Goal: Task Accomplishment & Management: Manage account settings

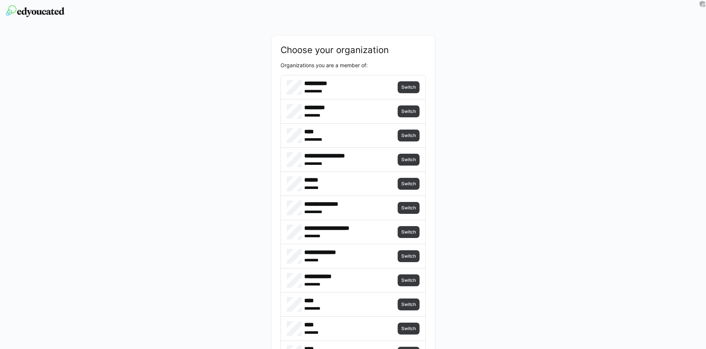
click at [408, 83] on span "Switch" at bounding box center [409, 87] width 22 height 12
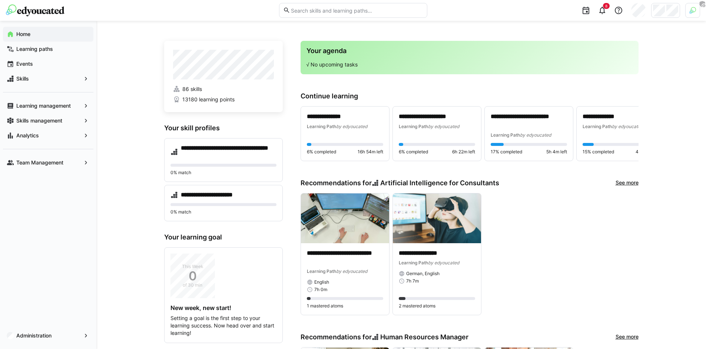
click at [697, 13] on div at bounding box center [693, 10] width 15 height 15
click at [616, 87] on span "Activate" at bounding box center [609, 87] width 19 height 6
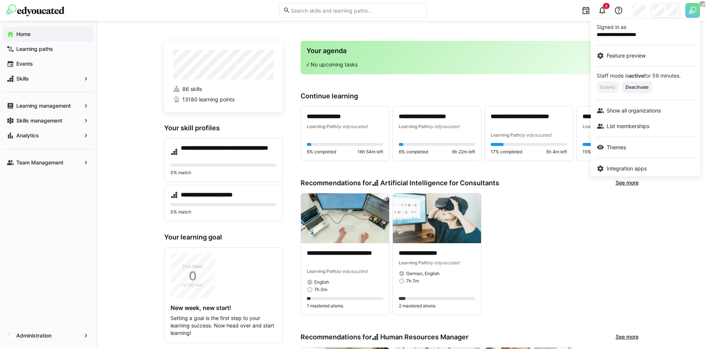
click at [533, 249] on div at bounding box center [353, 174] width 706 height 349
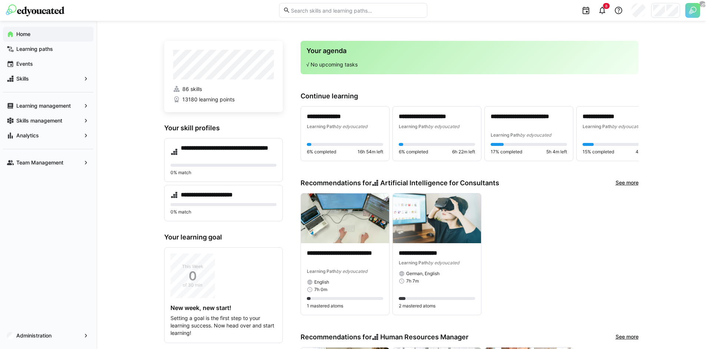
click at [693, 13] on img at bounding box center [693, 10] width 15 height 15
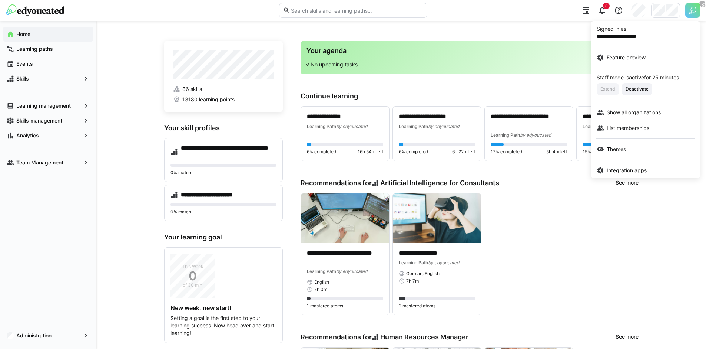
drag, startPoint x: 574, startPoint y: 29, endPoint x: 578, endPoint y: 26, distance: 4.6
click at [574, 29] on div at bounding box center [353, 174] width 706 height 349
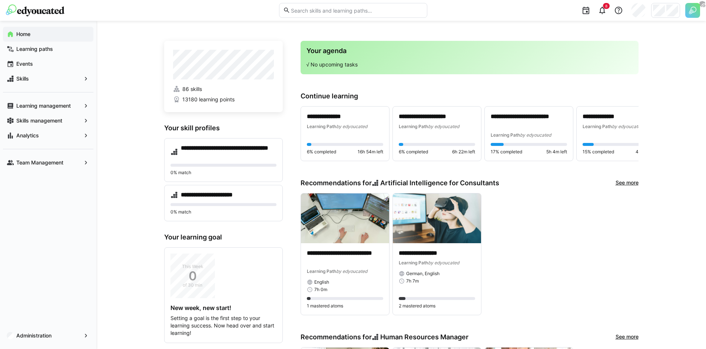
click at [665, 10] on div at bounding box center [665, 10] width 29 height 15
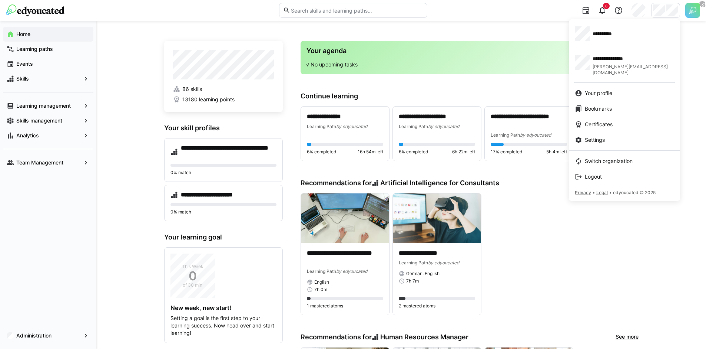
click at [706, 8] on div at bounding box center [353, 174] width 706 height 349
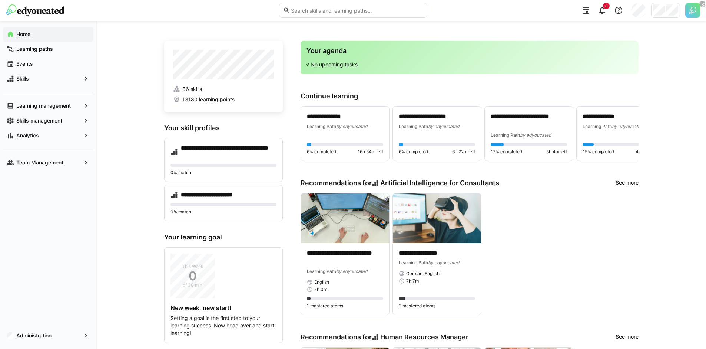
click at [700, 9] on header "8" at bounding box center [353, 10] width 706 height 21
click at [697, 10] on img at bounding box center [693, 10] width 15 height 15
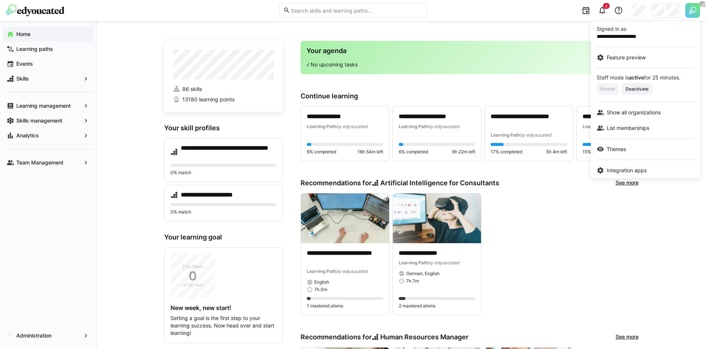
click at [548, 66] on div at bounding box center [353, 174] width 706 height 349
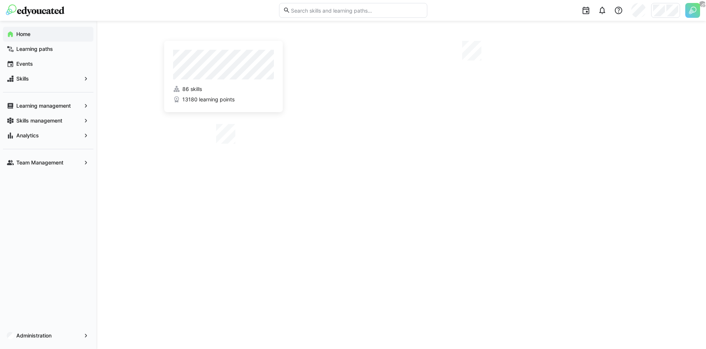
click at [690, 13] on img at bounding box center [693, 10] width 15 height 15
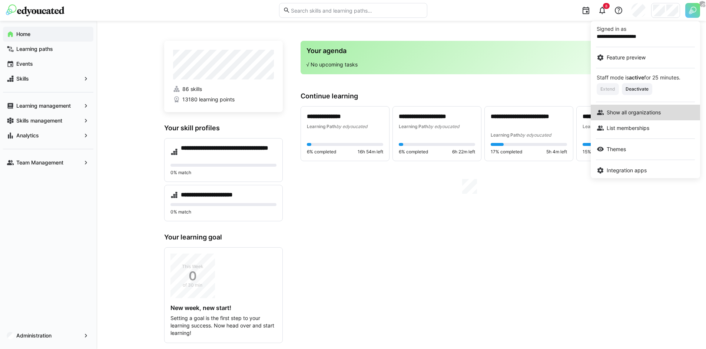
click at [633, 116] on link "Show all organizations" at bounding box center [645, 113] width 109 height 16
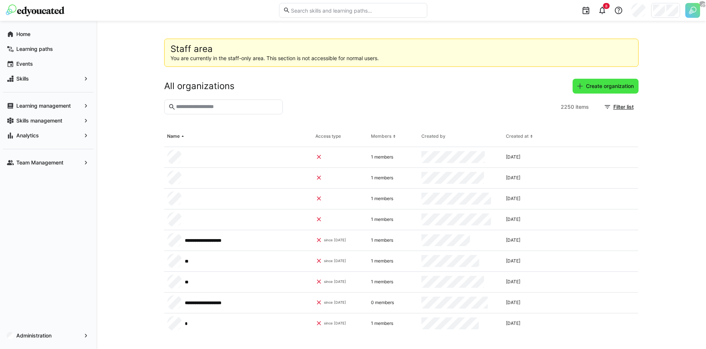
click at [600, 90] on span "Create organization" at bounding box center [606, 86] width 66 height 15
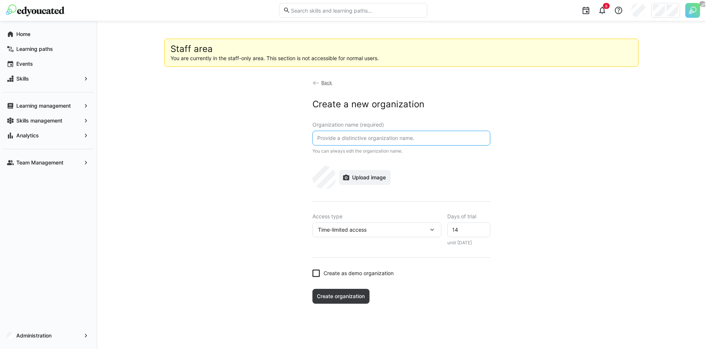
click at [384, 135] on input "text" at bounding box center [402, 138] width 170 height 7
type input "Pfeifer & Langen | Testorganisation"
click at [409, 229] on div "Time-limited access" at bounding box center [373, 229] width 110 height 7
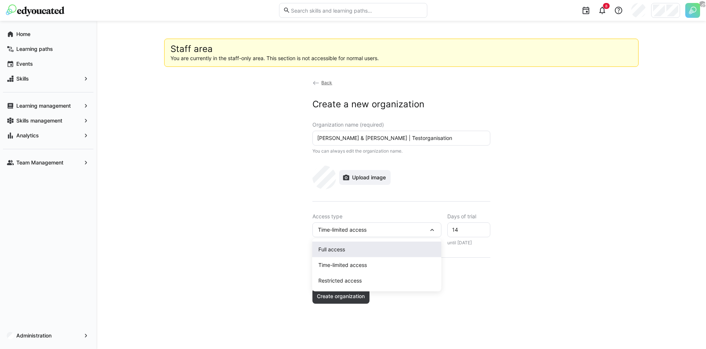
click at [392, 246] on div "Full access" at bounding box center [376, 248] width 117 height 7
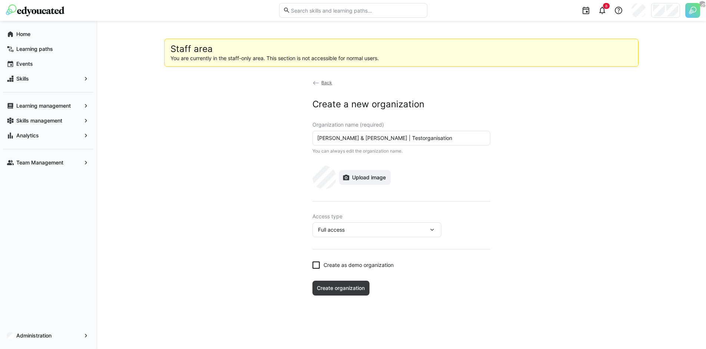
click at [323, 263] on eds-checkbox "Create as demo organization" at bounding box center [402, 264] width 178 height 7
click at [321, 264] on eds-checkbox "Create as demo organization" at bounding box center [402, 264] width 178 height 7
click at [351, 285] on span "Create organization" at bounding box center [341, 287] width 50 height 7
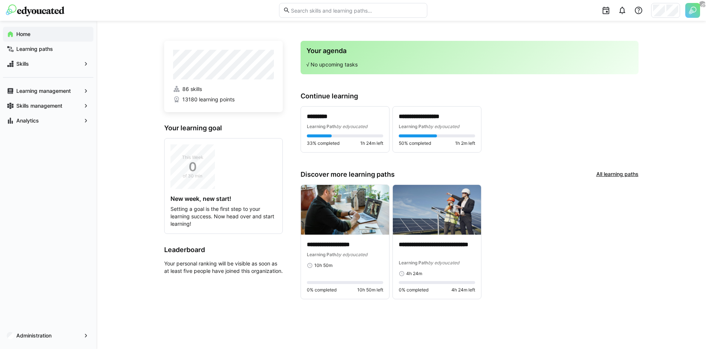
click at [145, 164] on div "**********" at bounding box center [401, 185] width 610 height 328
click at [50, 325] on div "Administration" at bounding box center [48, 335] width 96 height 27
click at [0, 0] on app-navigation-label "Administration" at bounding box center [0, 0] width 0 height 0
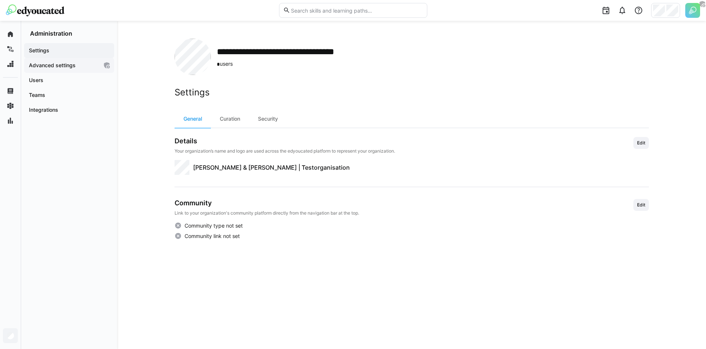
click at [0, 0] on app-navigation-label "Advanced settings" at bounding box center [0, 0] width 0 height 0
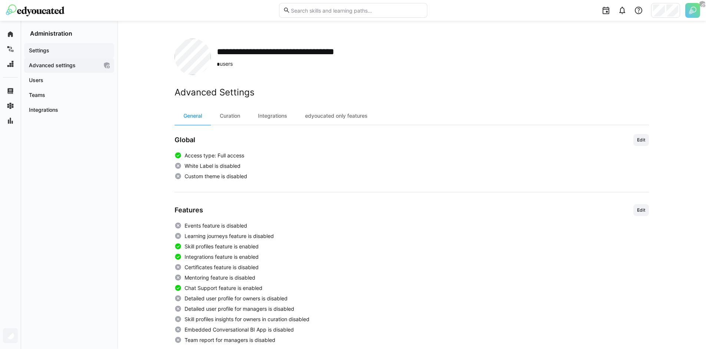
click at [65, 56] on div "Settings" at bounding box center [69, 50] width 90 height 15
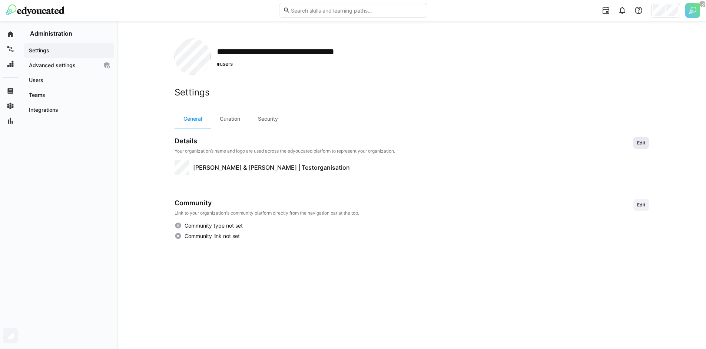
click at [641, 142] on span "Edit" at bounding box center [642, 143] width 10 height 6
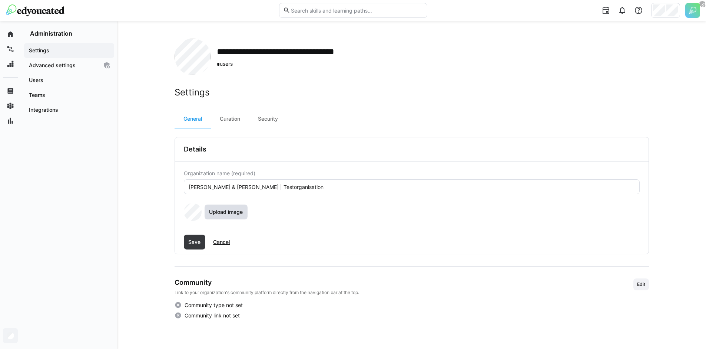
click at [231, 210] on span "Upload image" at bounding box center [226, 211] width 36 height 7
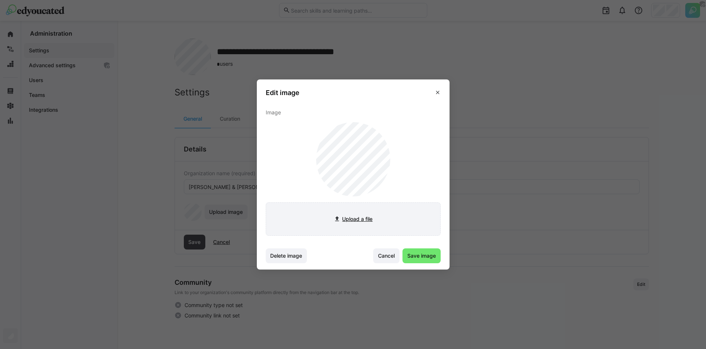
click at [382, 221] on input "file" at bounding box center [353, 218] width 174 height 33
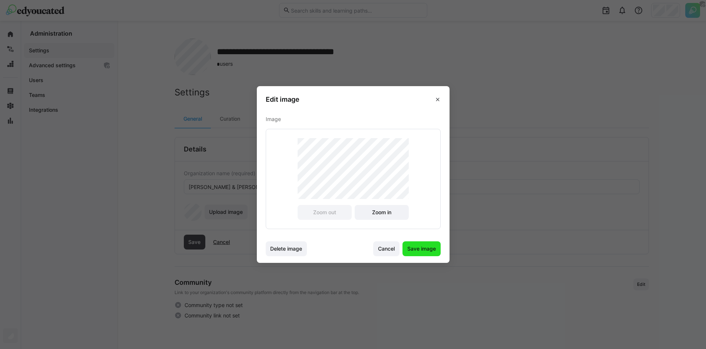
click at [419, 241] on span "Save image" at bounding box center [422, 248] width 38 height 15
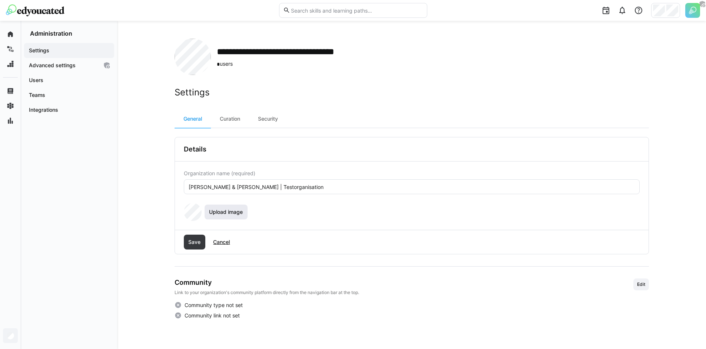
click at [229, 205] on span "Upload image" at bounding box center [226, 211] width 43 height 15
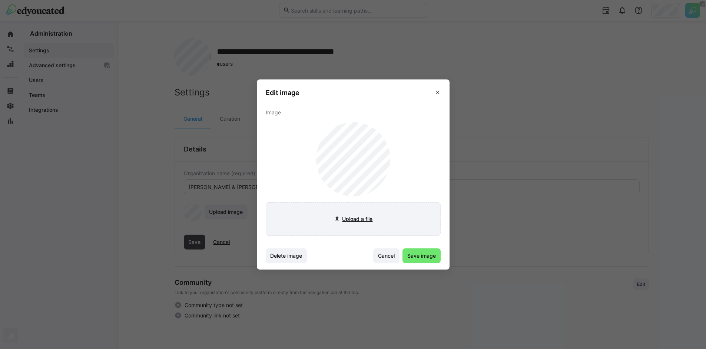
click at [356, 216] on input "file" at bounding box center [353, 218] width 174 height 33
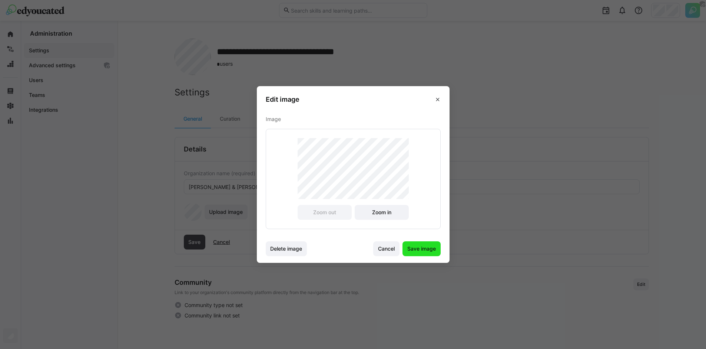
click at [426, 248] on span "Save image" at bounding box center [421, 248] width 31 height 7
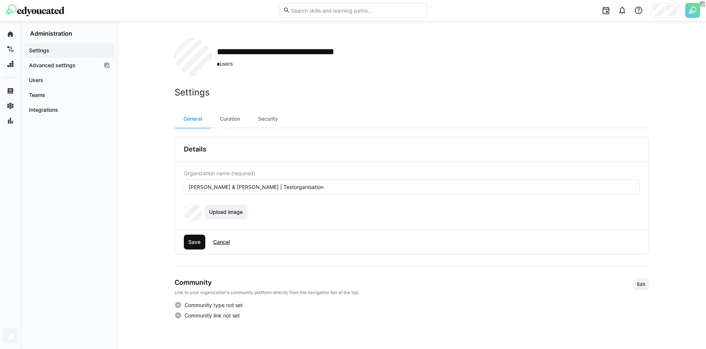
click at [195, 247] on span "Save" at bounding box center [195, 241] width 22 height 15
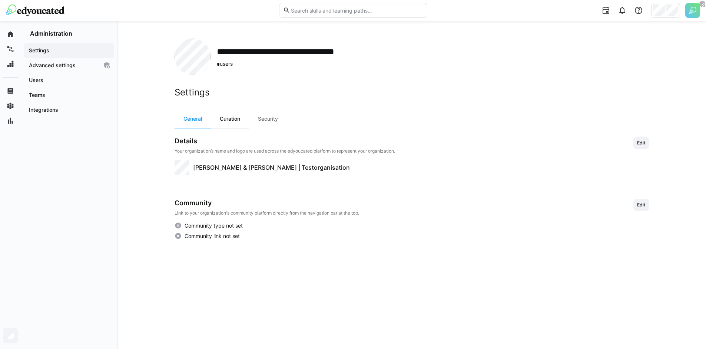
click at [233, 116] on div "Curation" at bounding box center [230, 119] width 38 height 18
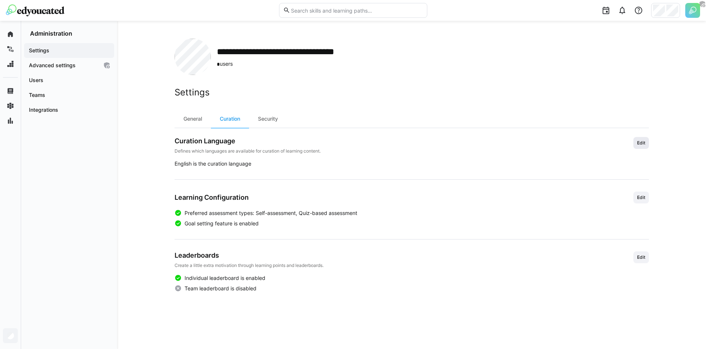
click at [644, 142] on span "Edit" at bounding box center [642, 143] width 10 height 6
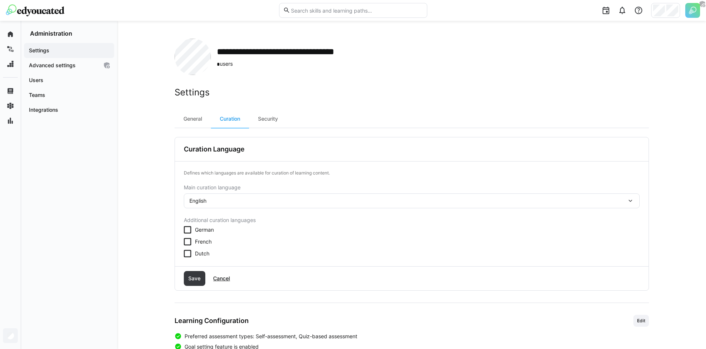
click at [223, 199] on div "English" at bounding box center [407, 200] width 437 height 7
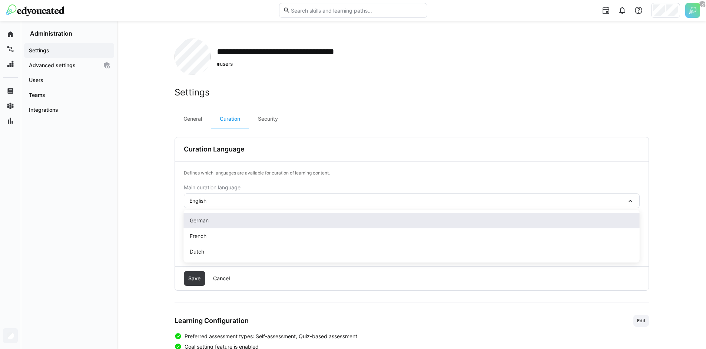
click at [219, 218] on div "German" at bounding box center [412, 220] width 444 height 7
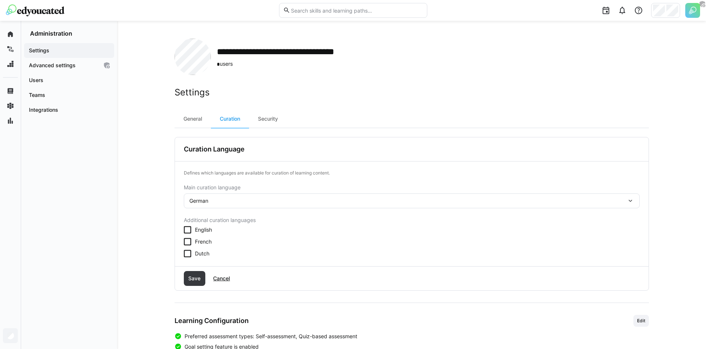
click at [204, 231] on span "English" at bounding box center [203, 229] width 17 height 7
click at [206, 241] on span "French" at bounding box center [203, 241] width 17 height 7
click at [206, 256] on span "Dutch" at bounding box center [202, 253] width 14 height 7
click at [197, 273] on span "Save" at bounding box center [195, 278] width 22 height 15
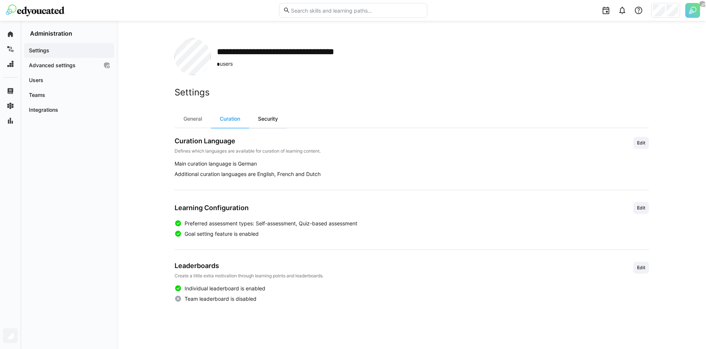
click at [281, 124] on div "Security" at bounding box center [268, 119] width 38 height 18
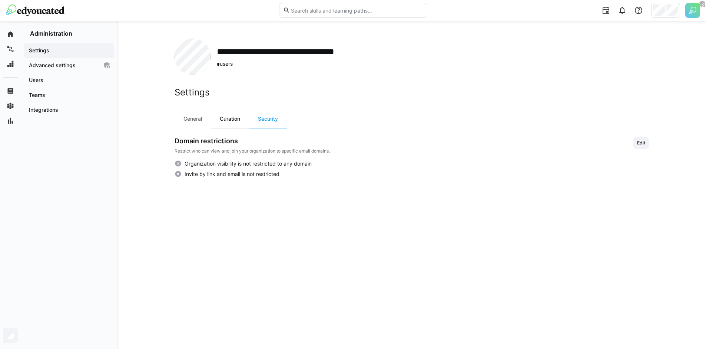
click at [244, 124] on div "Curation" at bounding box center [230, 119] width 38 height 18
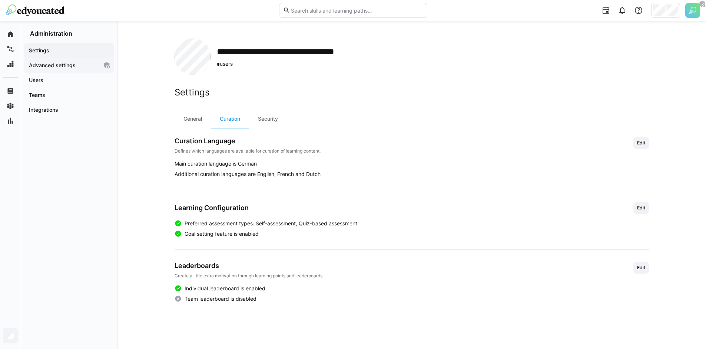
click at [0, 0] on app-navigation-label "Advanced settings" at bounding box center [0, 0] width 0 height 0
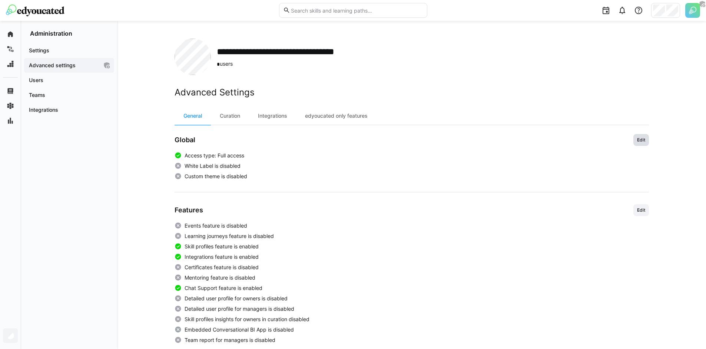
click at [643, 143] on span "Edit" at bounding box center [642, 140] width 16 height 12
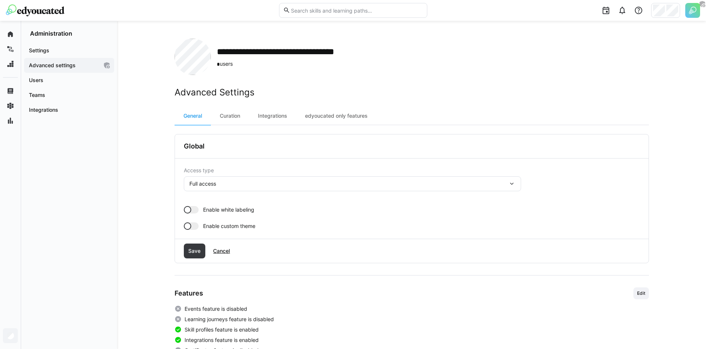
click at [244, 210] on span "Enable white labeling" at bounding box center [228, 209] width 51 height 7
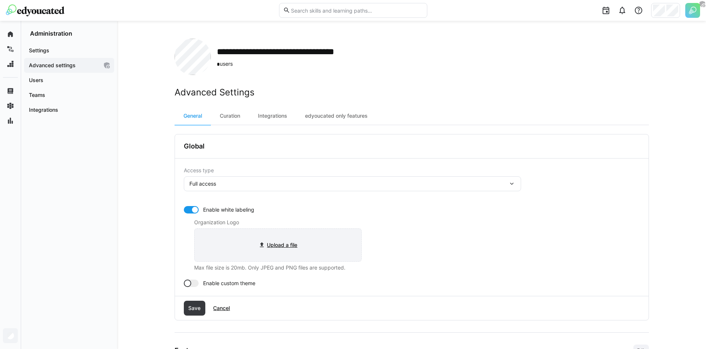
click at [254, 244] on input "file" at bounding box center [278, 244] width 167 height 33
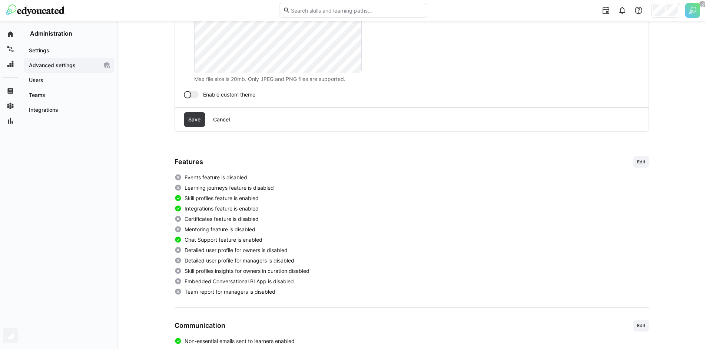
scroll to position [186, 0]
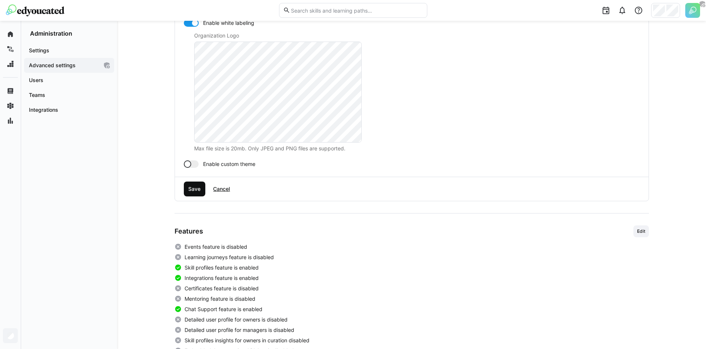
click at [198, 190] on span "Save" at bounding box center [194, 188] width 14 height 7
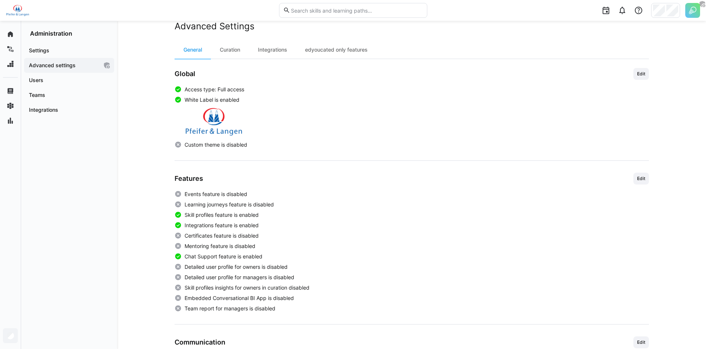
scroll to position [74, 0]
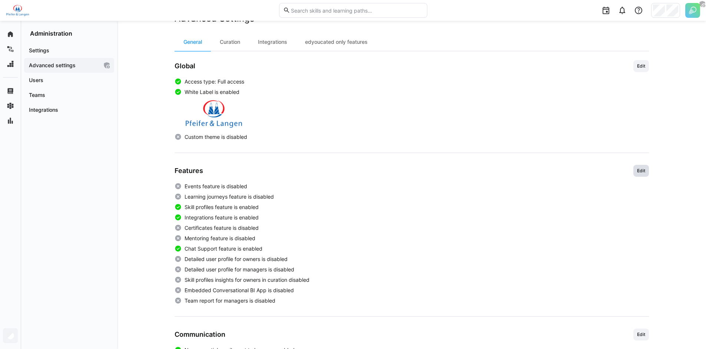
drag, startPoint x: 645, startPoint y: 174, endPoint x: 641, endPoint y: 175, distance: 4.3
click at [645, 174] on span "Edit" at bounding box center [642, 171] width 16 height 12
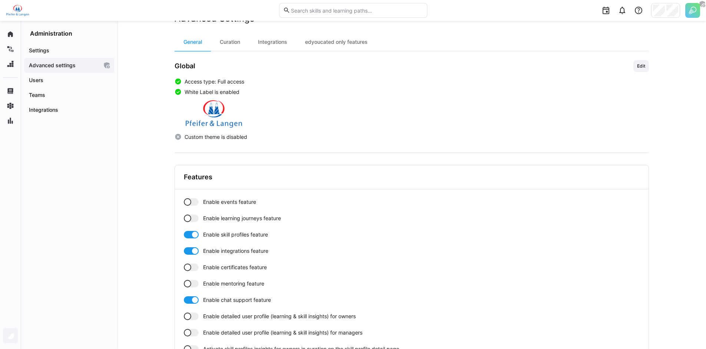
click at [191, 204] on div at bounding box center [191, 201] width 15 height 7
click at [187, 219] on div at bounding box center [187, 217] width 7 height 7
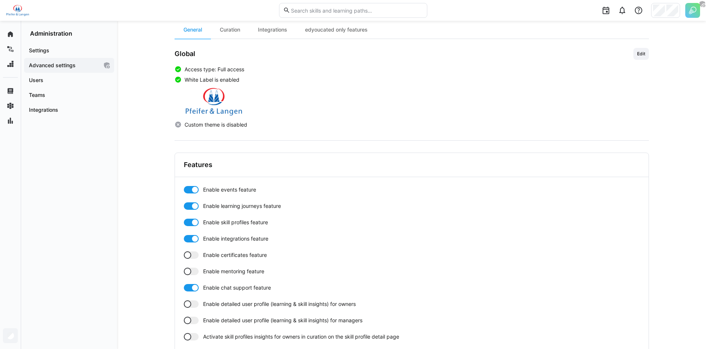
scroll to position [130, 0]
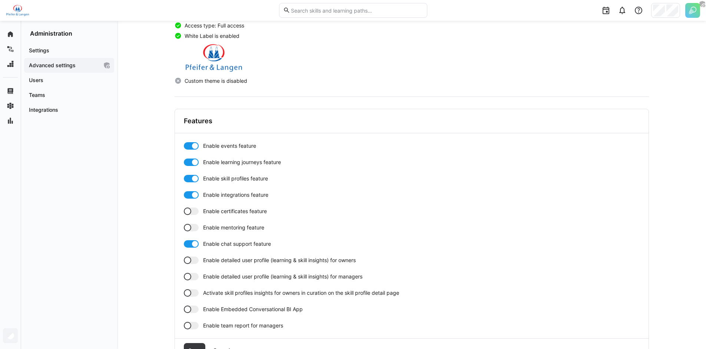
click at [189, 213] on div at bounding box center [187, 210] width 7 height 7
click at [188, 229] on div at bounding box center [187, 227] width 7 height 7
click at [190, 261] on div at bounding box center [187, 259] width 7 height 7
click at [192, 279] on div at bounding box center [191, 276] width 15 height 7
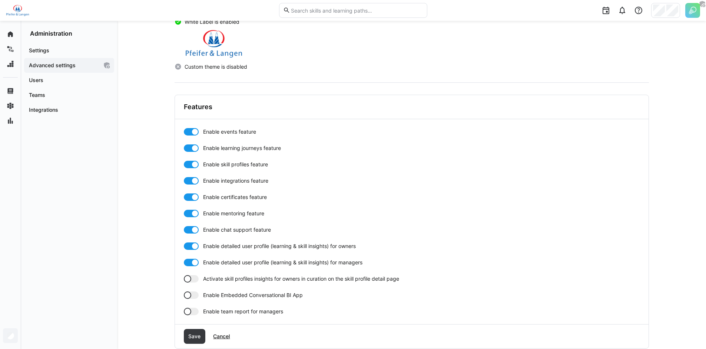
scroll to position [178, 0]
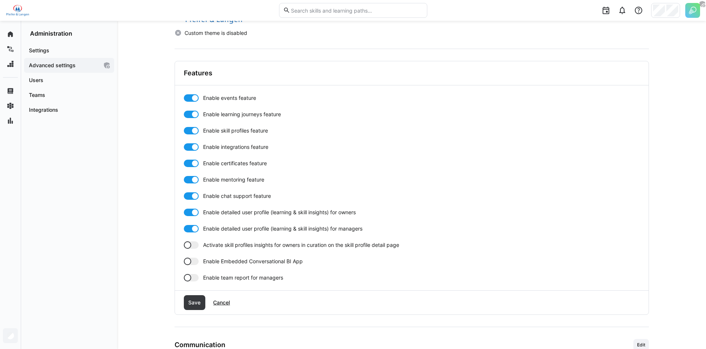
click at [189, 243] on div at bounding box center [187, 244] width 7 height 7
click at [189, 284] on div "Enable events feature Enable learning journeys feature Enable skill profiles fe…" at bounding box center [412, 187] width 474 height 205
click at [189, 276] on div at bounding box center [187, 277] width 7 height 7
click at [199, 299] on span "Save" at bounding box center [194, 301] width 14 height 7
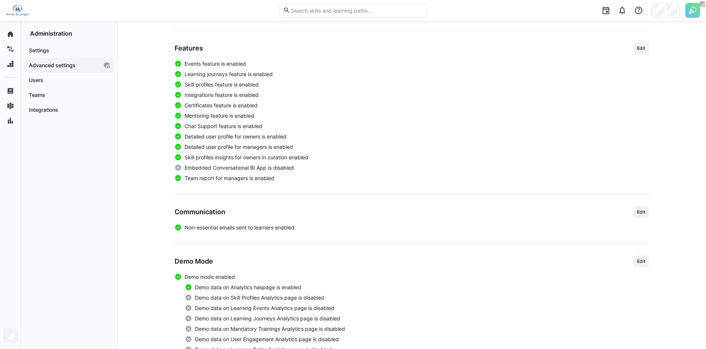
scroll to position [229, 0]
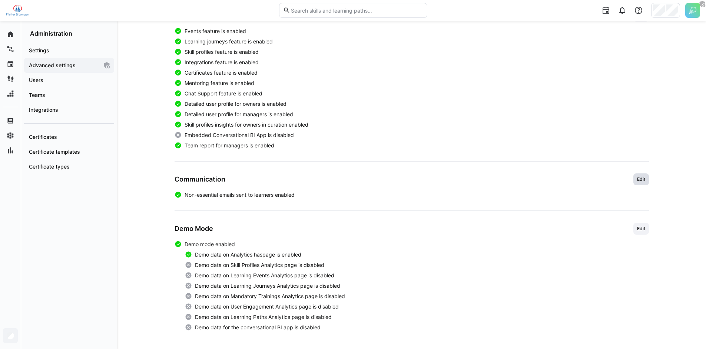
click at [634, 178] on span "Edit" at bounding box center [642, 179] width 16 height 12
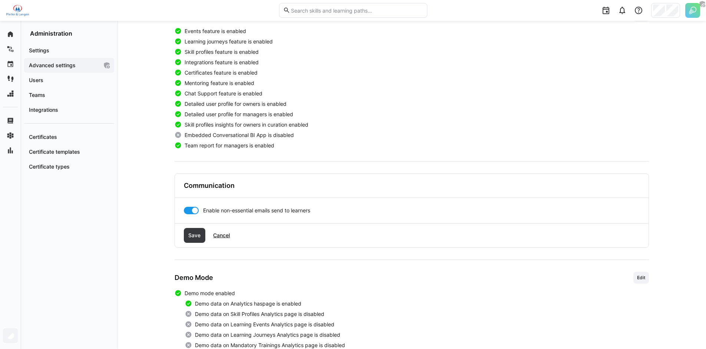
click at [238, 236] on div "Save Cancel" at bounding box center [412, 235] width 474 height 24
click at [225, 236] on span "Cancel" at bounding box center [221, 234] width 19 height 7
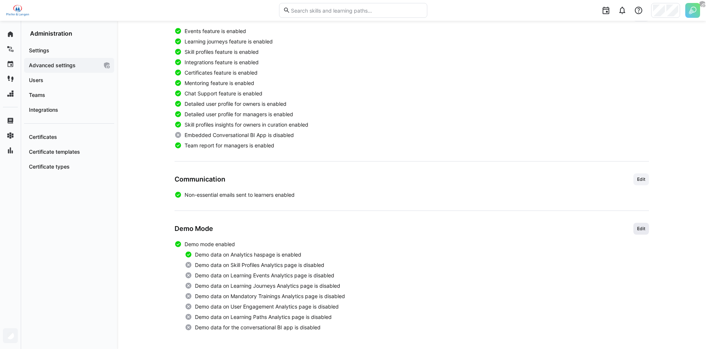
click at [634, 228] on span "Edit" at bounding box center [642, 228] width 16 height 12
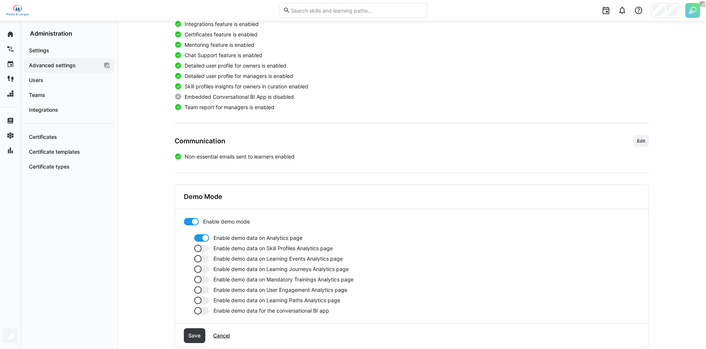
scroll to position [284, 0]
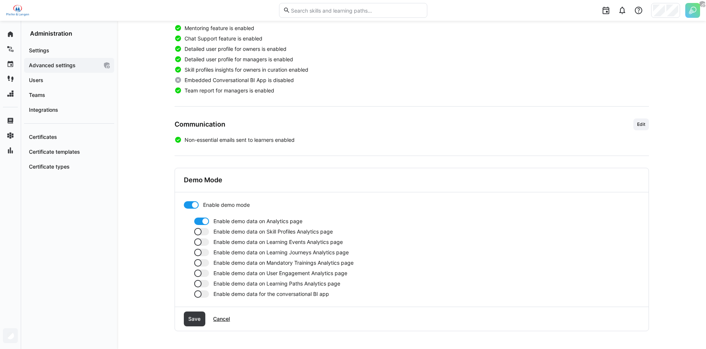
click at [205, 232] on div at bounding box center [201, 231] width 15 height 7
click at [205, 243] on div at bounding box center [201, 241] width 15 height 7
click at [202, 252] on div at bounding box center [201, 251] width 15 height 7
click at [202, 263] on div at bounding box center [201, 262] width 15 height 7
click at [201, 271] on div at bounding box center [197, 272] width 7 height 7
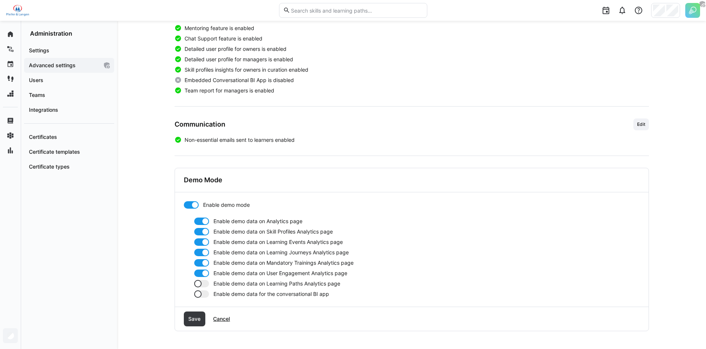
click at [202, 281] on div at bounding box center [201, 283] width 15 height 7
click at [202, 295] on div at bounding box center [201, 293] width 15 height 7
click at [198, 321] on span "Save" at bounding box center [194, 318] width 14 height 7
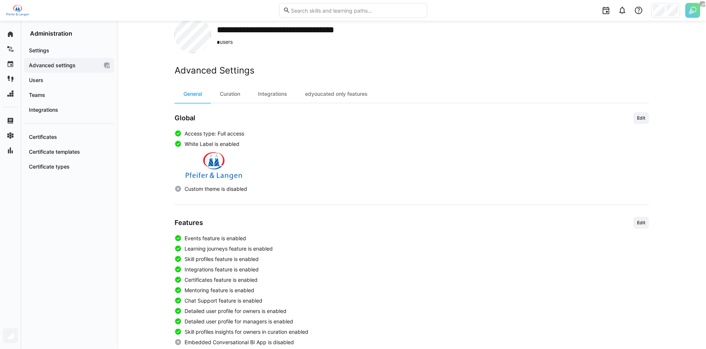
scroll to position [0, 0]
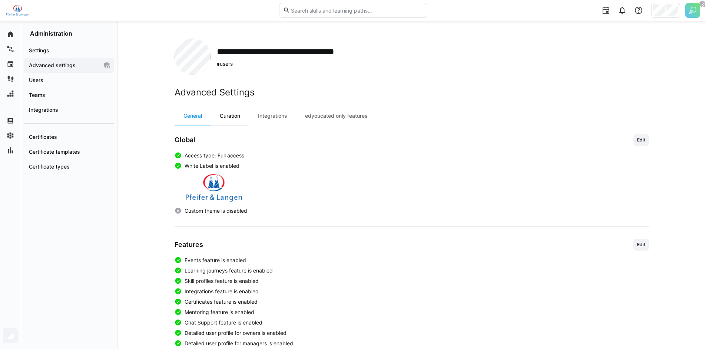
click at [234, 118] on div "Curation" at bounding box center [230, 116] width 38 height 18
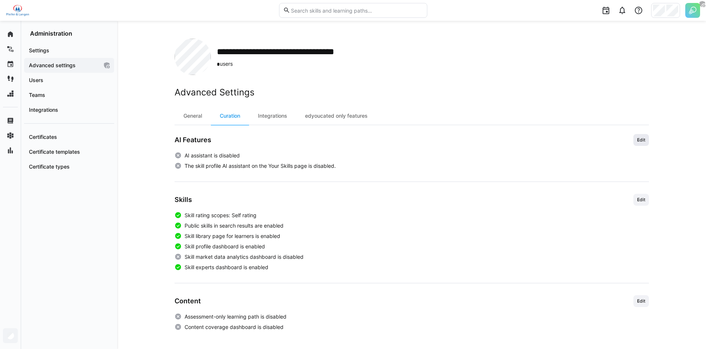
click at [644, 143] on span "Edit" at bounding box center [642, 140] width 16 height 12
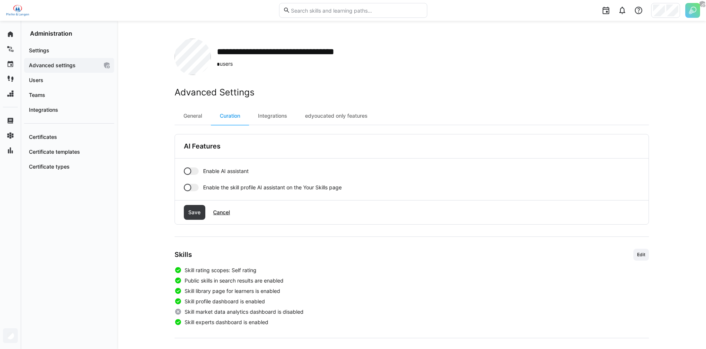
drag, startPoint x: 187, startPoint y: 172, endPoint x: 194, endPoint y: 181, distance: 11.4
click at [188, 172] on div at bounding box center [187, 170] width 7 height 7
click at [193, 188] on div at bounding box center [191, 187] width 15 height 7
click at [188, 191] on div "Enable AI assistant Enable the skill profile AI assistant on the Your Skills pa…" at bounding box center [412, 179] width 474 height 42
click at [187, 187] on div at bounding box center [191, 187] width 15 height 7
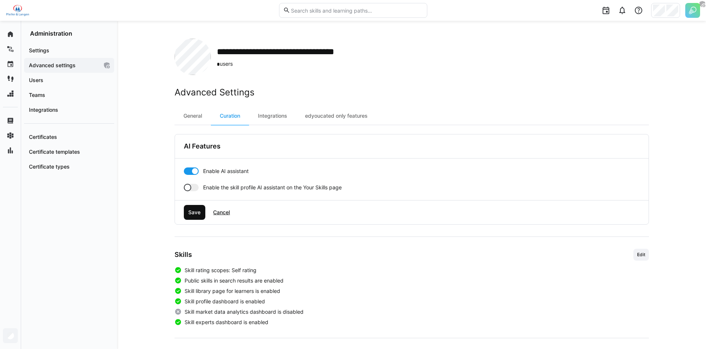
click at [197, 213] on span "Save" at bounding box center [194, 211] width 14 height 7
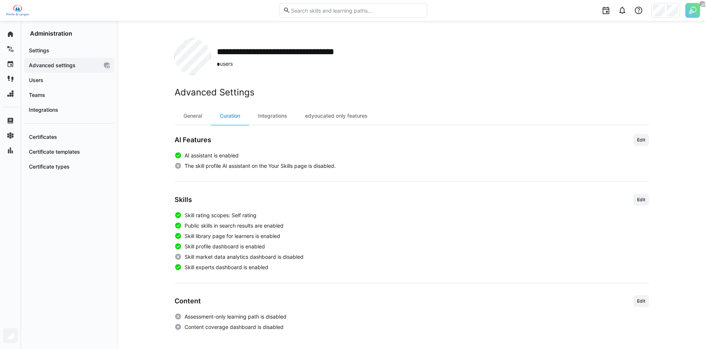
drag, startPoint x: 644, startPoint y: 141, endPoint x: 591, endPoint y: 151, distance: 53.9
click at [643, 141] on span "Edit" at bounding box center [642, 140] width 10 height 6
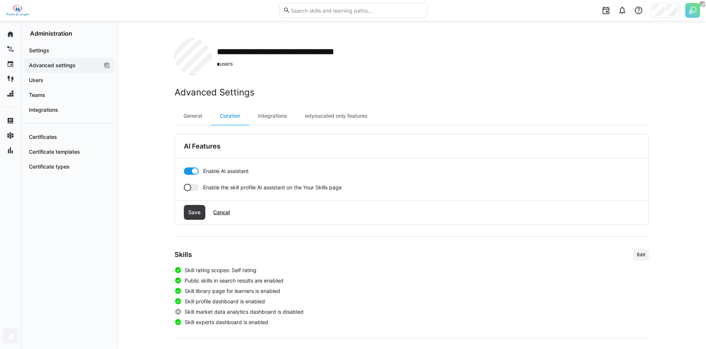
click at [190, 186] on div at bounding box center [187, 187] width 7 height 7
click at [193, 213] on span "Save" at bounding box center [194, 211] width 14 height 7
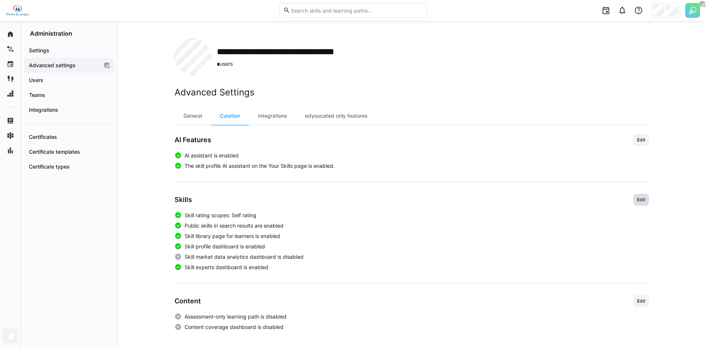
click at [643, 199] on span "Edit" at bounding box center [642, 199] width 10 height 6
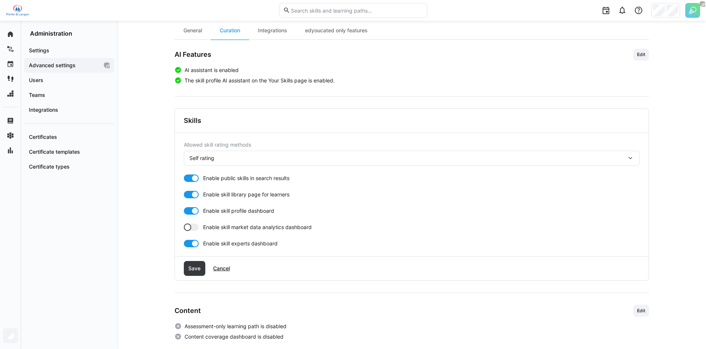
scroll to position [95, 0]
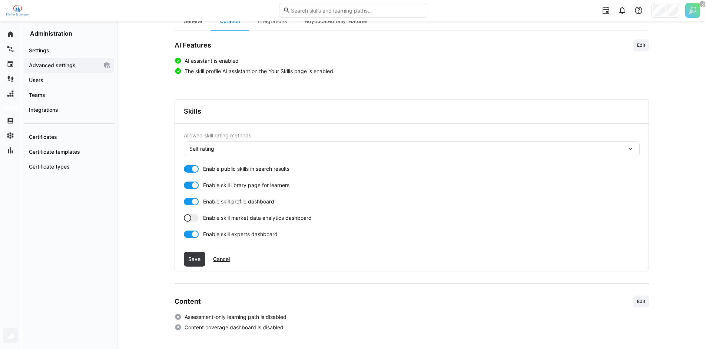
click at [270, 153] on div "Self rating" at bounding box center [412, 148] width 456 height 15
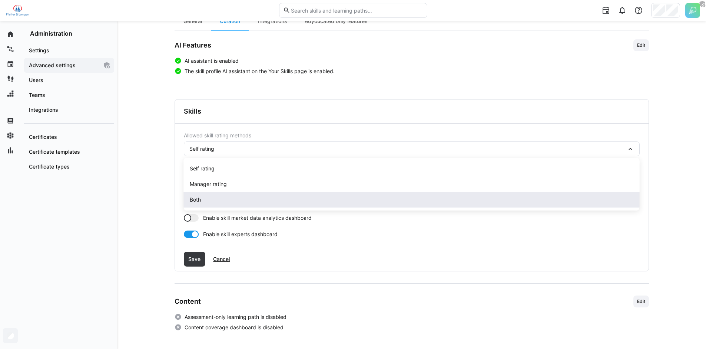
click at [209, 198] on div "Both" at bounding box center [412, 199] width 444 height 7
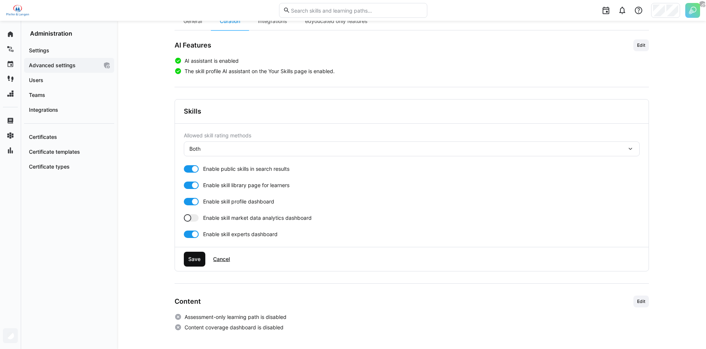
click at [196, 257] on span "Save" at bounding box center [194, 258] width 14 height 7
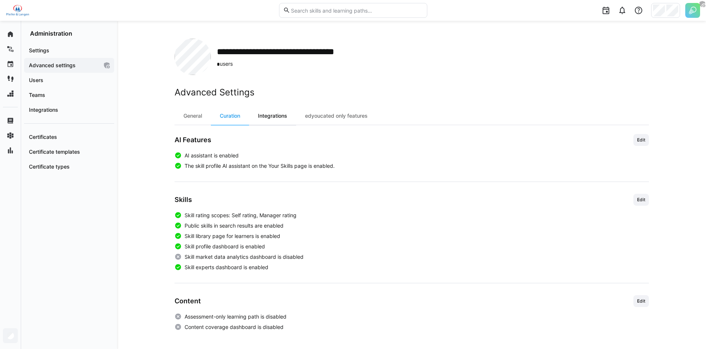
click at [266, 117] on div "Integrations" at bounding box center [272, 116] width 47 height 18
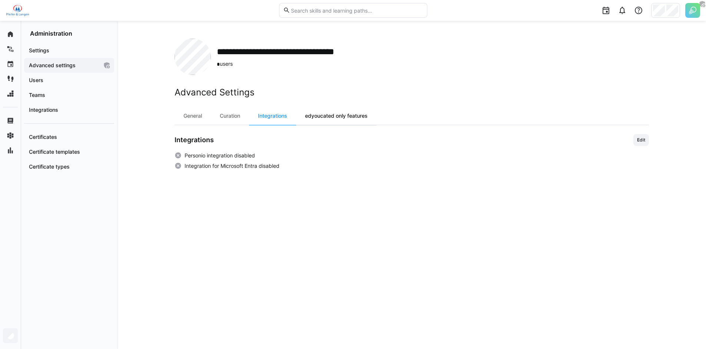
click at [344, 116] on div "edyoucated only features" at bounding box center [336, 116] width 80 height 18
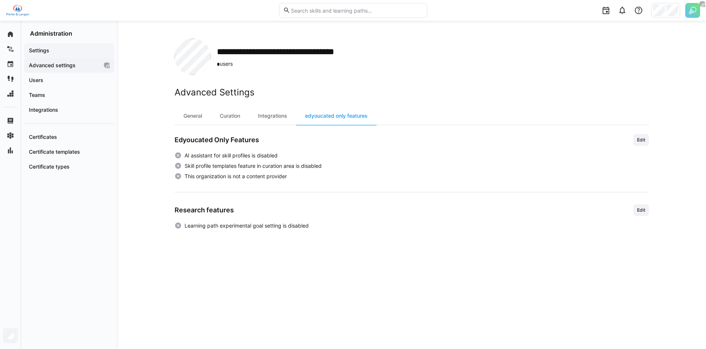
click at [69, 56] on div "Settings" at bounding box center [69, 50] width 90 height 15
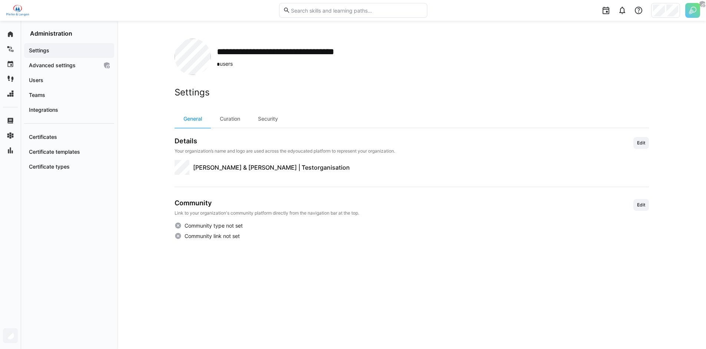
click at [687, 7] on img at bounding box center [693, 10] width 15 height 15
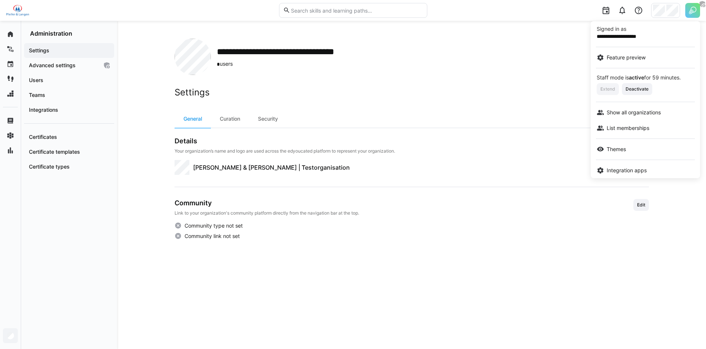
click at [671, 10] on div at bounding box center [353, 174] width 706 height 349
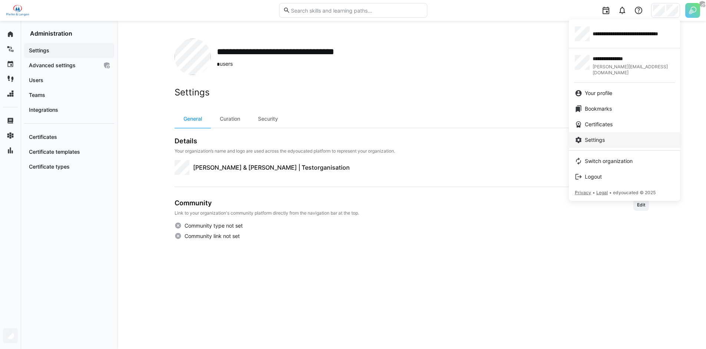
click at [609, 136] on div "Settings" at bounding box center [624, 139] width 99 height 7
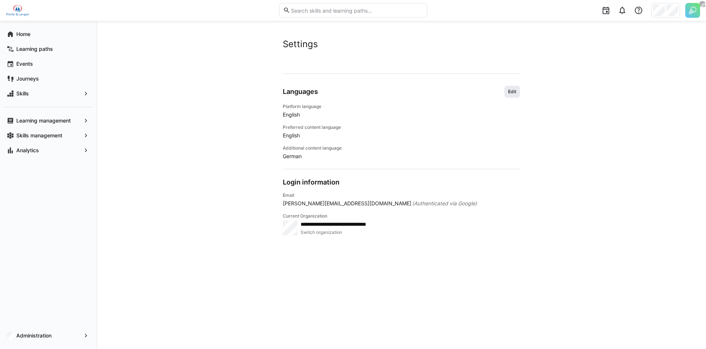
click at [506, 92] on span "Edit" at bounding box center [513, 92] width 16 height 12
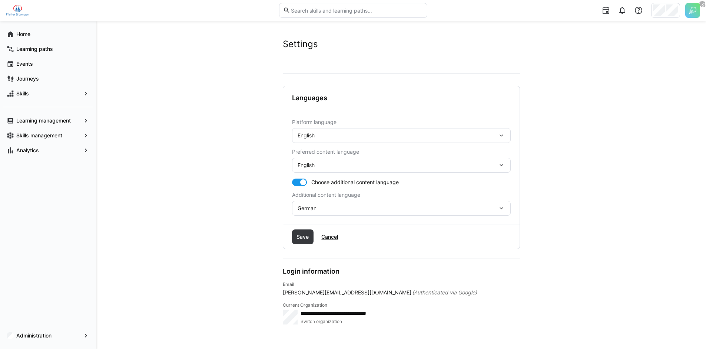
click at [372, 136] on div "English" at bounding box center [398, 135] width 200 height 7
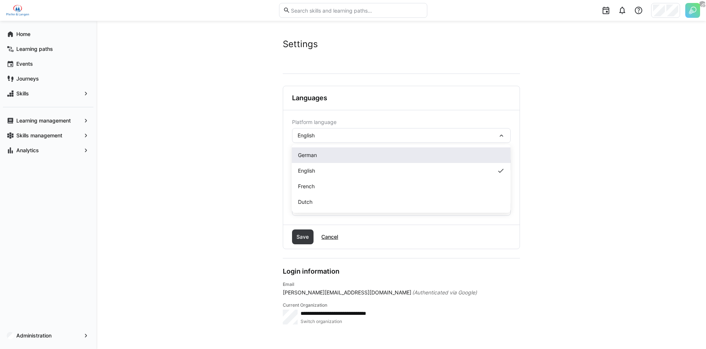
click at [327, 158] on div "German" at bounding box center [401, 154] width 207 height 7
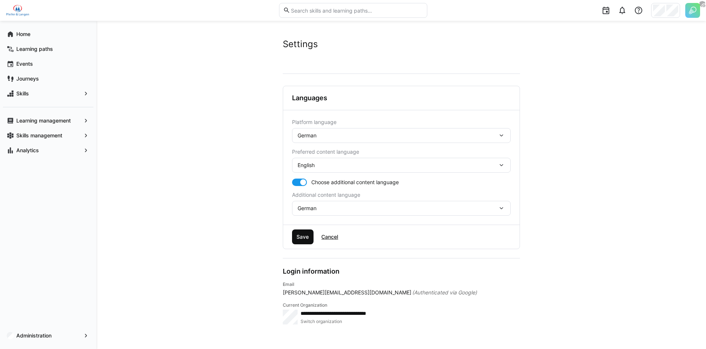
click at [307, 234] on span "Save" at bounding box center [302, 236] width 14 height 7
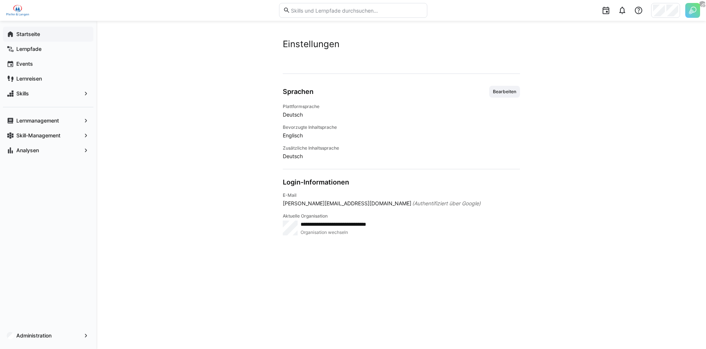
click at [37, 30] on span "Startseite" at bounding box center [52, 33] width 75 height 7
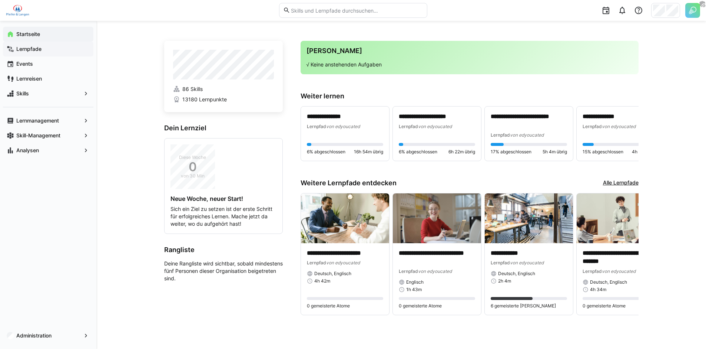
click at [56, 52] on span "Lernpfade" at bounding box center [52, 48] width 75 height 7
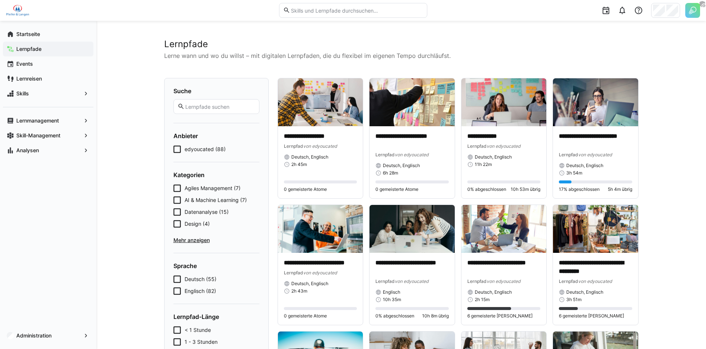
click at [690, 11] on img at bounding box center [693, 10] width 15 height 15
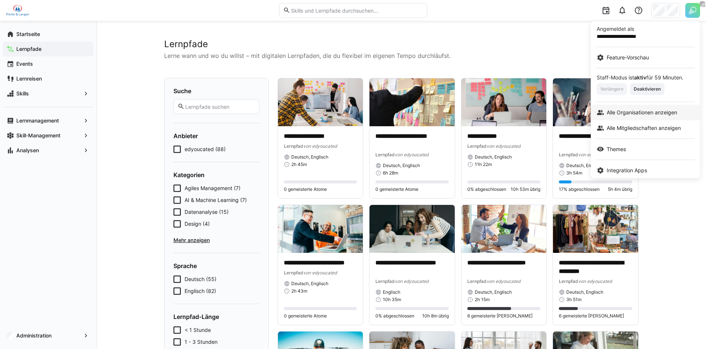
click at [626, 112] on span "Alle Organisationen anzeigen" at bounding box center [642, 112] width 70 height 7
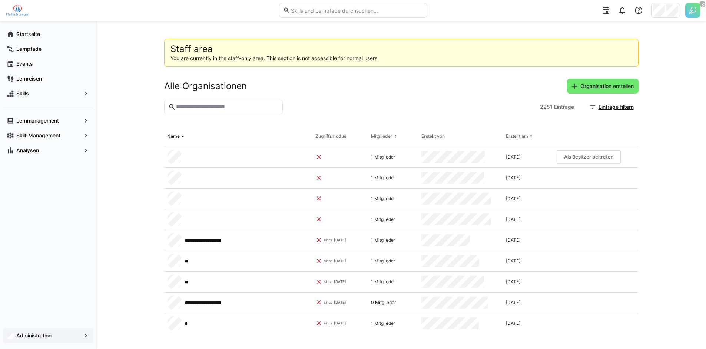
click at [59, 334] on span "Administration" at bounding box center [48, 334] width 66 height 7
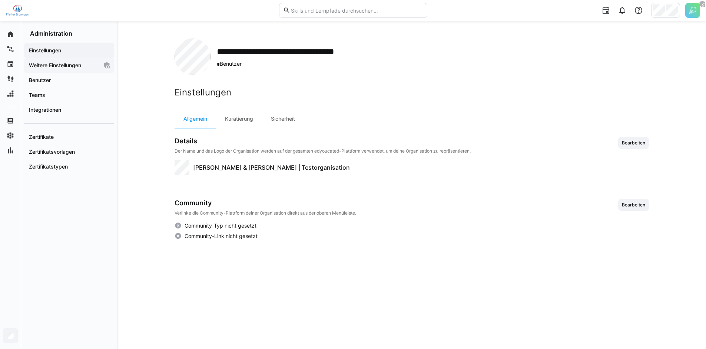
click at [0, 0] on app-navigation-label "Weitere Einstellungen" at bounding box center [0, 0] width 0 height 0
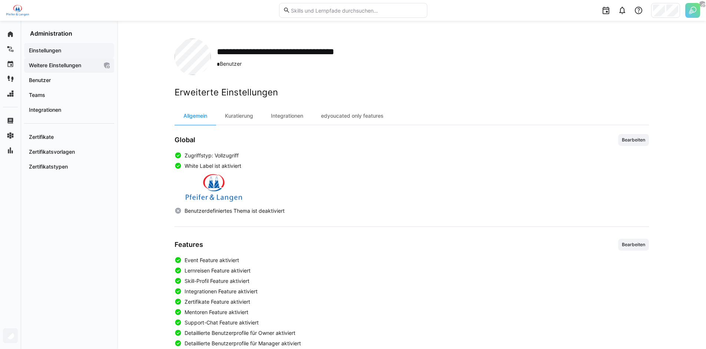
click at [58, 56] on div "Einstellungen" at bounding box center [69, 50] width 90 height 15
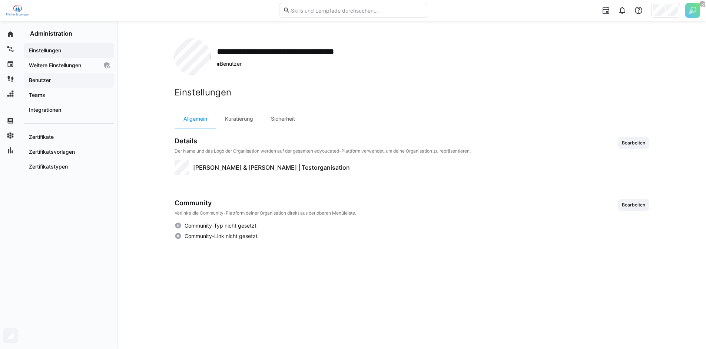
click at [64, 76] on span "Benutzer" at bounding box center [69, 79] width 83 height 7
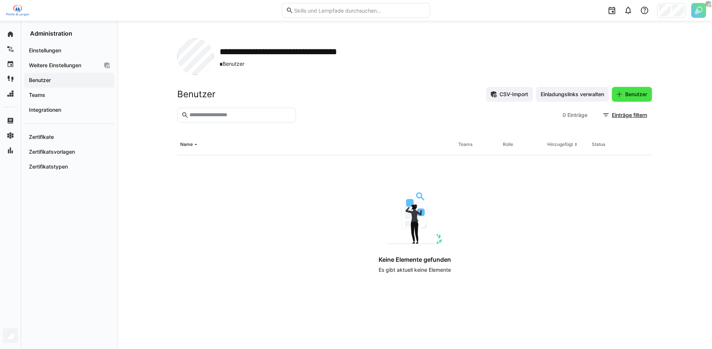
click at [632, 95] on span "Benutzer" at bounding box center [636, 93] width 24 height 7
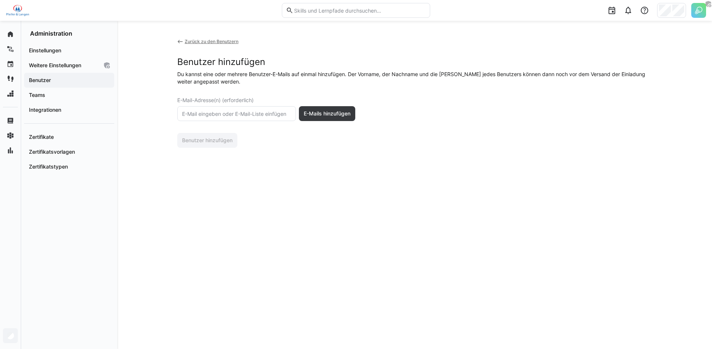
click at [240, 110] on input "text" at bounding box center [236, 113] width 110 height 7
paste input "inga.germscheid@pfeifer-langen.com"
type input "inga.germscheid@pfeifer-langen.com"
click at [329, 115] on span "E-Mails hinzufügen" at bounding box center [327, 113] width 49 height 7
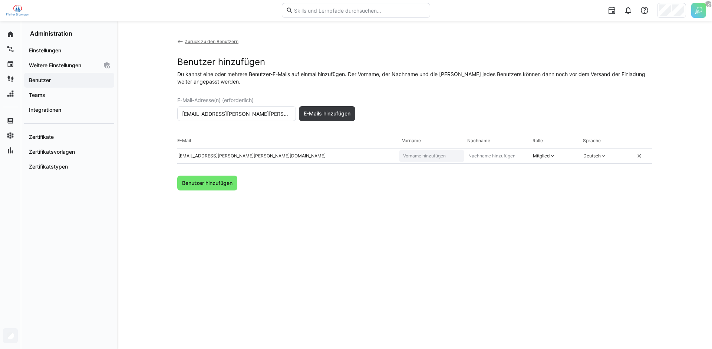
click at [416, 153] on input "text" at bounding box center [431, 156] width 59 height 6
type input "Inga"
type input "Germscheid"
click at [542, 155] on div "Mitglied" at bounding box center [541, 156] width 17 height 6
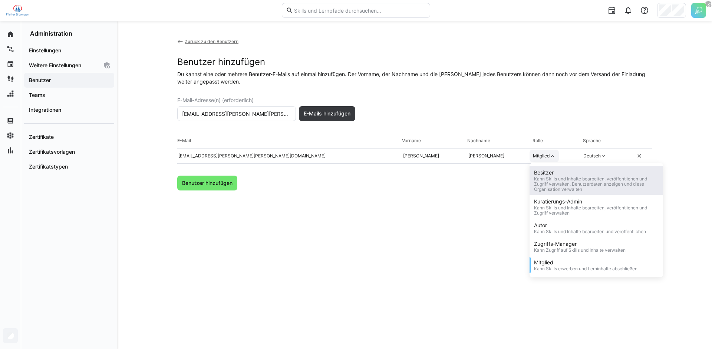
click at [545, 173] on div "Besitzer" at bounding box center [596, 172] width 125 height 7
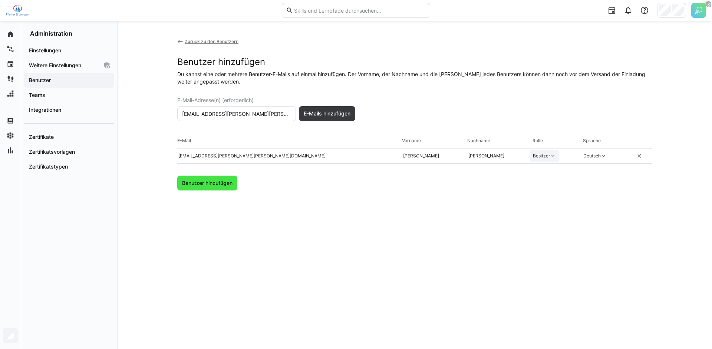
click at [227, 182] on span "Benutzer hinzufügen" at bounding box center [207, 182] width 53 height 7
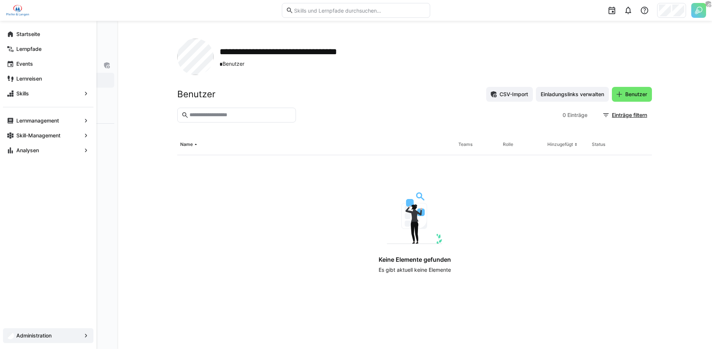
click at [10, 35] on eds-icon at bounding box center [10, 33] width 7 height 7
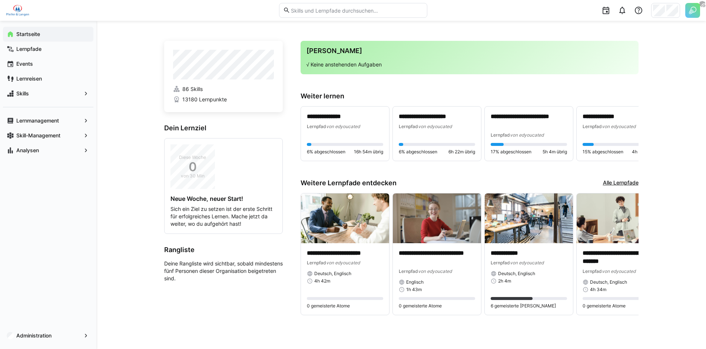
click at [693, 16] on img at bounding box center [693, 10] width 15 height 15
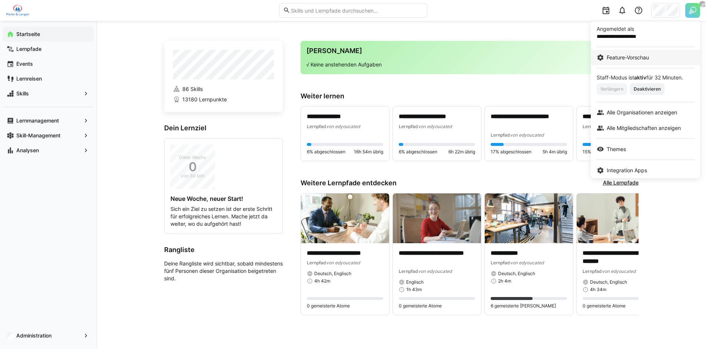
click at [616, 60] on span "Feature-Vorschau" at bounding box center [628, 57] width 42 height 7
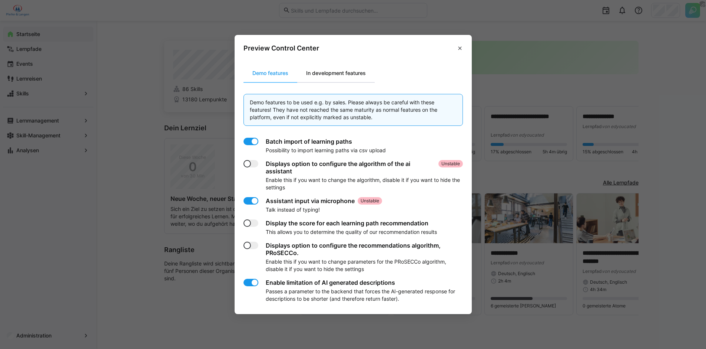
click at [358, 65] on div "In development features" at bounding box center [335, 73] width 77 height 18
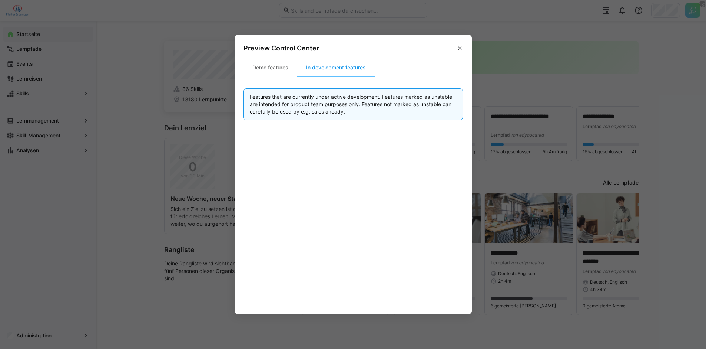
scroll to position [9, 0]
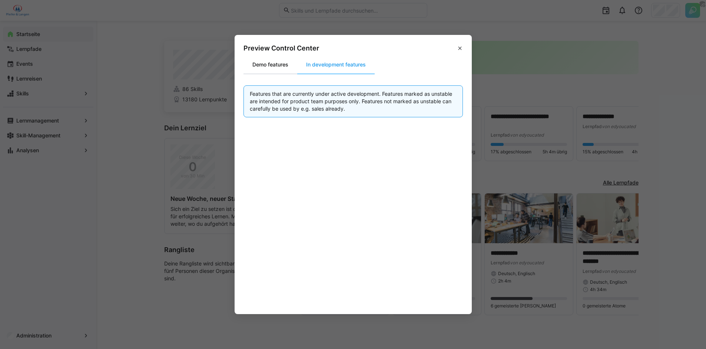
click at [285, 69] on div "Demo features" at bounding box center [271, 65] width 54 height 18
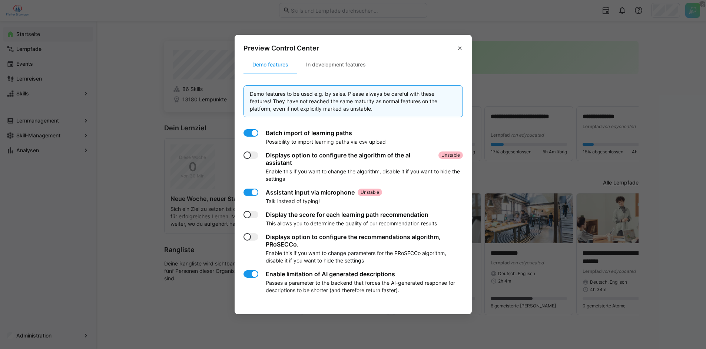
click at [247, 192] on div at bounding box center [251, 191] width 15 height 7
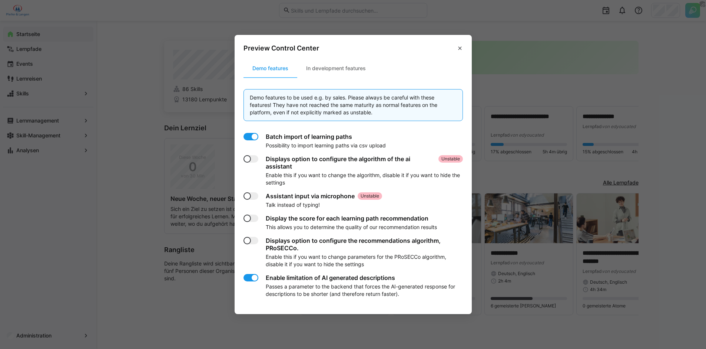
scroll to position [0, 0]
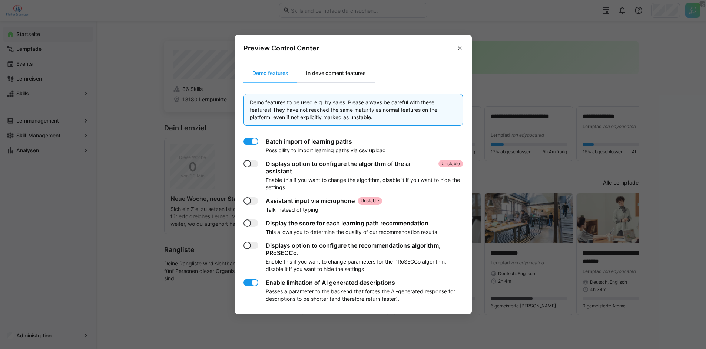
click at [338, 79] on div "In development features" at bounding box center [335, 73] width 77 height 18
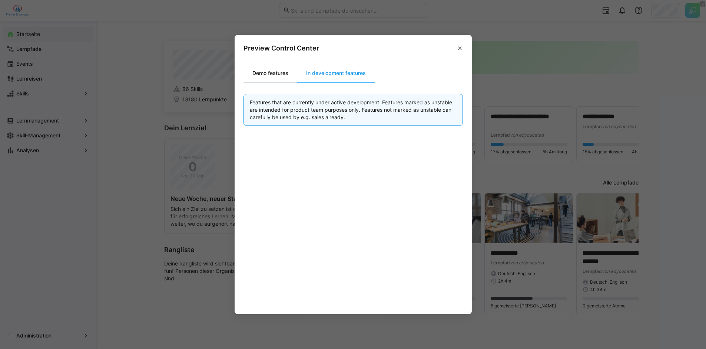
click at [285, 64] on div "Demo features" at bounding box center [271, 73] width 54 height 18
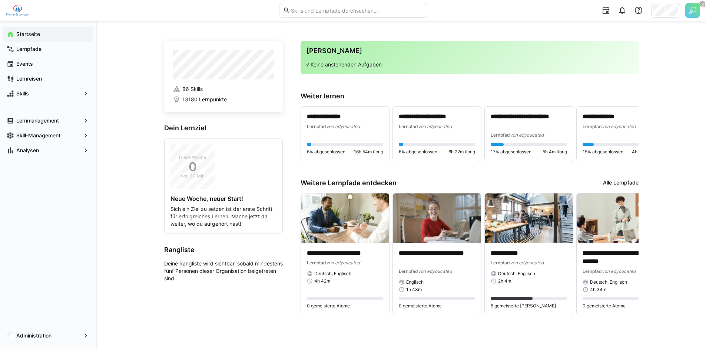
click at [690, 13] on img at bounding box center [693, 10] width 15 height 15
click at [691, 15] on img at bounding box center [693, 10] width 15 height 15
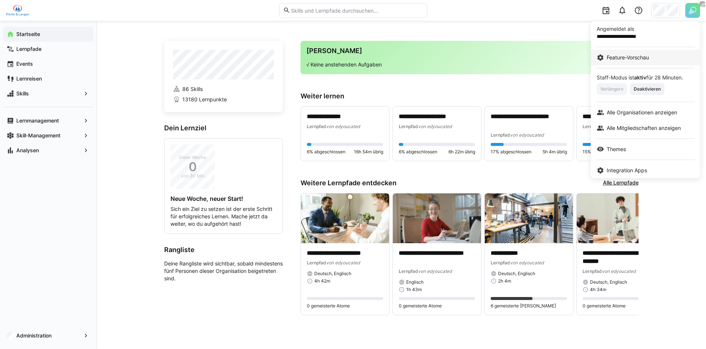
click at [621, 59] on span "Feature-Vorschau" at bounding box center [628, 57] width 42 height 7
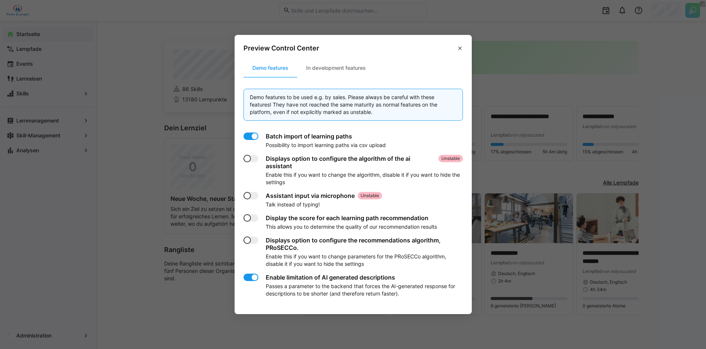
scroll to position [9, 0]
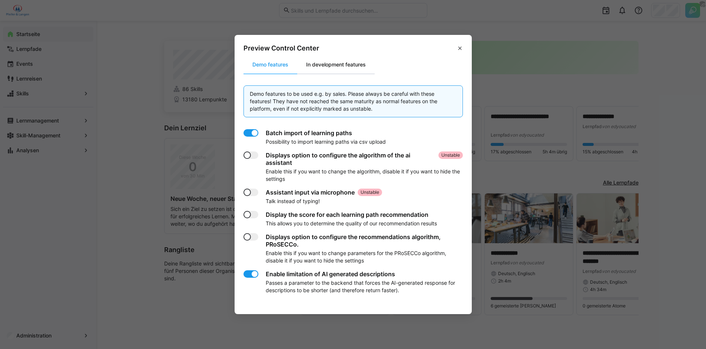
click at [340, 65] on div "In development features" at bounding box center [335, 65] width 77 height 18
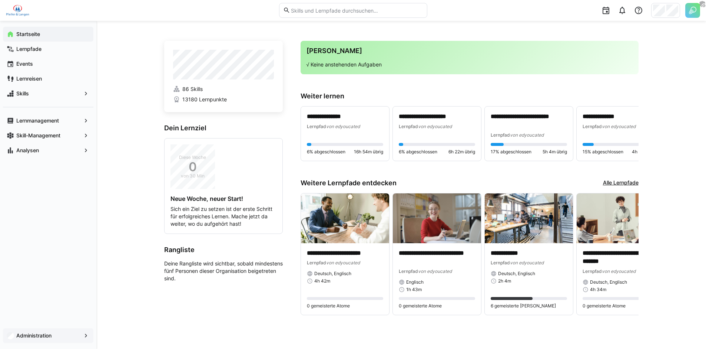
click at [59, 334] on span "Administration" at bounding box center [48, 334] width 66 height 7
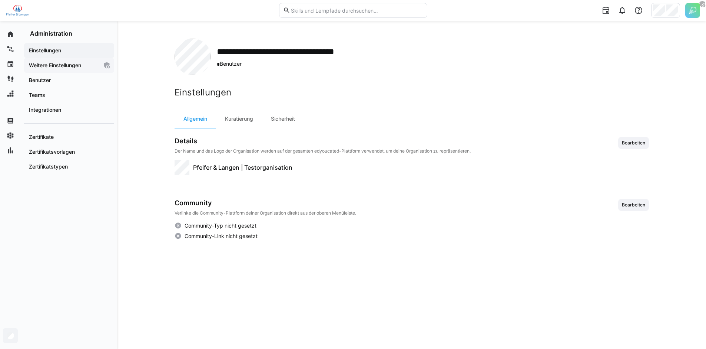
click at [84, 68] on span "Weitere Einstellungen" at bounding box center [63, 65] width 70 height 7
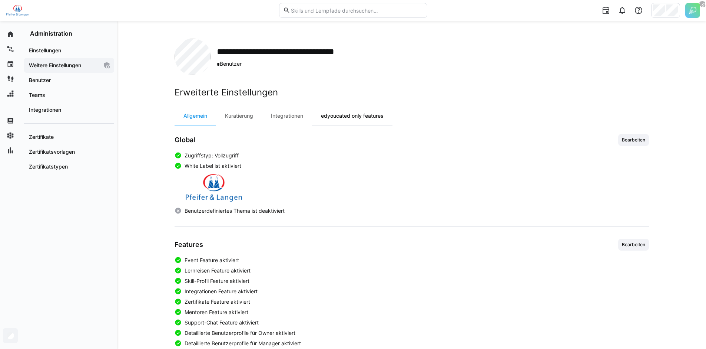
click at [355, 114] on div "edyoucated only features" at bounding box center [352, 116] width 80 height 18
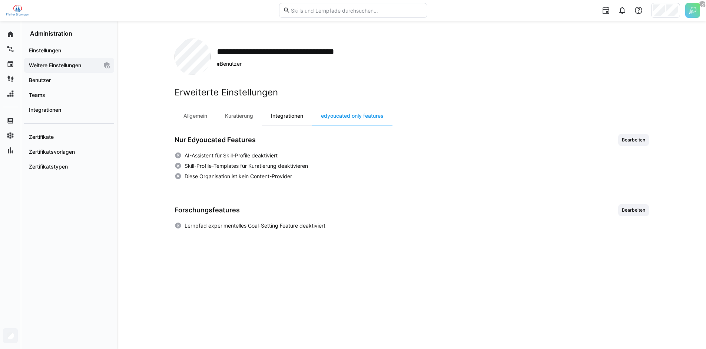
click at [287, 109] on div "Integrationen" at bounding box center [287, 116] width 50 height 18
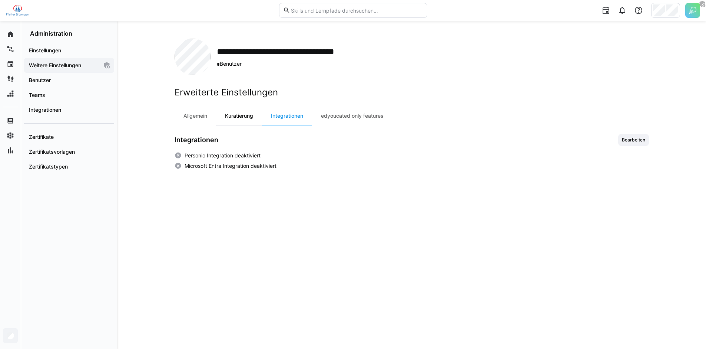
click at [250, 115] on div "Kuratierung" at bounding box center [239, 116] width 46 height 18
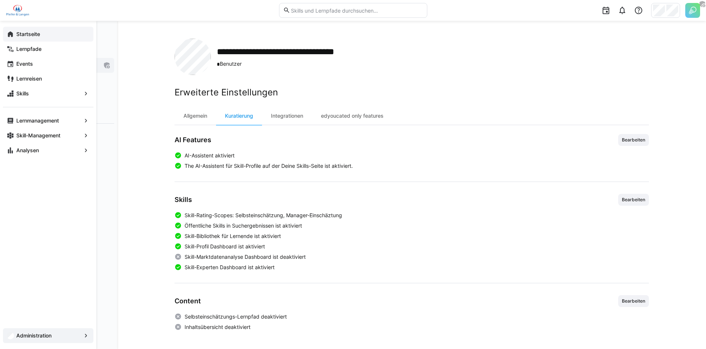
click at [10, 32] on eds-icon at bounding box center [10, 33] width 7 height 7
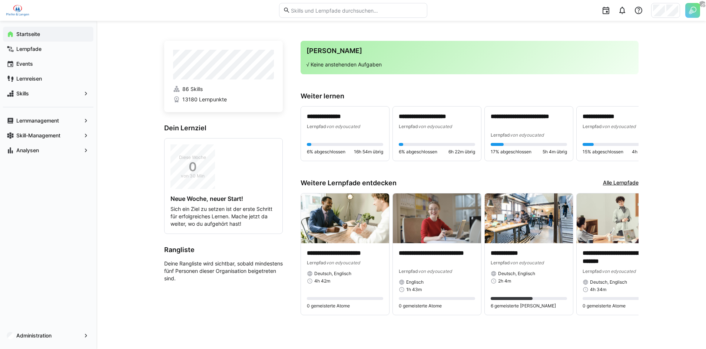
click at [133, 110] on div "**********" at bounding box center [401, 185] width 610 height 328
click at [44, 51] on span "Lernpfade" at bounding box center [52, 48] width 75 height 7
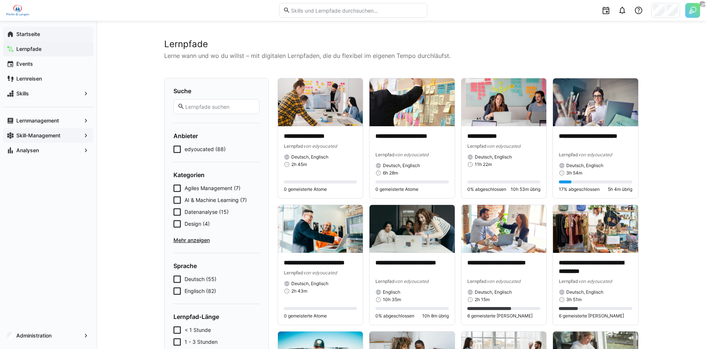
click at [44, 139] on div "Skill-Management" at bounding box center [48, 135] width 90 height 15
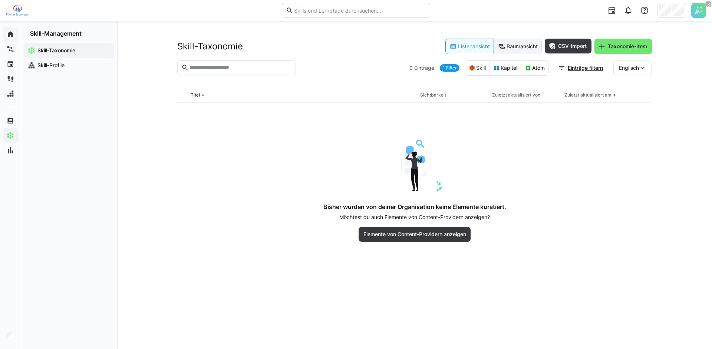
click at [511, 49] on eds-button-option "Baumansicht" at bounding box center [518, 47] width 48 height 16
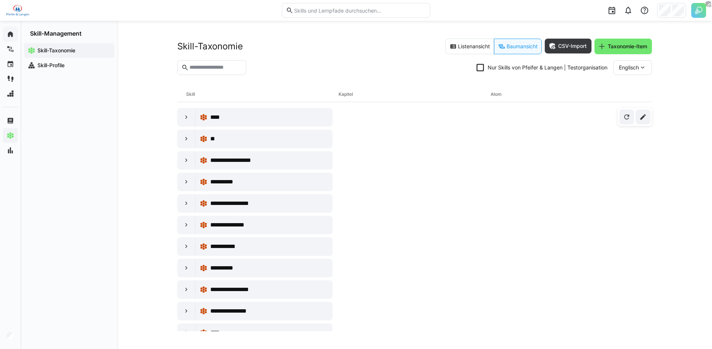
click at [476, 69] on icon at bounding box center [479, 67] width 7 height 7
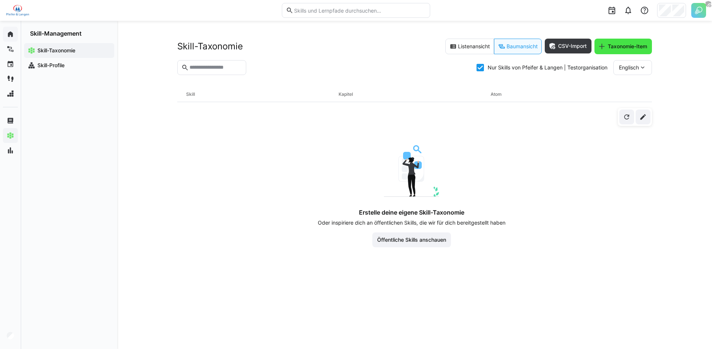
click at [615, 46] on span "Taxonomie-Item" at bounding box center [628, 46] width 42 height 7
click at [646, 117] on eds-icon at bounding box center [642, 116] width 7 height 7
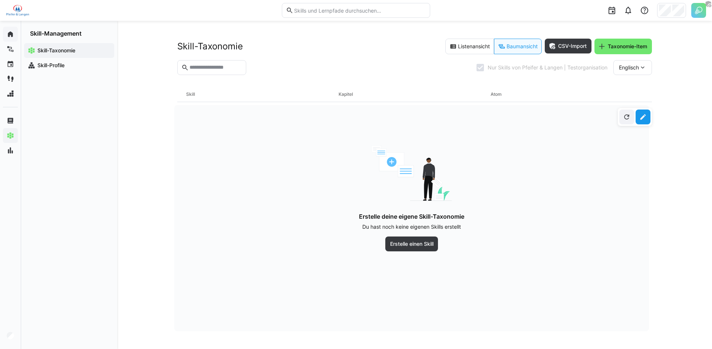
click at [417, 86] on header "Skill-Taxonomie Listenansicht Baumansicht CSV-Import Taxonomie-Item Nur Skills …" at bounding box center [414, 63] width 475 height 48
click at [479, 52] on eds-button-option "Listenansicht" at bounding box center [469, 47] width 49 height 16
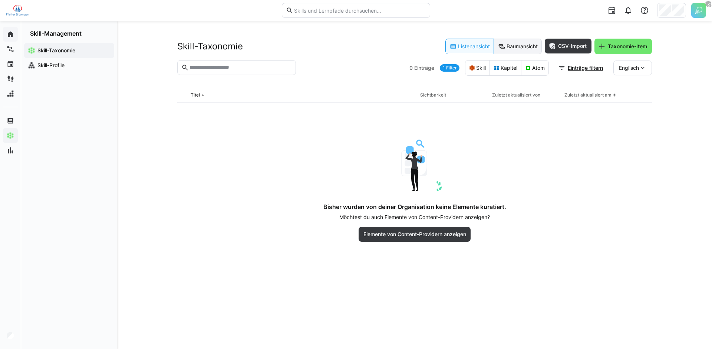
click at [521, 49] on eds-button-option "Baumansicht" at bounding box center [518, 47] width 48 height 16
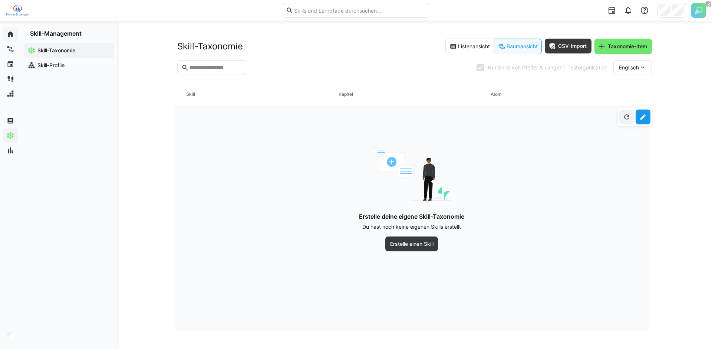
click at [651, 119] on div at bounding box center [635, 117] width 34 height 18
click at [641, 119] on eds-icon at bounding box center [642, 116] width 7 height 7
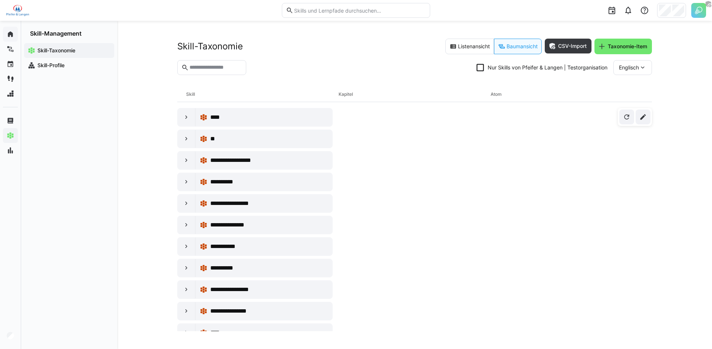
click at [480, 66] on icon at bounding box center [479, 67] width 7 height 7
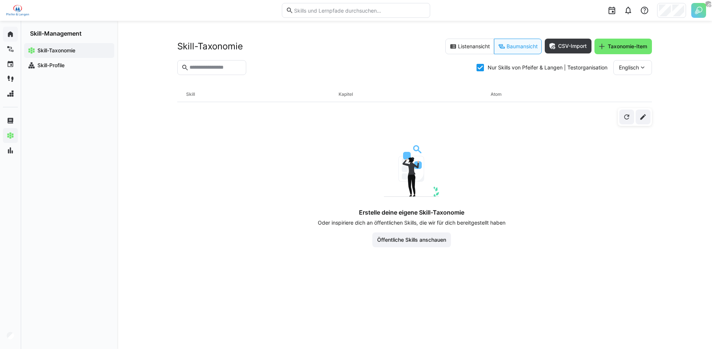
click at [480, 66] on icon at bounding box center [479, 67] width 7 height 7
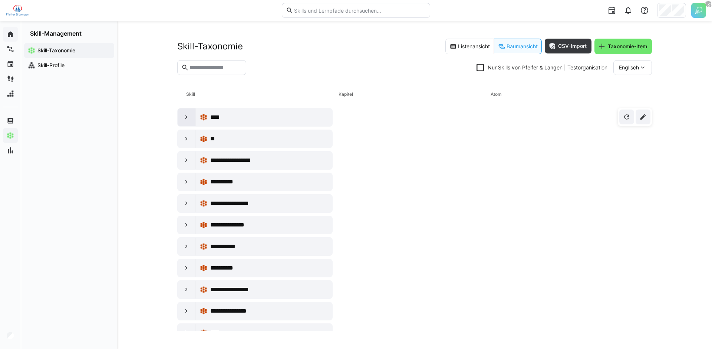
click at [184, 122] on div at bounding box center [187, 117] width 18 height 18
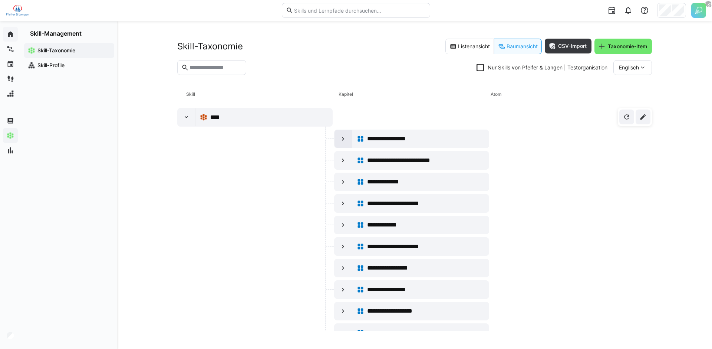
click at [338, 146] on div at bounding box center [343, 139] width 18 height 18
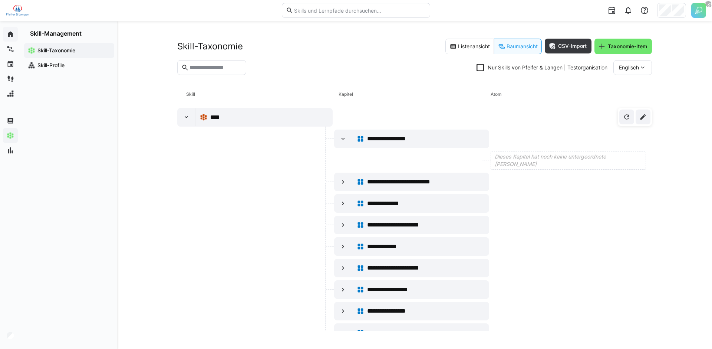
drag, startPoint x: 488, startPoint y: 94, endPoint x: 522, endPoint y: 92, distance: 34.1
click at [522, 92] on div "Skill Kapitel Atom" at bounding box center [414, 94] width 475 height 15
click at [496, 94] on div "Atom" at bounding box center [567, 94] width 152 height 15
click at [414, 91] on div "Kapitel" at bounding box center [414, 94] width 152 height 15
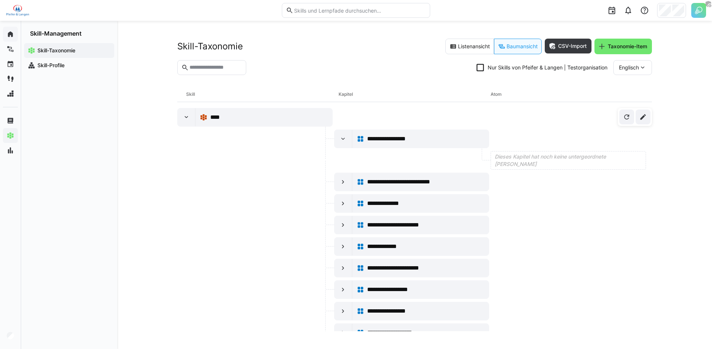
drag, startPoint x: 336, startPoint y: 94, endPoint x: 373, endPoint y: 93, distance: 37.1
click at [373, 93] on div "Skill Kapitel Atom" at bounding box center [414, 94] width 475 height 15
drag, startPoint x: 188, startPoint y: 93, endPoint x: 208, endPoint y: 93, distance: 19.3
click at [208, 93] on div "Skill Kapitel Atom" at bounding box center [414, 94] width 475 height 15
click at [245, 93] on div "Skill" at bounding box center [262, 94] width 152 height 15
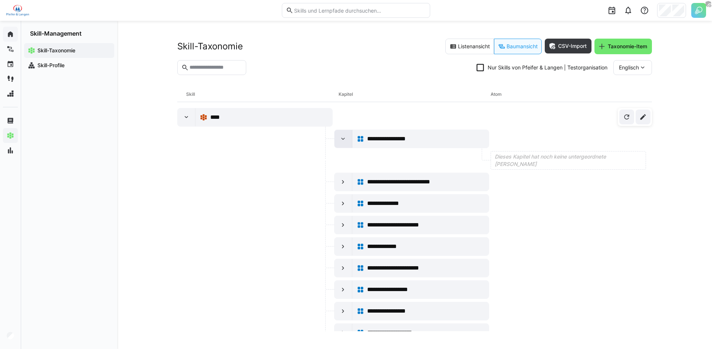
click at [334, 145] on div at bounding box center [343, 139] width 18 height 18
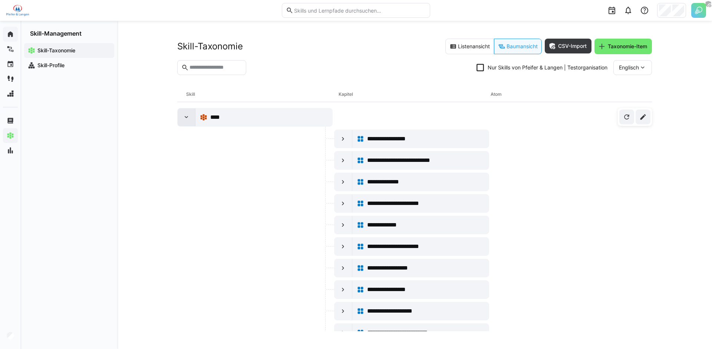
click at [189, 115] on eds-icon at bounding box center [186, 116] width 7 height 7
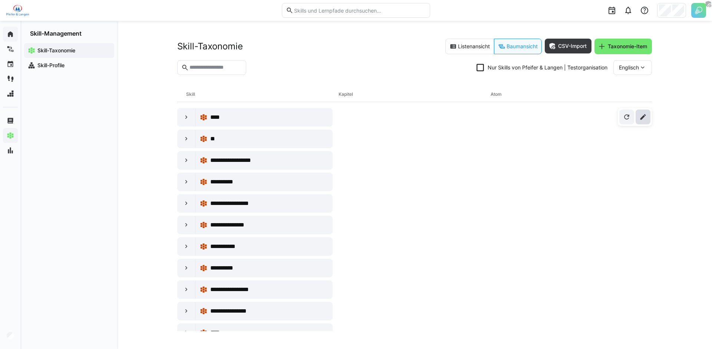
click at [643, 119] on eds-icon at bounding box center [642, 116] width 7 height 7
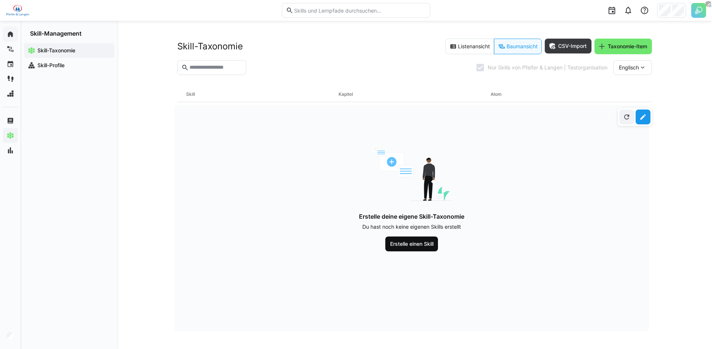
click at [422, 242] on span "Erstelle einen Skill" at bounding box center [412, 243] width 46 height 7
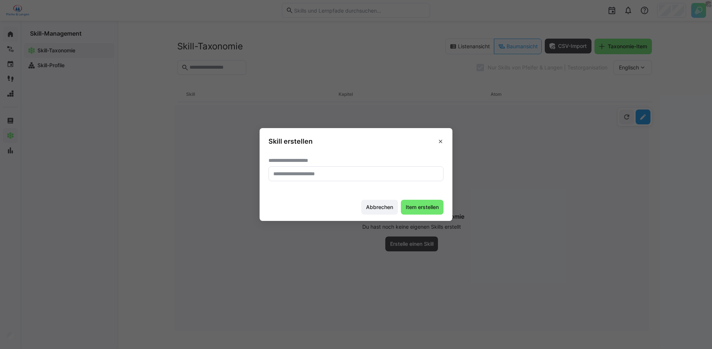
click at [341, 176] on input "text" at bounding box center [356, 173] width 167 height 7
type input "**********"
click at [420, 203] on span "Item erstellen" at bounding box center [421, 206] width 35 height 7
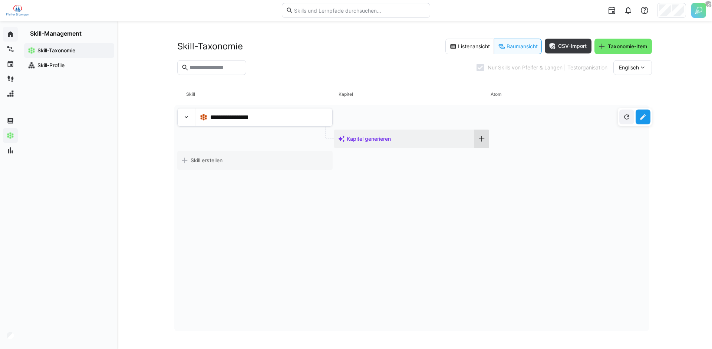
click at [483, 141] on div at bounding box center [481, 138] width 15 height 19
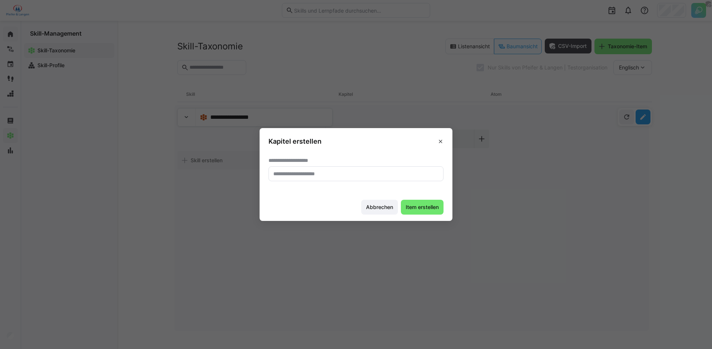
click at [358, 178] on eds-input at bounding box center [355, 173] width 175 height 15
type input "********"
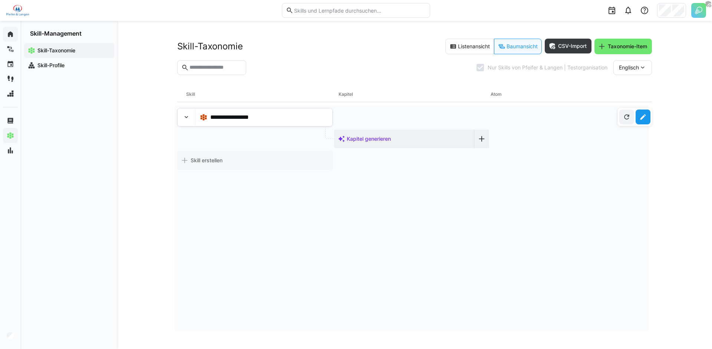
click at [640, 66] on eds-icon at bounding box center [642, 67] width 7 height 7
click at [626, 88] on span "Deutsch" at bounding box center [629, 86] width 20 height 7
click at [482, 141] on eds-icon at bounding box center [481, 138] width 7 height 7
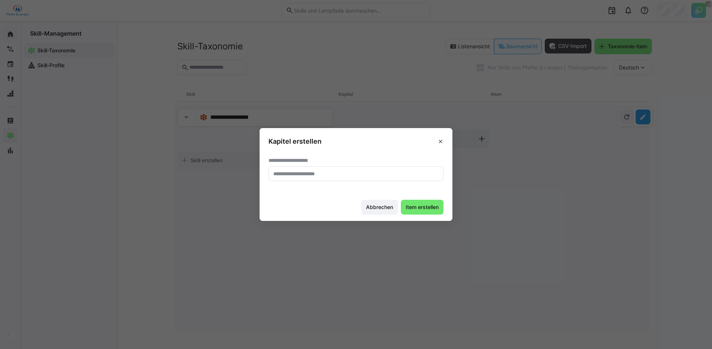
click at [361, 175] on input "text" at bounding box center [356, 173] width 167 height 7
type input "**********"
click at [420, 203] on span "Item erstellen" at bounding box center [421, 206] width 35 height 7
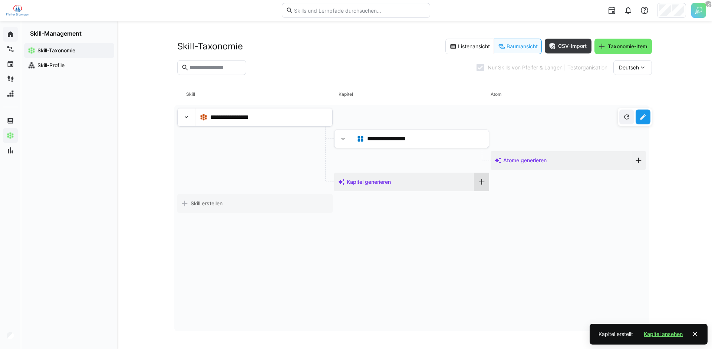
click at [480, 181] on eds-icon at bounding box center [481, 181] width 7 height 7
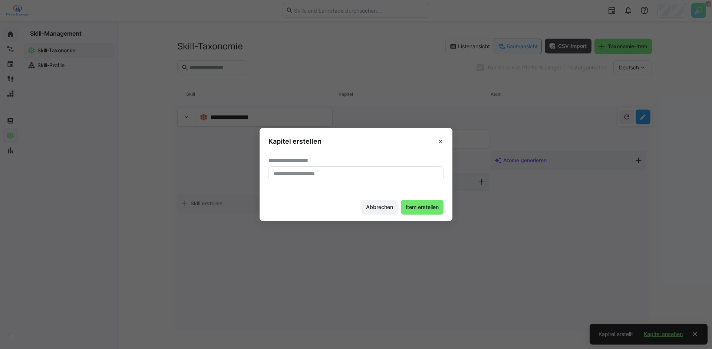
click at [370, 178] on eds-input at bounding box center [355, 173] width 175 height 15
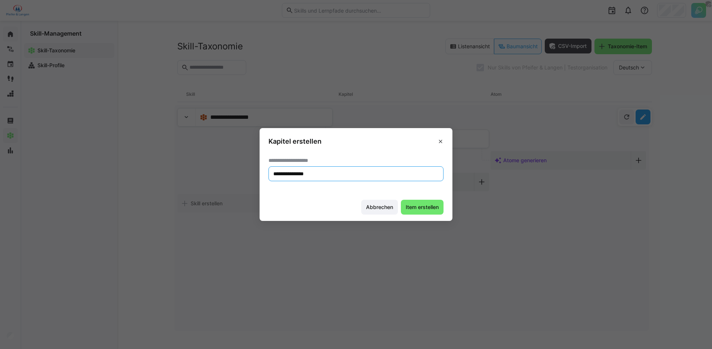
type input "**********"
click at [416, 202] on span "Item erstellen" at bounding box center [422, 206] width 43 height 15
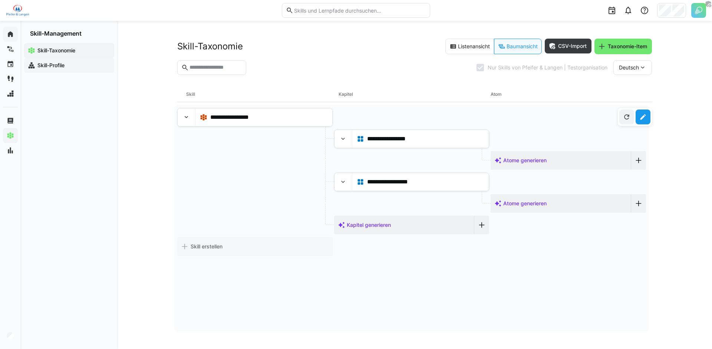
click at [56, 69] on div "Skill-Profile" at bounding box center [69, 65] width 90 height 15
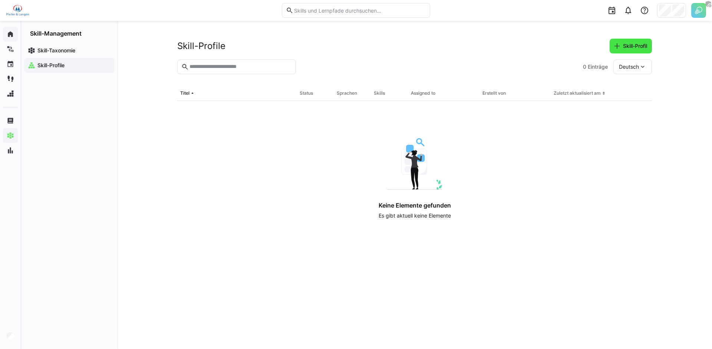
click at [629, 46] on span "Skill-Profil" at bounding box center [635, 45] width 26 height 7
click at [628, 45] on span "Skill-Profil" at bounding box center [635, 45] width 26 height 7
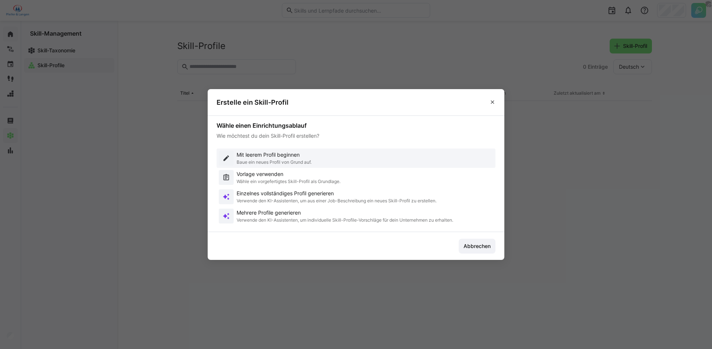
click at [263, 157] on p "Mit leerem Profil beginnen" at bounding box center [274, 154] width 75 height 7
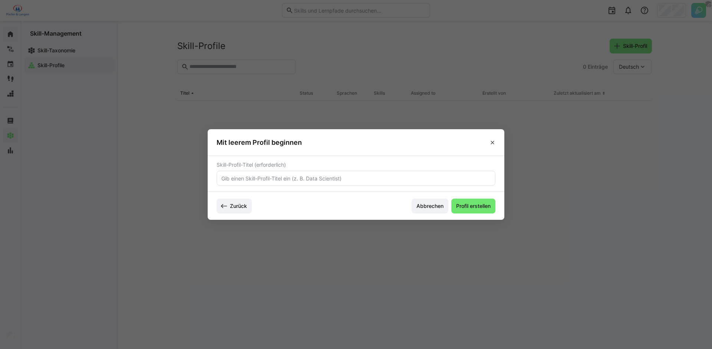
click at [280, 185] on eds-input at bounding box center [356, 178] width 279 height 15
type input "Zuckerspezialist"
drag, startPoint x: 455, startPoint y: 201, endPoint x: 458, endPoint y: 204, distance: 4.2
click at [456, 201] on span "Profil erstellen" at bounding box center [473, 205] width 44 height 15
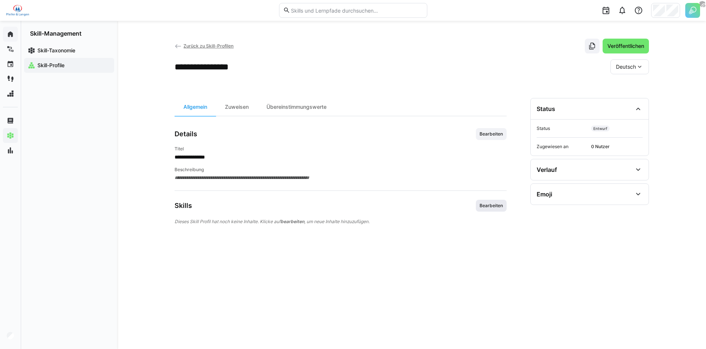
click at [482, 208] on span "Bearbeiten" at bounding box center [491, 205] width 31 height 12
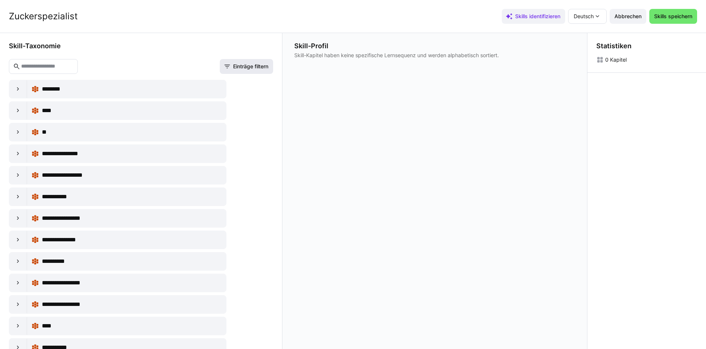
click at [255, 70] on span "Einträge filtern" at bounding box center [246, 66] width 53 height 15
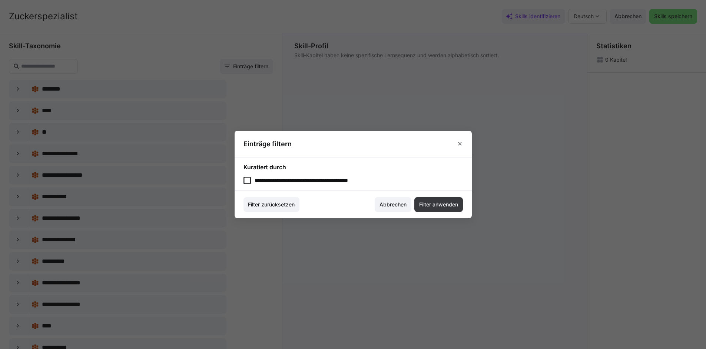
click at [287, 178] on eds-checkbox "**********" at bounding box center [353, 179] width 219 height 7
click at [431, 207] on span "Filter anwenden" at bounding box center [438, 204] width 41 height 7
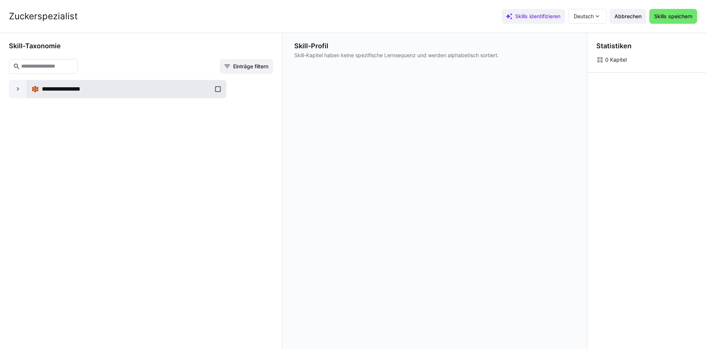
click at [216, 90] on div "**********" at bounding box center [127, 89] width 190 height 15
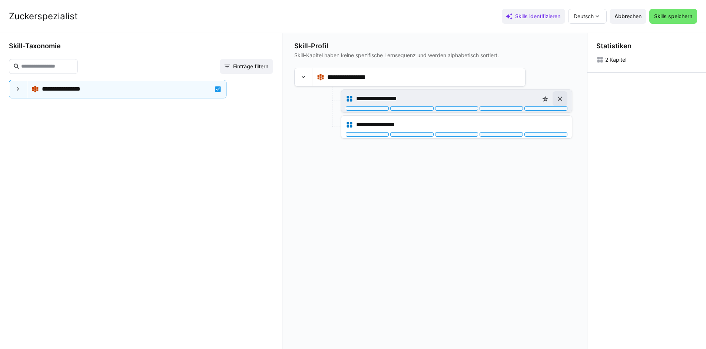
click at [562, 100] on eds-icon at bounding box center [560, 98] width 7 height 7
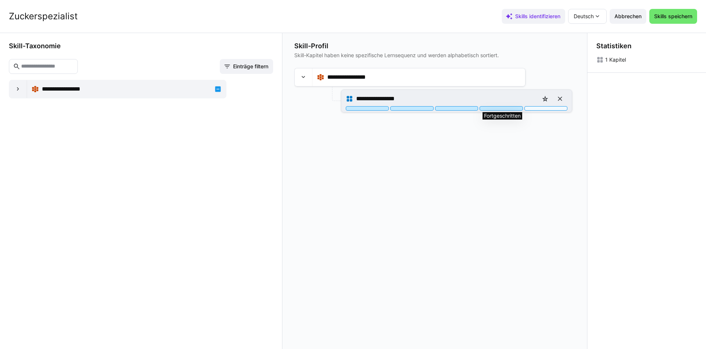
click at [518, 107] on div at bounding box center [501, 108] width 43 height 4
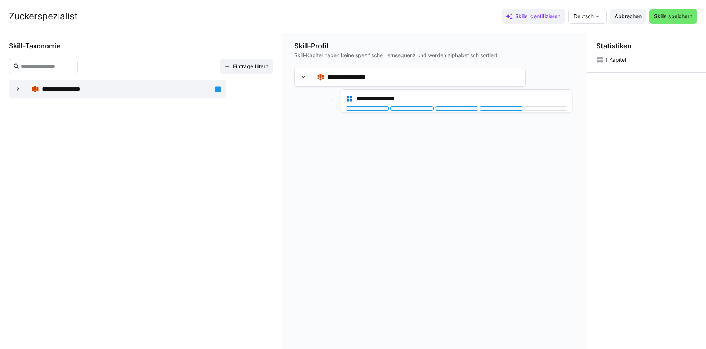
click at [59, 66] on input "text" at bounding box center [46, 66] width 53 height 7
click at [255, 64] on span "Einträge filtern" at bounding box center [250, 66] width 37 height 7
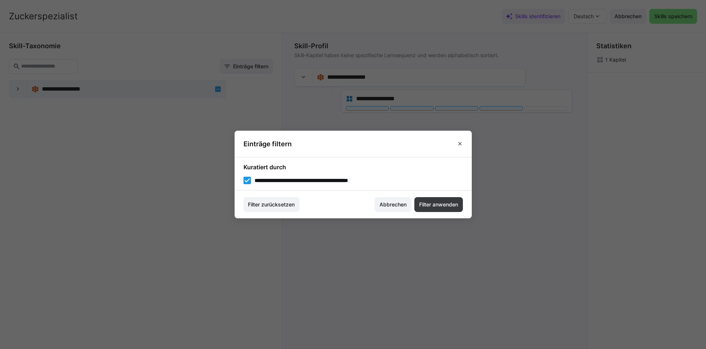
click at [309, 177] on eds-checkbox "**********" at bounding box center [353, 179] width 219 height 7
drag, startPoint x: 419, startPoint y: 198, endPoint x: 393, endPoint y: 198, distance: 26.3
click at [419, 198] on span "Filter anwenden" at bounding box center [439, 204] width 49 height 15
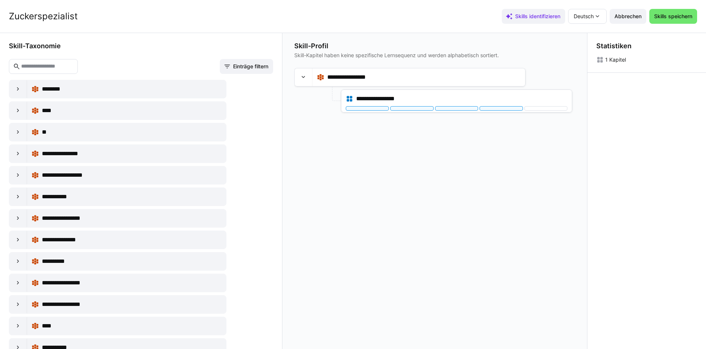
click at [52, 67] on input "text" at bounding box center [46, 66] width 53 height 7
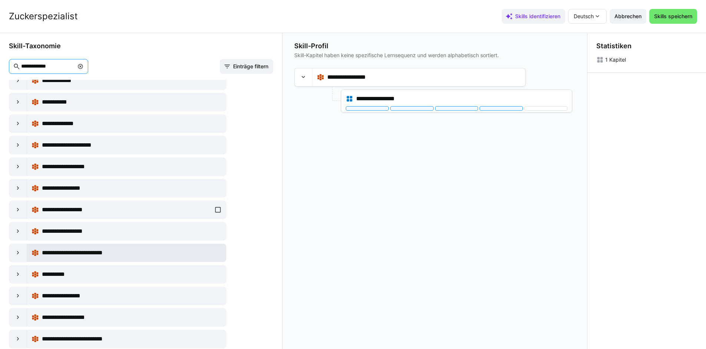
scroll to position [145, 0]
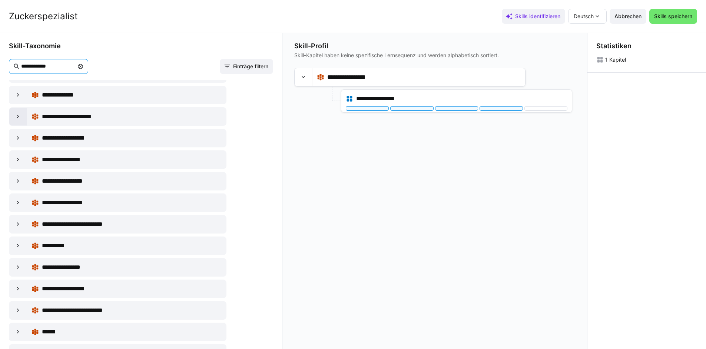
type input "**********"
click at [19, 120] on div at bounding box center [18, 117] width 18 height 18
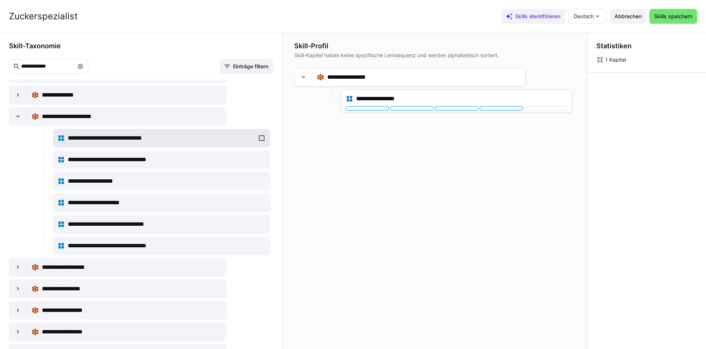
click at [258, 134] on div "**********" at bounding box center [161, 138] width 208 height 15
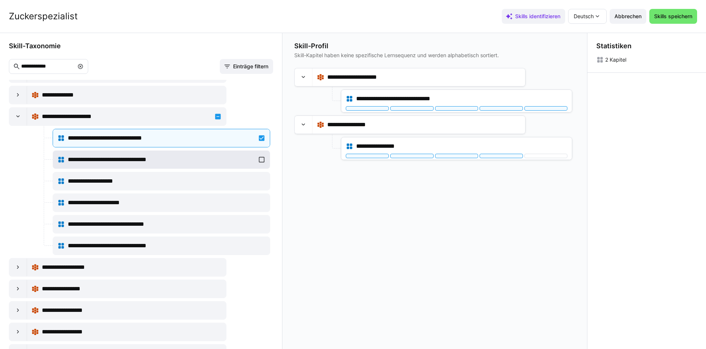
click at [260, 159] on div "**********" at bounding box center [161, 159] width 208 height 15
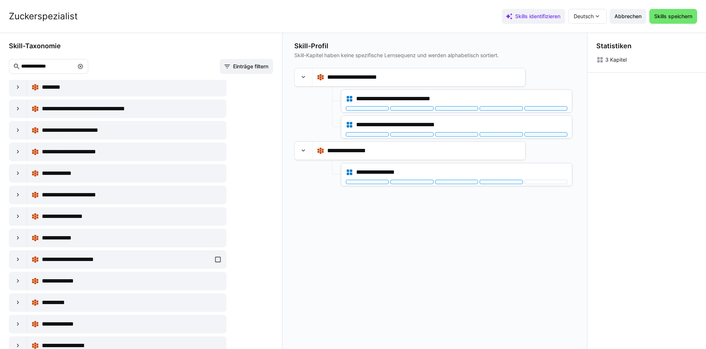
scroll to position [799, 0]
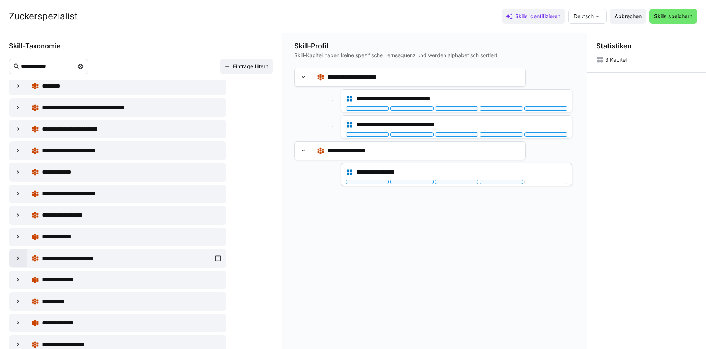
click at [12, 259] on div at bounding box center [18, 258] width 18 height 18
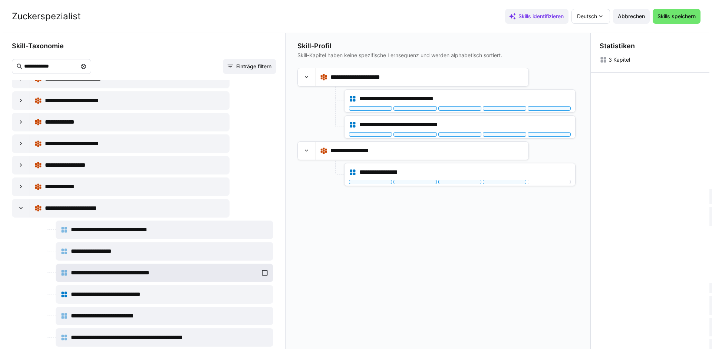
scroll to position [854, 0]
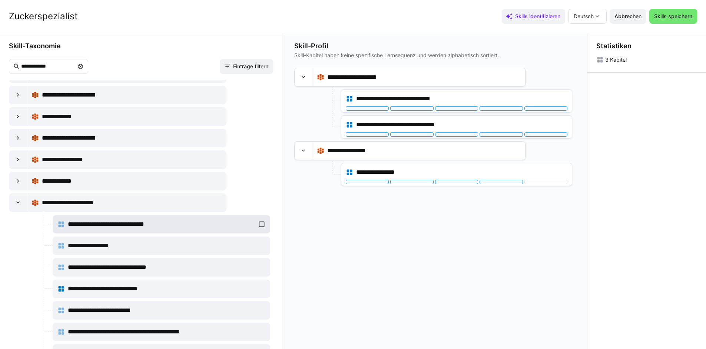
click at [261, 221] on div "**********" at bounding box center [161, 224] width 208 height 15
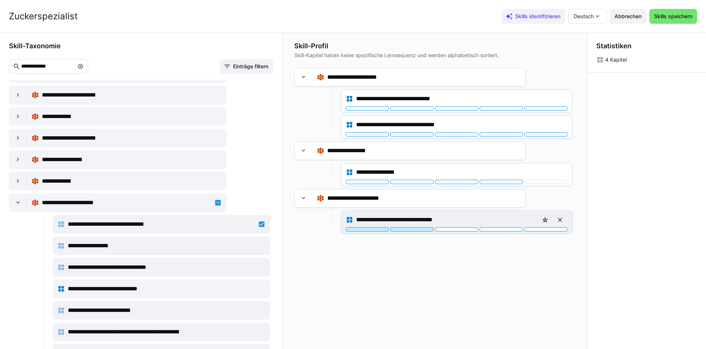
click at [429, 229] on div at bounding box center [411, 229] width 43 height 4
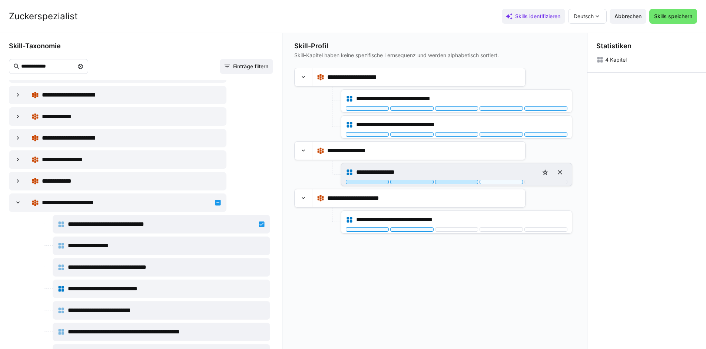
click at [458, 181] on div at bounding box center [456, 181] width 43 height 4
click at [508, 182] on div at bounding box center [501, 181] width 43 height 4
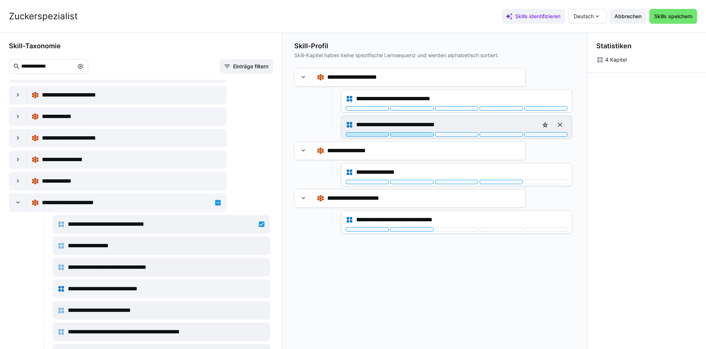
click at [425, 132] on div at bounding box center [411, 134] width 43 height 4
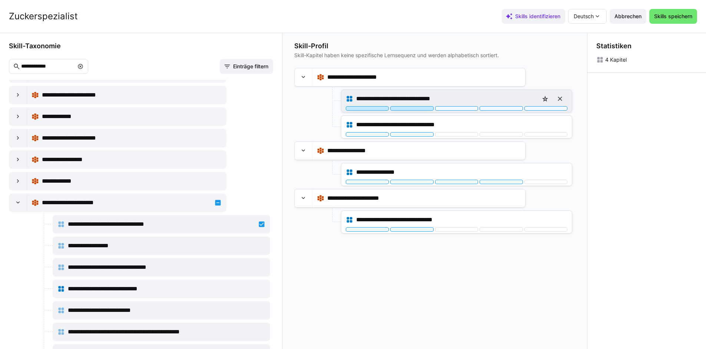
drag, startPoint x: 412, startPoint y: 107, endPoint x: 416, endPoint y: 105, distance: 4.5
click at [412, 108] on div at bounding box center [411, 108] width 43 height 4
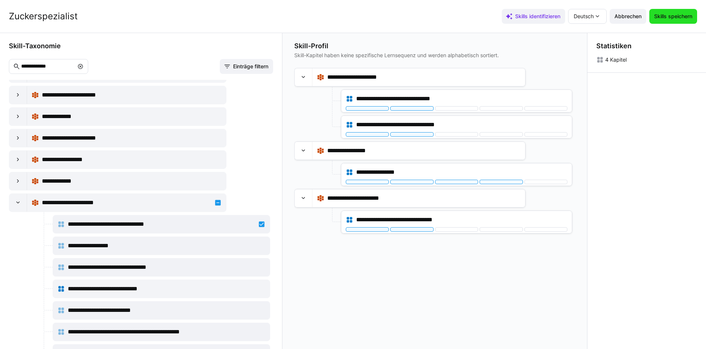
click at [678, 14] on span "Skills speichern" at bounding box center [673, 16] width 40 height 7
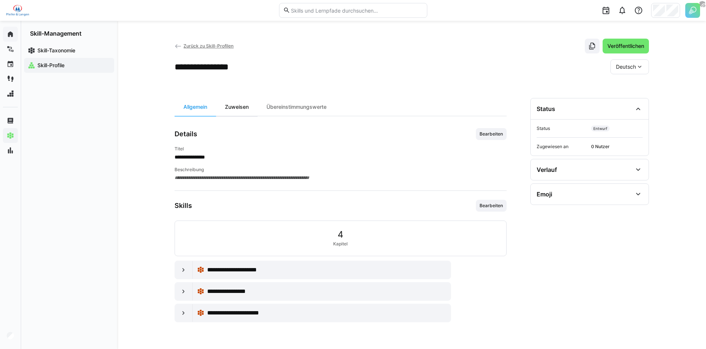
click at [244, 109] on div "Zuweisen" at bounding box center [237, 107] width 42 height 18
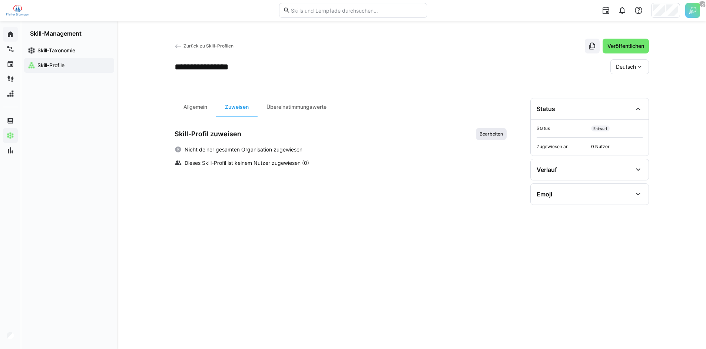
click at [486, 136] on span "Bearbeiten" at bounding box center [491, 134] width 25 height 6
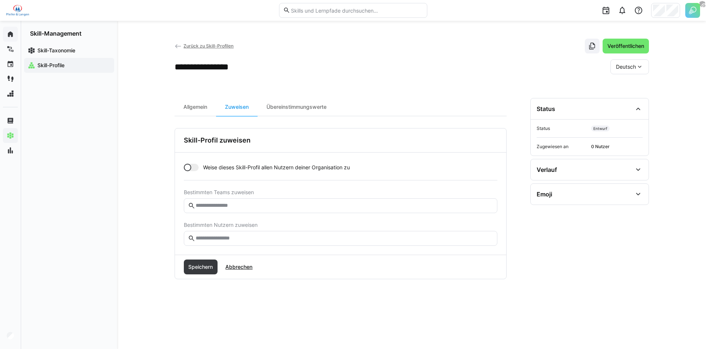
click at [269, 232] on eds-input at bounding box center [341, 238] width 314 height 15
click at [270, 237] on input "text" at bounding box center [344, 238] width 298 height 7
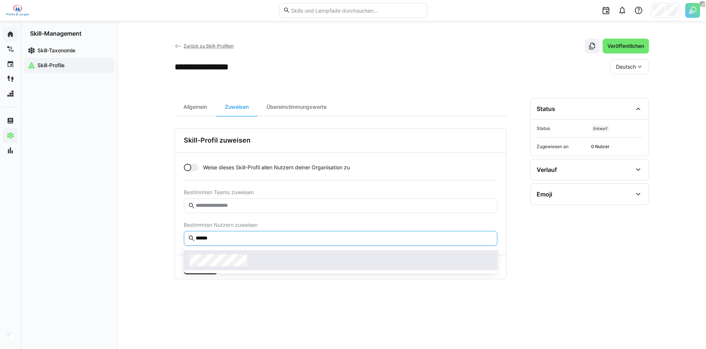
type input "******"
click at [262, 260] on div at bounding box center [341, 260] width 302 height 12
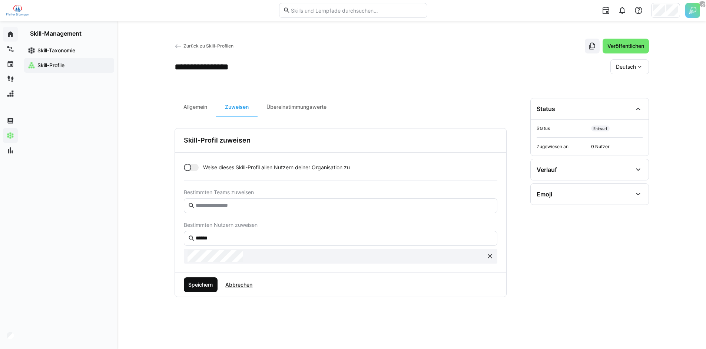
click at [197, 281] on span "Speichern" at bounding box center [200, 284] width 27 height 7
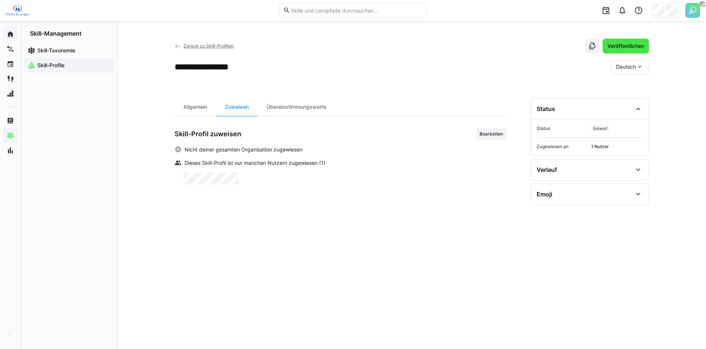
click at [620, 44] on span "Veröffentlichen" at bounding box center [626, 45] width 39 height 7
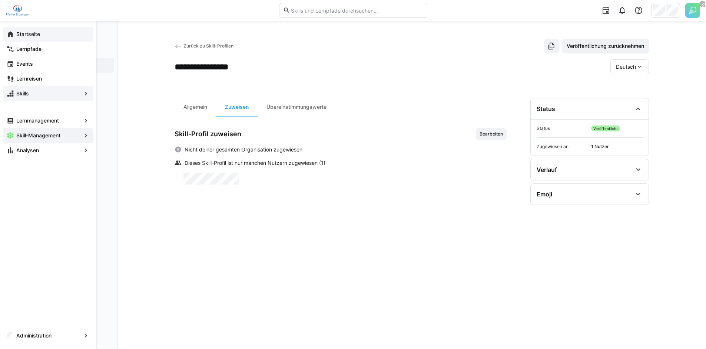
click at [32, 94] on span "Skills" at bounding box center [48, 93] width 66 height 7
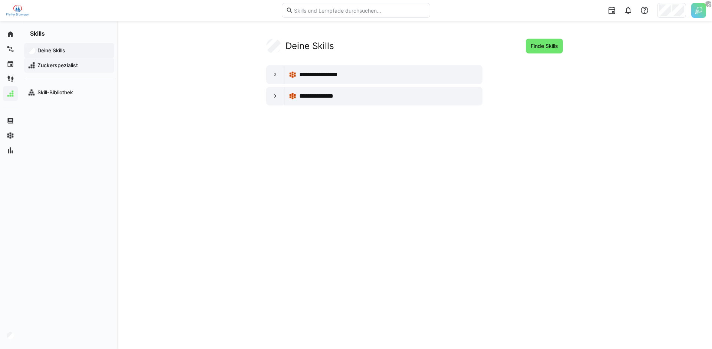
click at [54, 62] on span "Zuckerspezialist" at bounding box center [73, 65] width 74 height 7
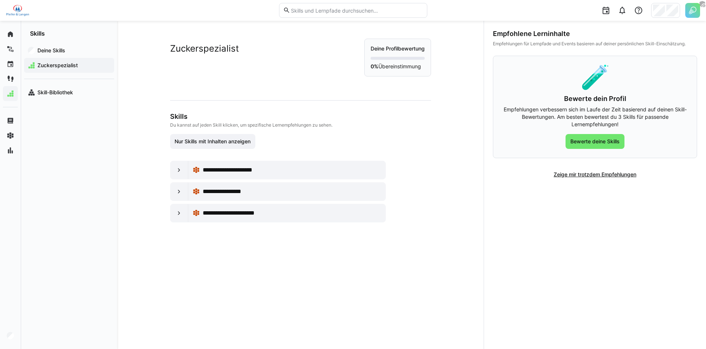
click at [170, 172] on div "**********" at bounding box center [278, 170] width 216 height 19
click at [176, 171] on eds-icon at bounding box center [178, 169] width 7 height 7
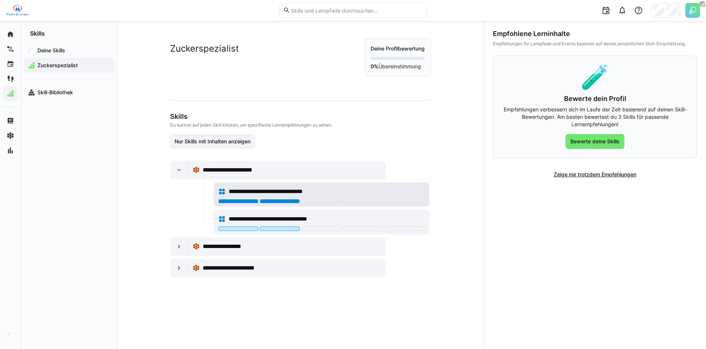
click at [282, 202] on div at bounding box center [280, 201] width 40 height 4
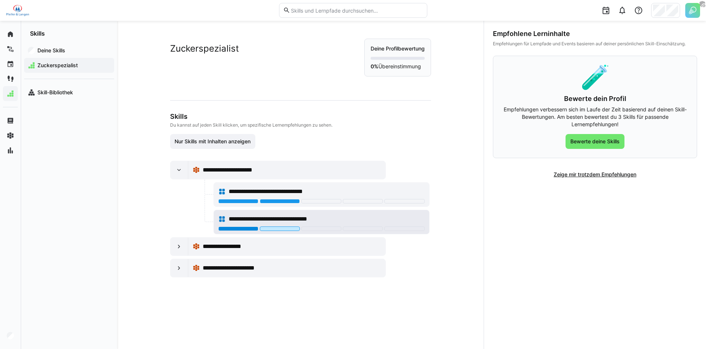
click at [250, 229] on div at bounding box center [238, 228] width 40 height 4
click at [175, 249] on eds-icon at bounding box center [178, 245] width 7 height 7
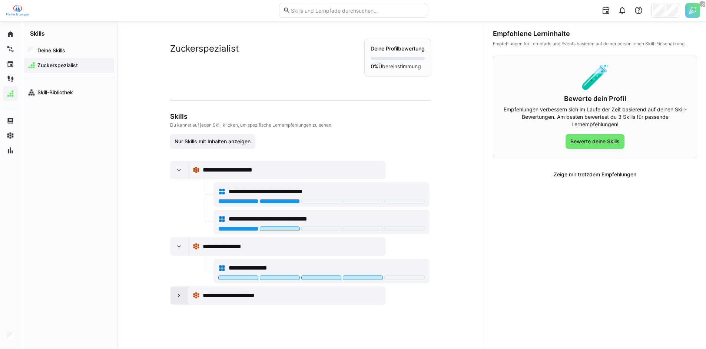
click at [176, 298] on eds-icon at bounding box center [178, 294] width 7 height 7
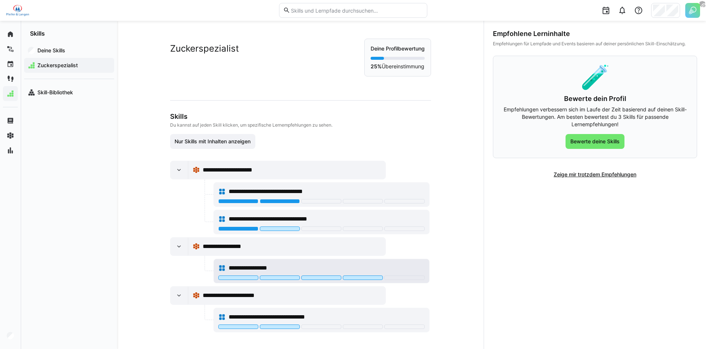
click at [285, 277] on div at bounding box center [280, 277] width 40 height 4
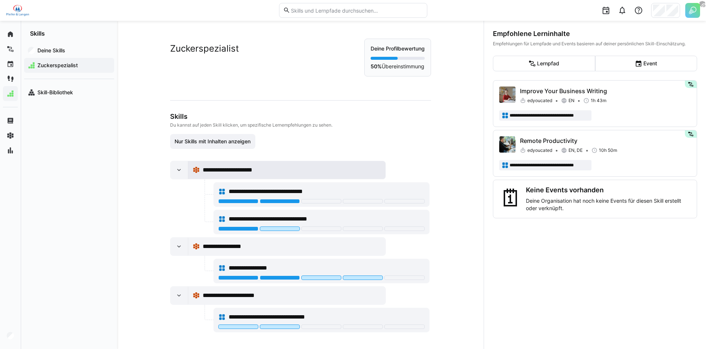
click at [271, 173] on span "**********" at bounding box center [238, 169] width 71 height 9
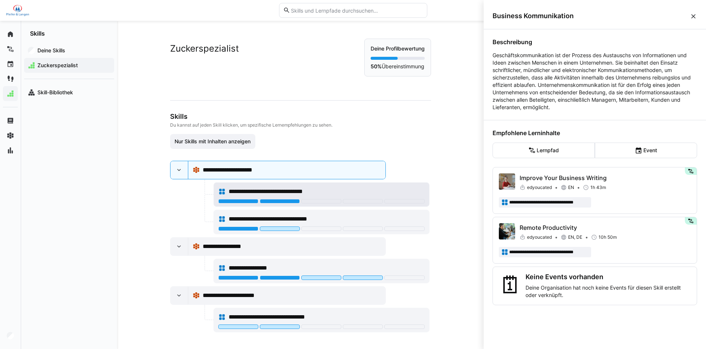
click at [327, 193] on span "**********" at bounding box center [282, 191] width 107 height 9
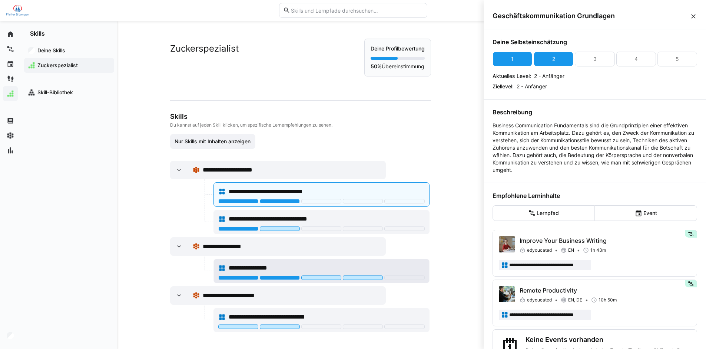
click at [263, 269] on span "**********" at bounding box center [255, 267] width 53 height 9
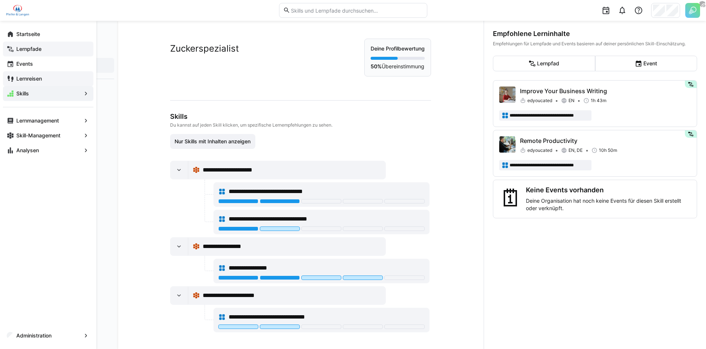
click at [0, 0] on app-navigation-label "Lernpfade" at bounding box center [0, 0] width 0 height 0
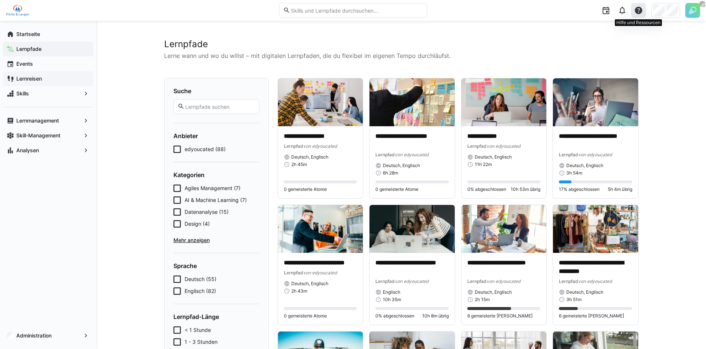
click at [639, 13] on eds-icon at bounding box center [638, 10] width 9 height 9
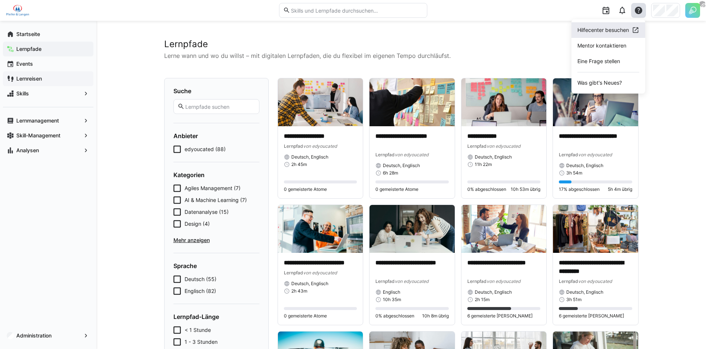
click at [600, 32] on div "Hilfecenter besuchen" at bounding box center [604, 29] width 52 height 7
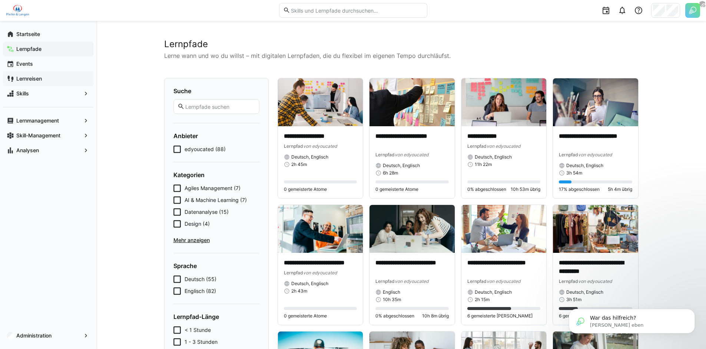
click at [0, 0] on app-navigation-label "Events" at bounding box center [0, 0] width 0 height 0
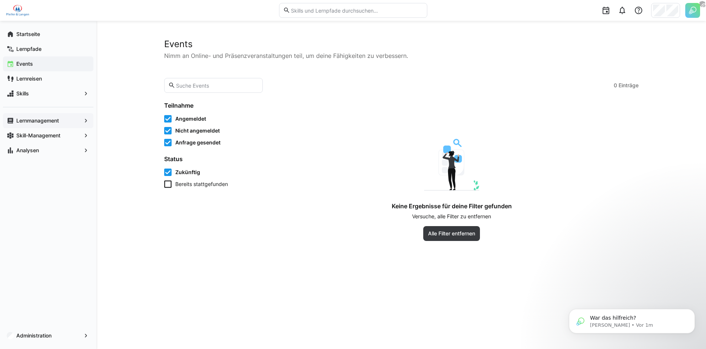
click at [0, 0] on app-navigation-label "Lernmanagement" at bounding box center [0, 0] width 0 height 0
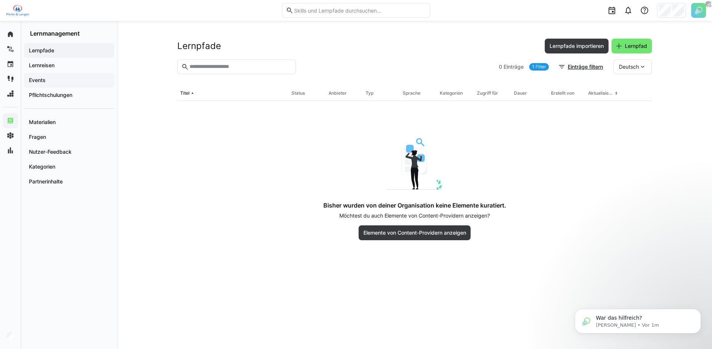
click at [57, 82] on span "Events" at bounding box center [69, 79] width 83 height 7
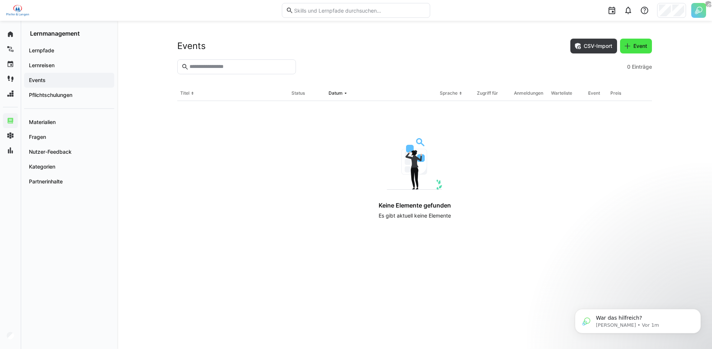
click at [638, 47] on span "Event" at bounding box center [640, 45] width 16 height 7
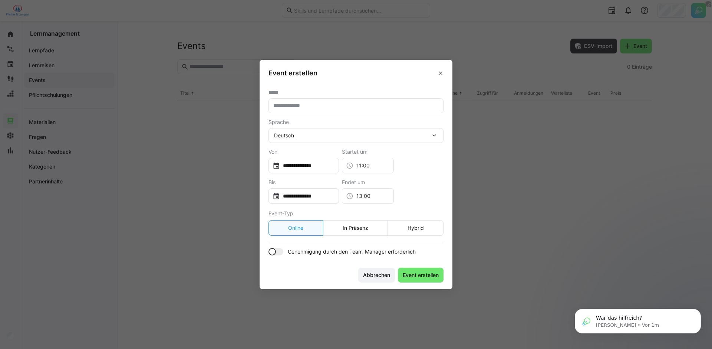
click at [379, 106] on input "text" at bounding box center [356, 105] width 167 height 7
type input "**********"
click at [363, 224] on eds-button-option "In Präsenz" at bounding box center [355, 228] width 65 height 16
click at [310, 164] on input "**********" at bounding box center [307, 165] width 55 height 7
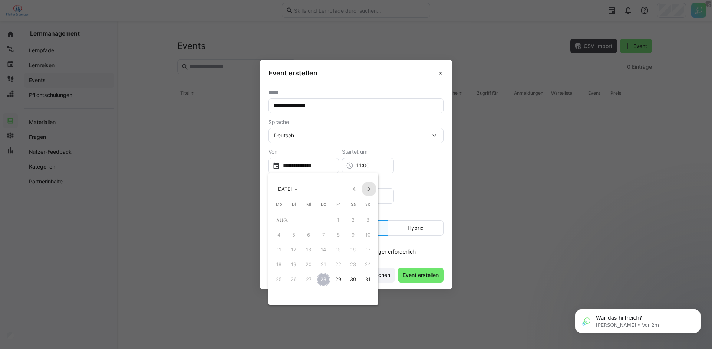
click at [371, 189] on span "Next month" at bounding box center [368, 188] width 15 height 15
click at [324, 250] on span "9" at bounding box center [323, 249] width 13 height 13
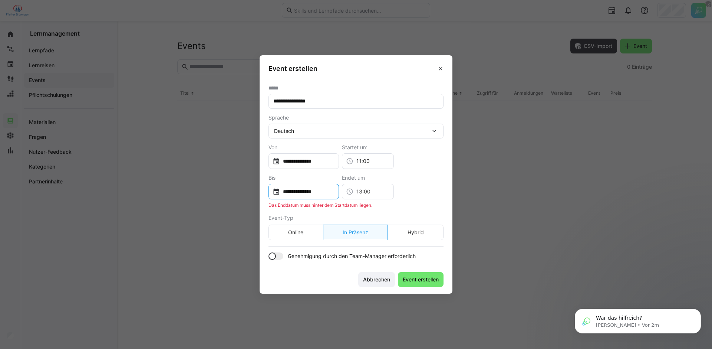
click at [311, 196] on div "**********" at bounding box center [303, 192] width 70 height 16
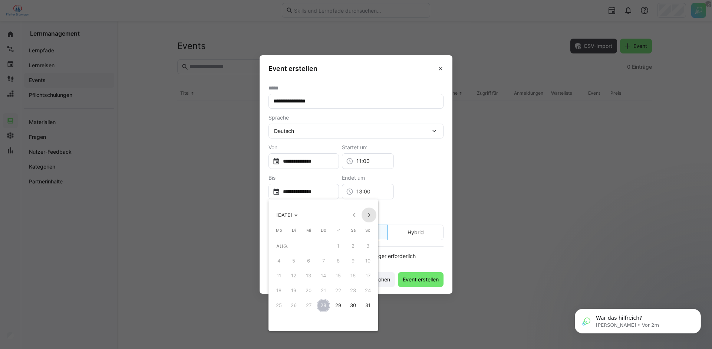
click at [364, 212] on span "Next month" at bounding box center [368, 214] width 15 height 15
drag, startPoint x: 323, startPoint y: 274, endPoint x: 353, endPoint y: 265, distance: 31.2
click at [323, 274] on span "9" at bounding box center [323, 275] width 13 height 13
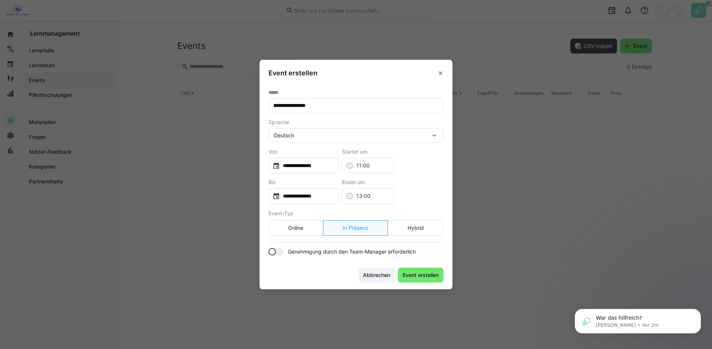
click at [281, 255] on app-toggle "Genehmigung durch den Team-Manager erforderlich" at bounding box center [355, 251] width 175 height 7
click at [427, 273] on span "Event erstellen" at bounding box center [421, 274] width 38 height 7
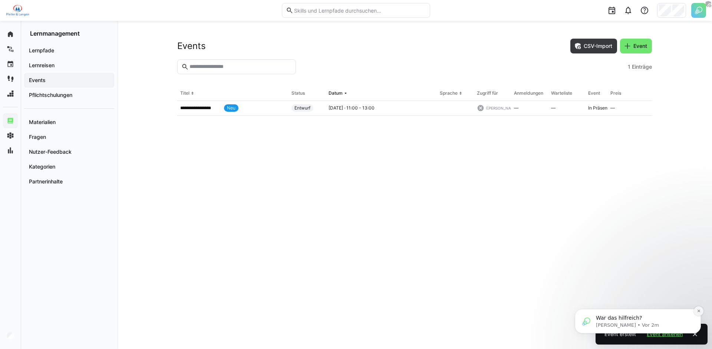
click at [699, 310] on icon "Dismiss notification" at bounding box center [699, 310] width 4 height 4
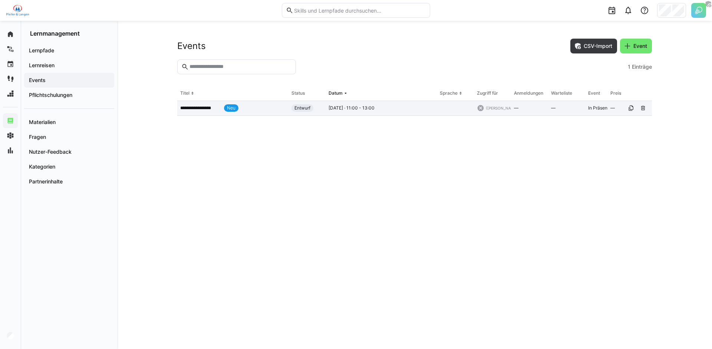
click at [209, 110] on p "**********" at bounding box center [200, 108] width 41 height 6
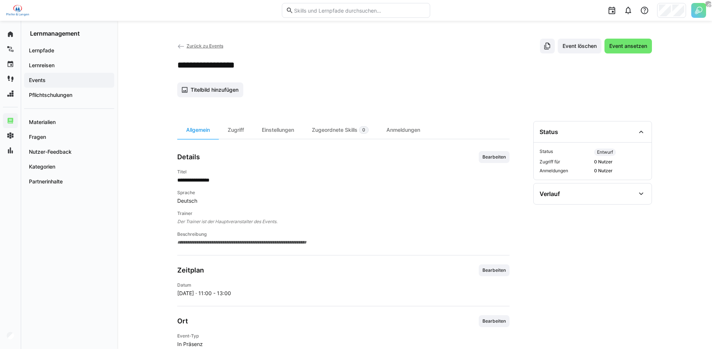
click at [229, 112] on app-header-sidebar-layout "**********" at bounding box center [414, 239] width 475 height 401
click at [234, 135] on div "Zugriff" at bounding box center [233, 130] width 34 height 18
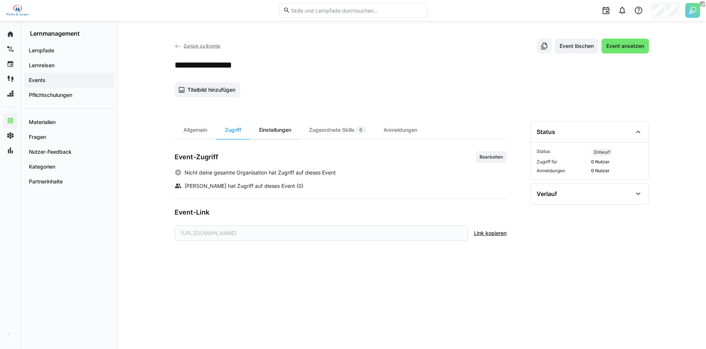
click at [267, 133] on div "Einstellungen" at bounding box center [275, 130] width 50 height 18
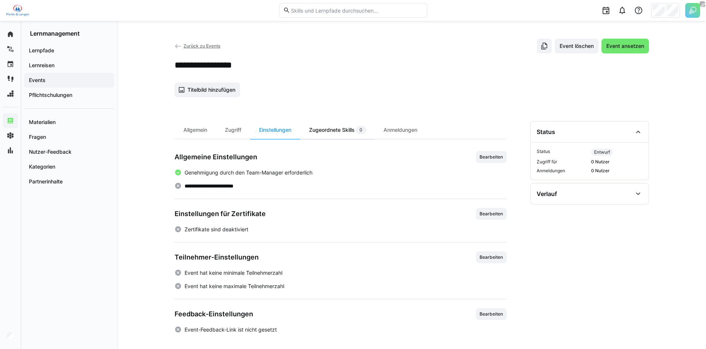
click at [323, 134] on div "Zugeordnete Skills 0" at bounding box center [337, 130] width 75 height 18
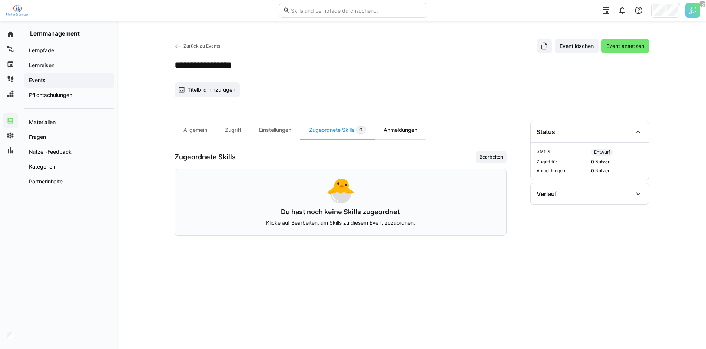
click at [398, 133] on div "Anmeldungen" at bounding box center [401, 130] width 52 height 18
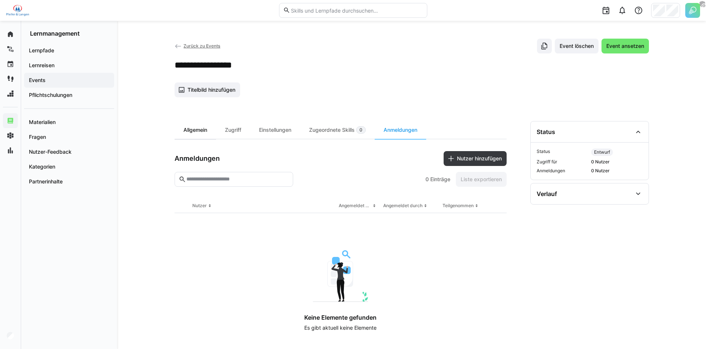
click at [195, 132] on div "Allgemein" at bounding box center [196, 130] width 42 height 18
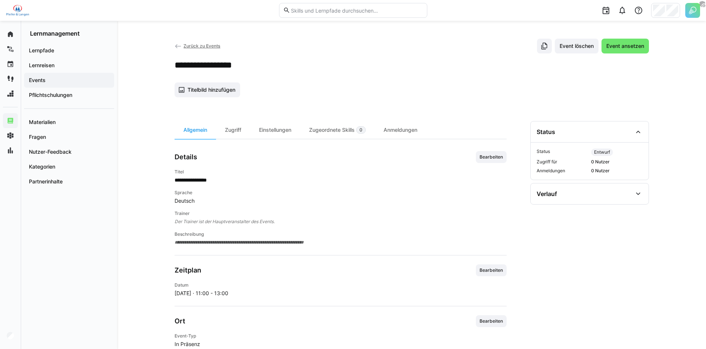
click at [494, 158] on span "Bearbeiten" at bounding box center [491, 157] width 25 height 6
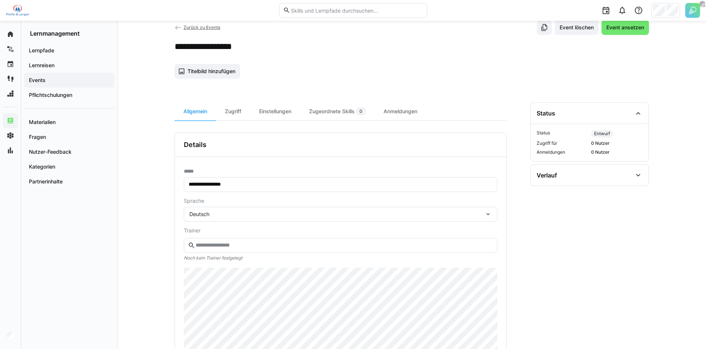
scroll to position [26, 0]
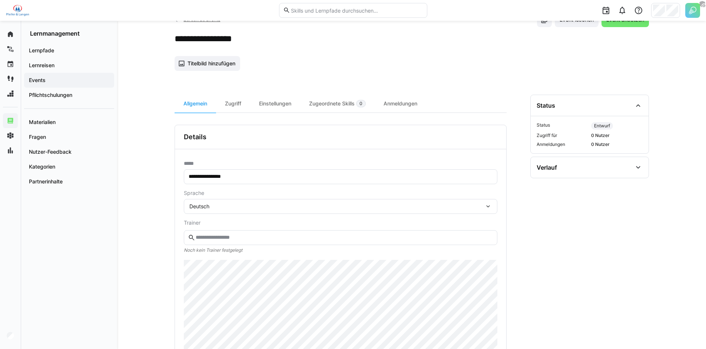
click at [218, 235] on input "text" at bounding box center [344, 237] width 298 height 7
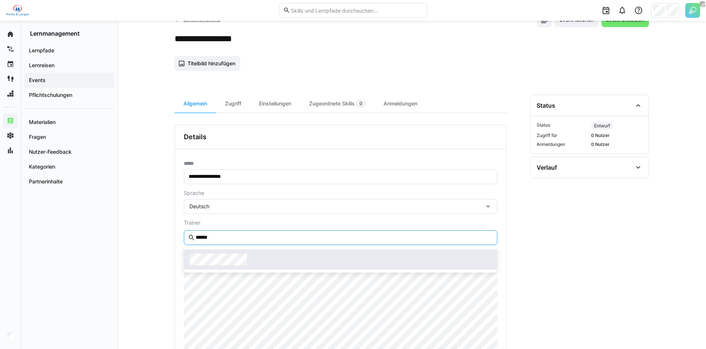
type input "******"
click at [267, 257] on div at bounding box center [341, 259] width 302 height 12
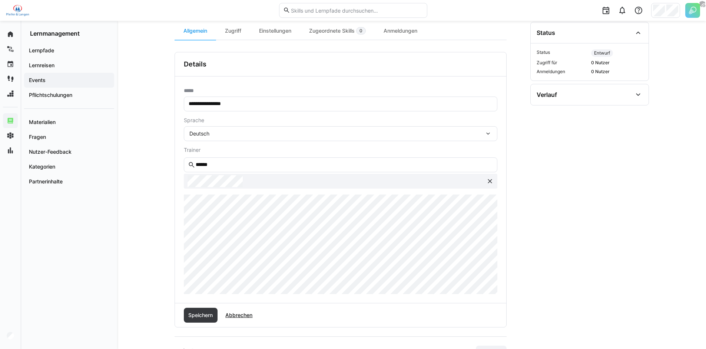
scroll to position [99, 0]
click at [202, 313] on span "Speichern" at bounding box center [200, 314] width 27 height 7
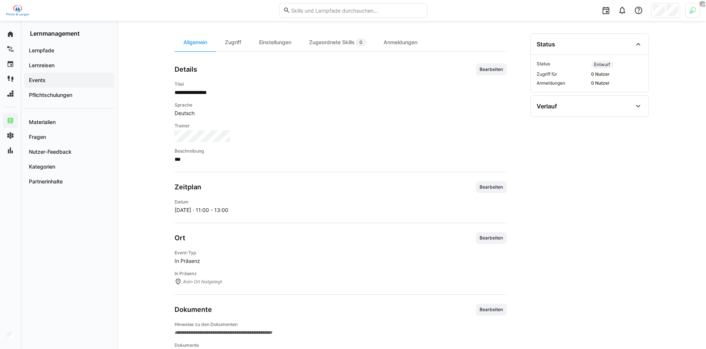
scroll to position [54, 0]
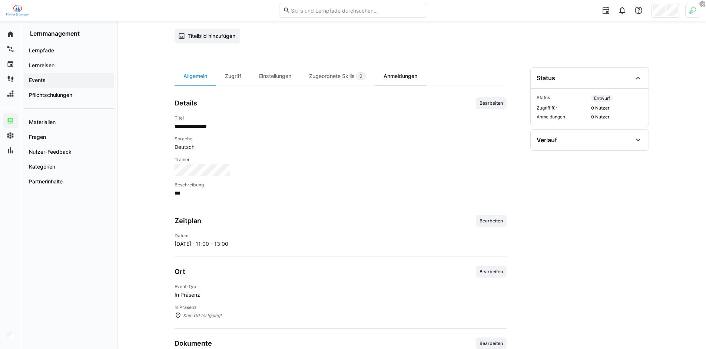
click at [402, 77] on div "Anmeldungen" at bounding box center [401, 76] width 52 height 18
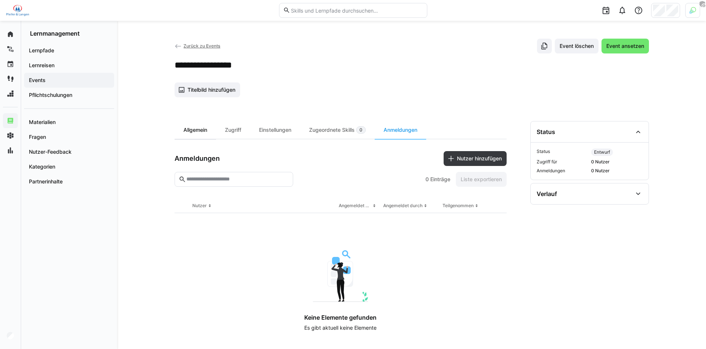
click at [207, 129] on div "Allgemein" at bounding box center [196, 130] width 42 height 18
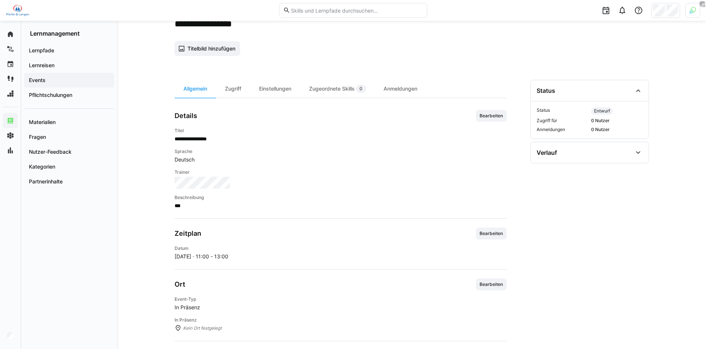
scroll to position [113, 0]
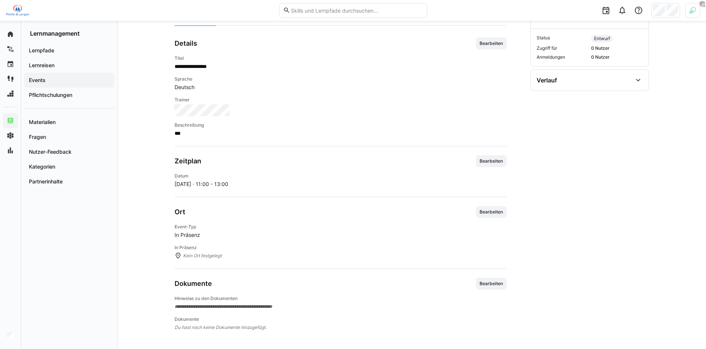
click at [494, 167] on div "Zeitplan Bearbeiten Datum Do, 9. Okt. · 11:00 - 13:00" at bounding box center [341, 171] width 332 height 33
click at [495, 162] on span "Bearbeiten" at bounding box center [491, 161] width 25 height 6
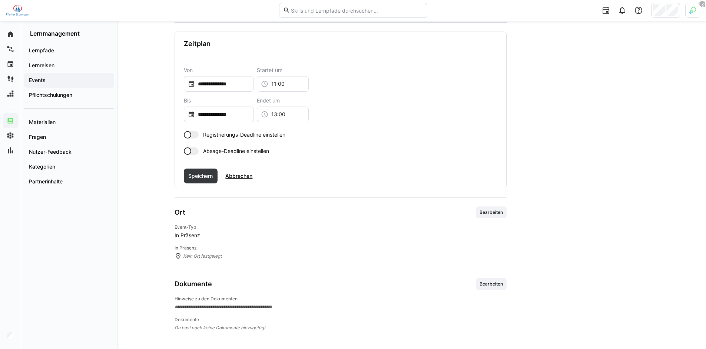
scroll to position [237, 0]
click at [239, 179] on span "Abbrechen" at bounding box center [239, 175] width 37 height 15
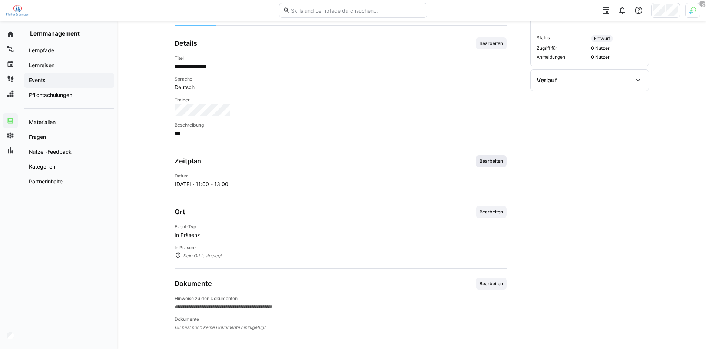
click at [488, 163] on span "Bearbeiten" at bounding box center [491, 161] width 25 height 6
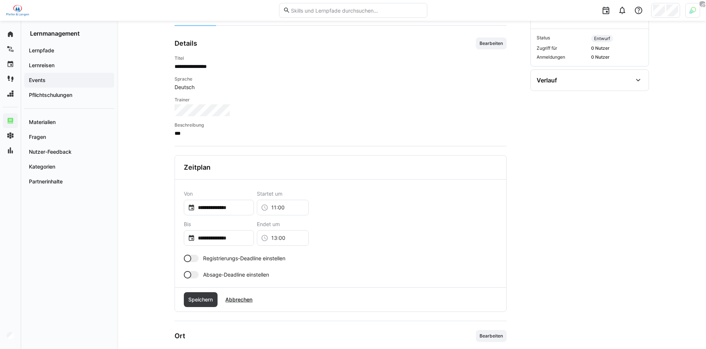
click at [252, 301] on span "Abbrechen" at bounding box center [238, 298] width 29 height 7
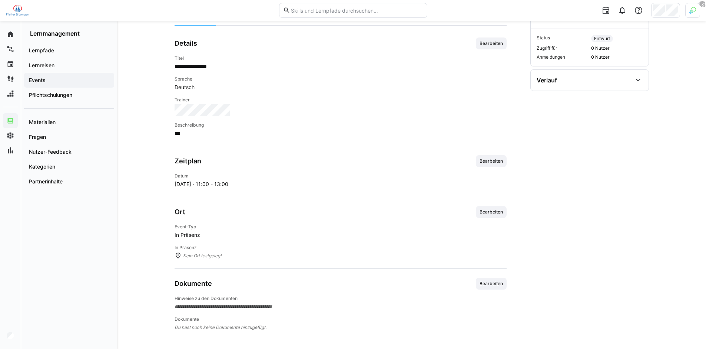
click at [496, 219] on div "Ort Bearbeiten Event-Typ In Präsenz In Präsenz Kein Ort festgelegt" at bounding box center [341, 232] width 332 height 53
click at [494, 214] on span "Bearbeiten" at bounding box center [491, 212] width 25 height 6
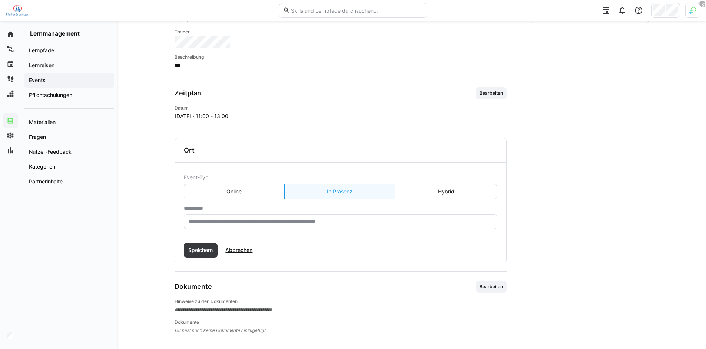
scroll to position [184, 0]
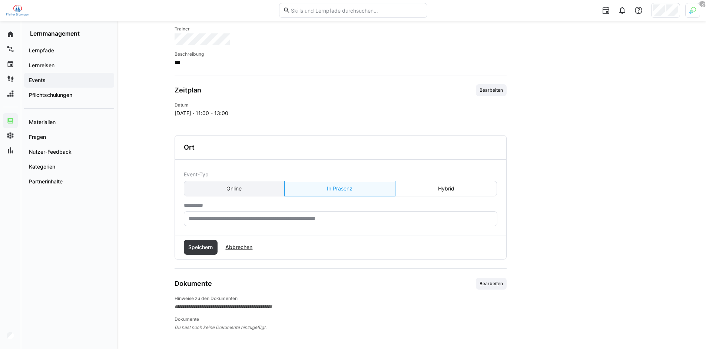
click at [241, 192] on eds-button-option "Online" at bounding box center [234, 189] width 101 height 16
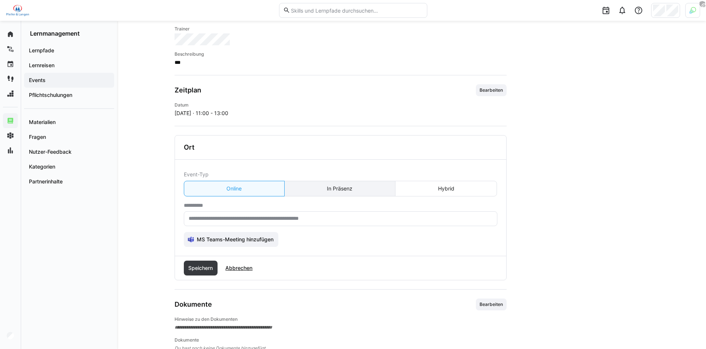
click at [367, 188] on eds-button-option "In Präsenz" at bounding box center [339, 189] width 111 height 16
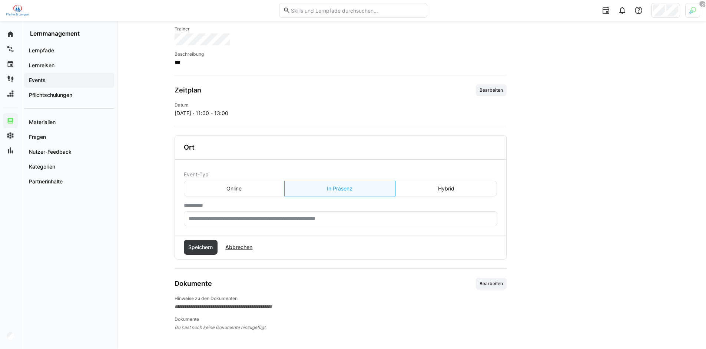
click at [322, 211] on eds-input at bounding box center [341, 218] width 314 height 15
click at [245, 246] on span "Abbrechen" at bounding box center [238, 246] width 29 height 7
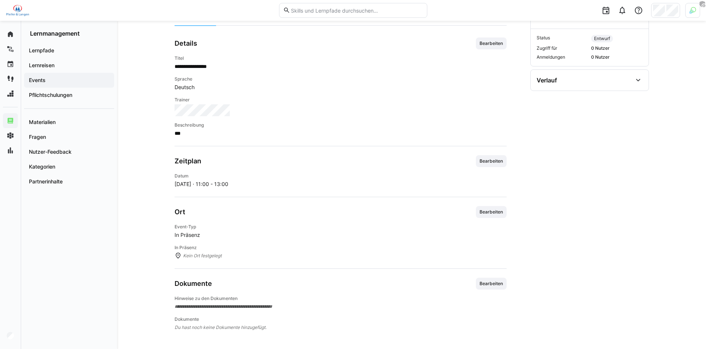
drag, startPoint x: 167, startPoint y: 300, endPoint x: 286, endPoint y: 332, distance: 123.2
click at [284, 336] on div "**********" at bounding box center [411, 127] width 589 height 441
click at [286, 332] on div "**********" at bounding box center [411, 127] width 589 height 441
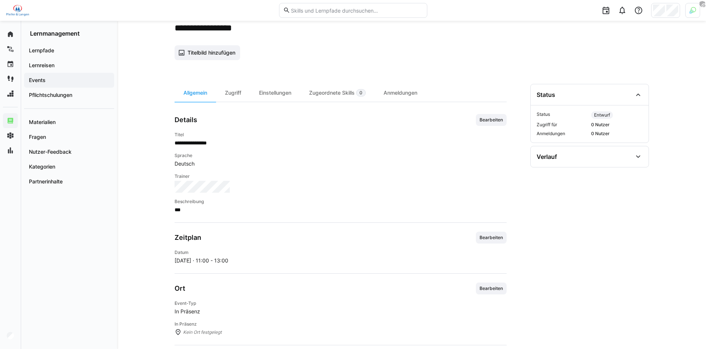
scroll to position [0, 0]
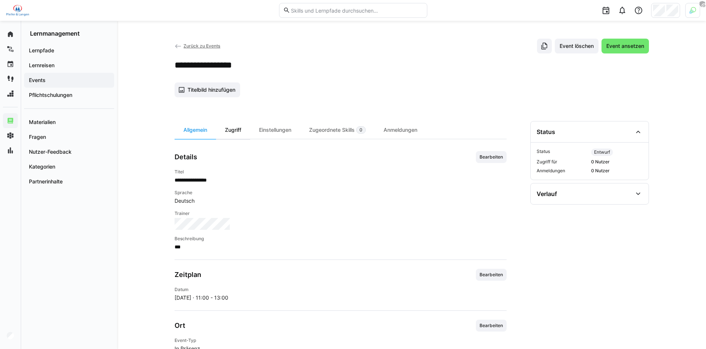
click at [242, 132] on div "Zugriff" at bounding box center [233, 130] width 34 height 18
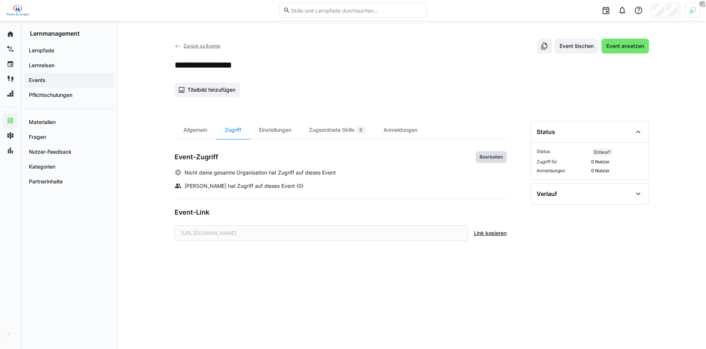
click at [486, 153] on span "Bearbeiten" at bounding box center [491, 157] width 31 height 12
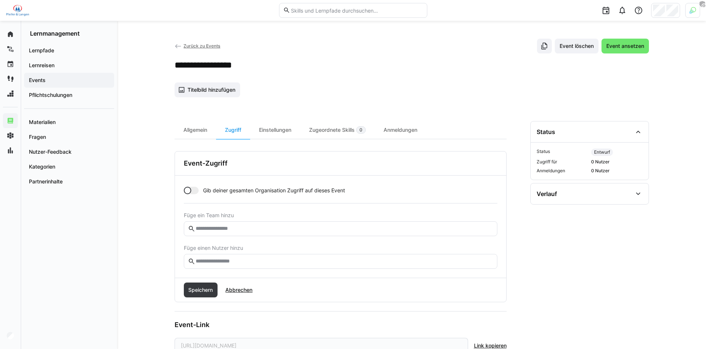
click at [189, 192] on div at bounding box center [187, 189] width 7 height 7
click at [198, 191] on app-toggle "Gib deiner gesamten Organisation Zugriff auf dieses Event" at bounding box center [341, 189] width 314 height 7
click at [189, 192] on div at bounding box center [187, 189] width 7 height 7
click at [226, 230] on input "text" at bounding box center [344, 228] width 298 height 7
click at [238, 263] on input "text" at bounding box center [344, 261] width 298 height 7
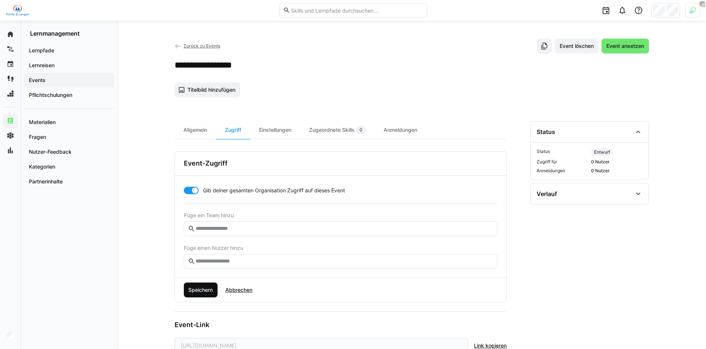
click at [196, 287] on span "Speichern" at bounding box center [200, 289] width 27 height 7
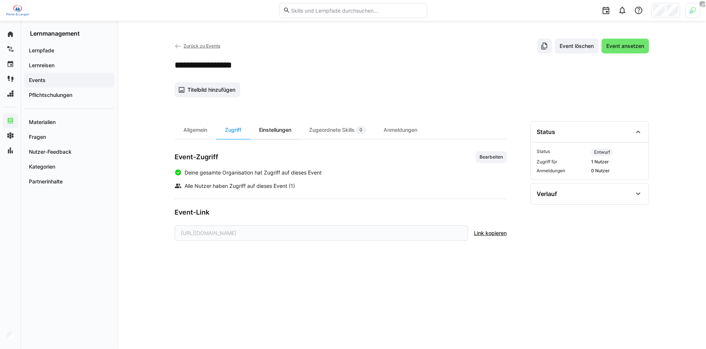
click at [283, 129] on div "Einstellungen" at bounding box center [275, 130] width 50 height 18
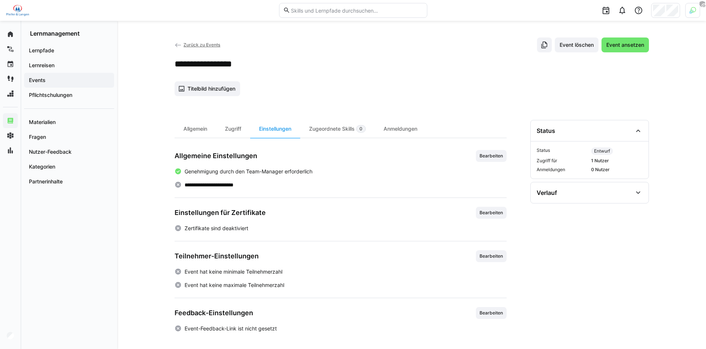
scroll to position [2, 0]
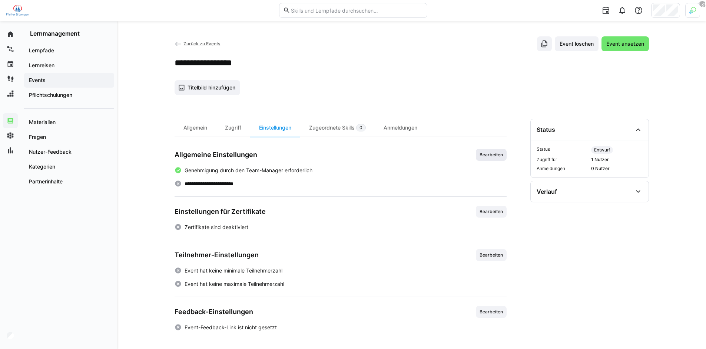
click at [490, 153] on span "Bearbeiten" at bounding box center [491, 155] width 25 height 6
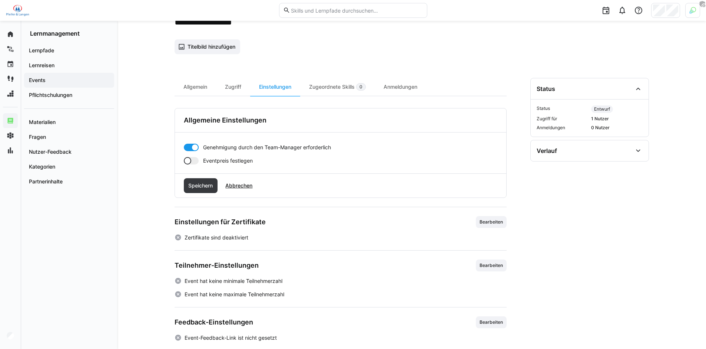
scroll to position [53, 0]
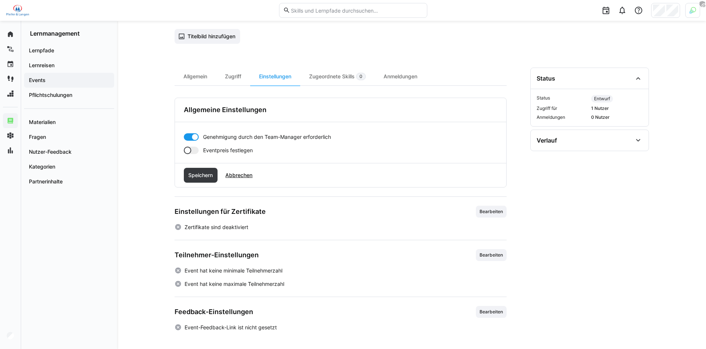
click at [187, 148] on div at bounding box center [187, 149] width 7 height 7
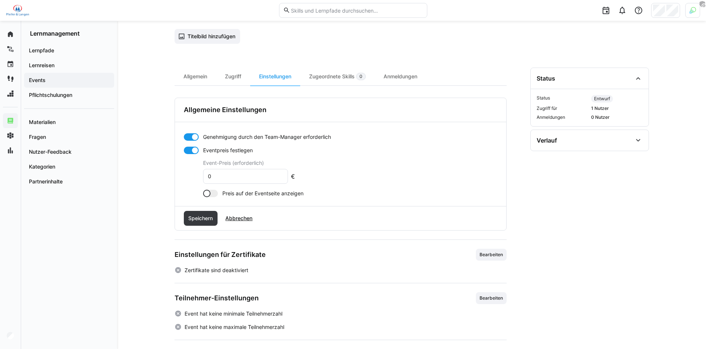
click at [192, 149] on div at bounding box center [194, 149] width 7 height 7
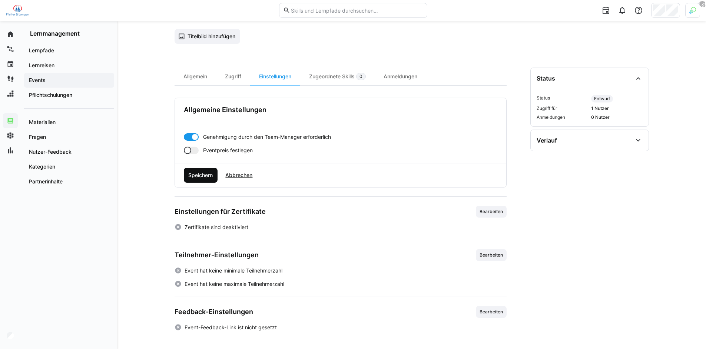
click at [207, 175] on span "Speichern" at bounding box center [200, 174] width 27 height 7
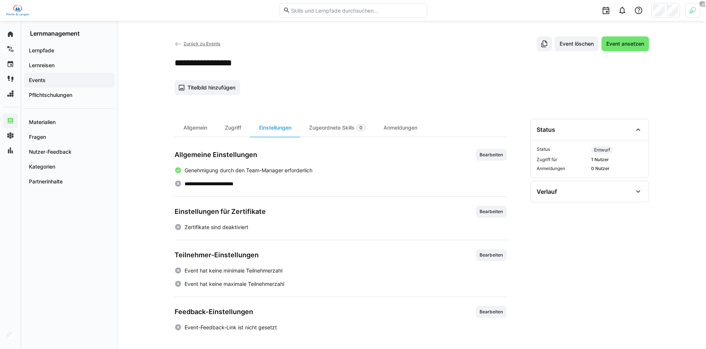
scroll to position [2, 0]
click at [475, 214] on div "Einstellungen für Zertifikate Bearbeiten" at bounding box center [341, 211] width 332 height 12
click at [482, 213] on span "Bearbeiten" at bounding box center [491, 211] width 25 height 6
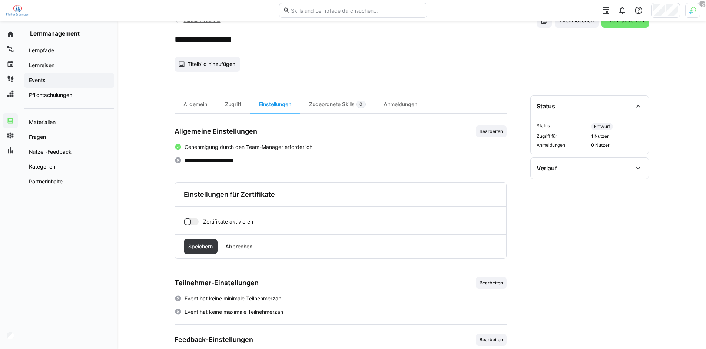
scroll to position [53, 0]
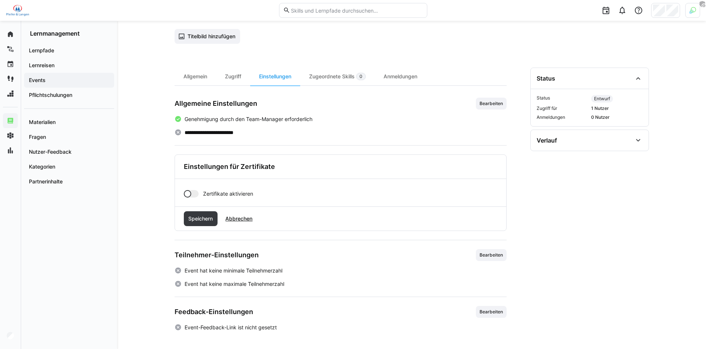
click at [193, 196] on div at bounding box center [191, 193] width 15 height 7
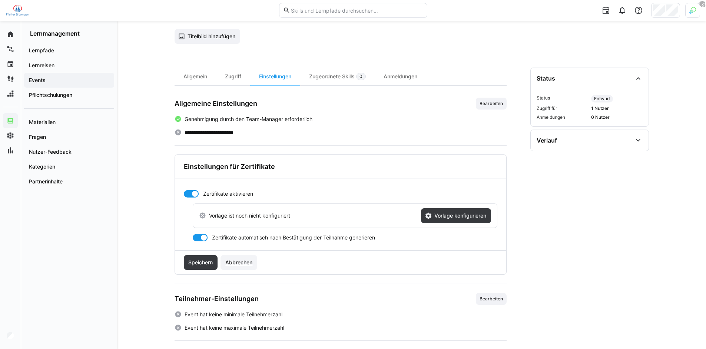
click at [247, 261] on span "Abbrechen" at bounding box center [238, 261] width 29 height 7
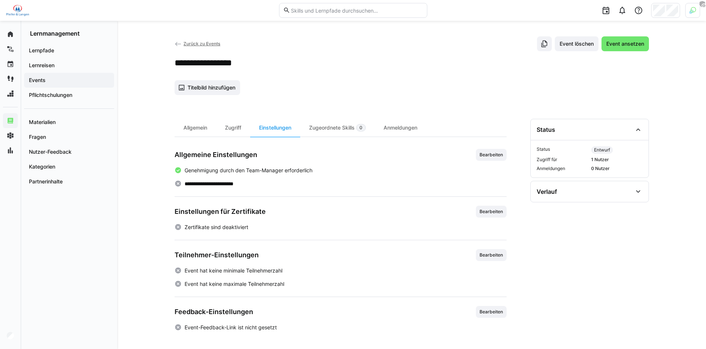
click at [501, 247] on app-learning-event-details-settings "**********" at bounding box center [341, 240] width 332 height 182
drag, startPoint x: 496, startPoint y: 256, endPoint x: 481, endPoint y: 260, distance: 14.8
click at [495, 256] on span "Bearbeiten" at bounding box center [491, 255] width 25 height 6
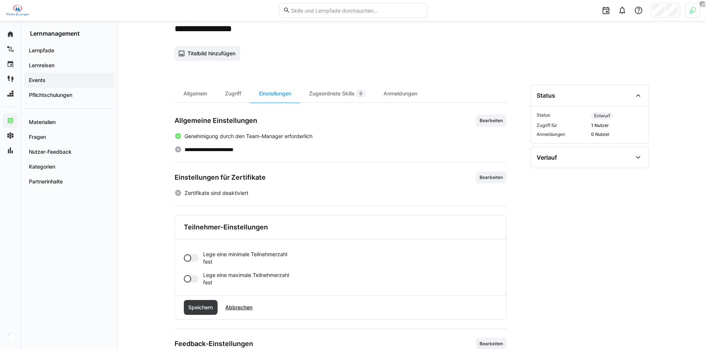
scroll to position [68, 0]
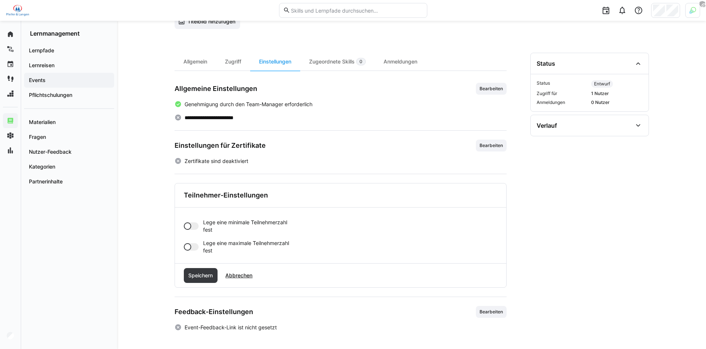
click at [191, 227] on div at bounding box center [191, 225] width 15 height 7
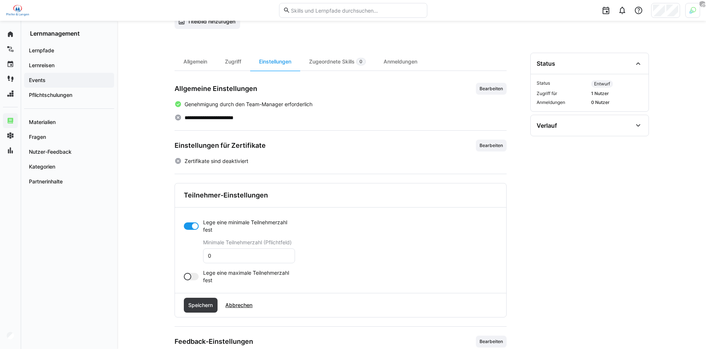
click at [194, 275] on div at bounding box center [191, 276] width 15 height 7
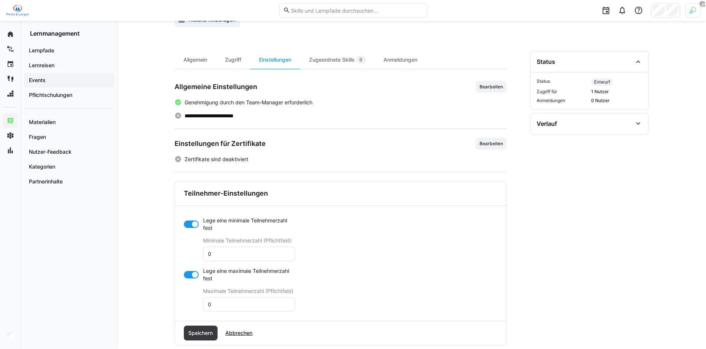
scroll to position [128, 0]
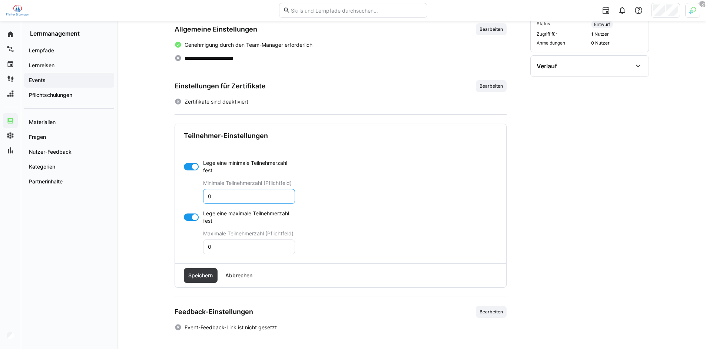
click at [251, 196] on input "0" at bounding box center [249, 196] width 84 height 7
type input "2"
type input "10"
click at [211, 274] on span "Speichern" at bounding box center [200, 274] width 27 height 7
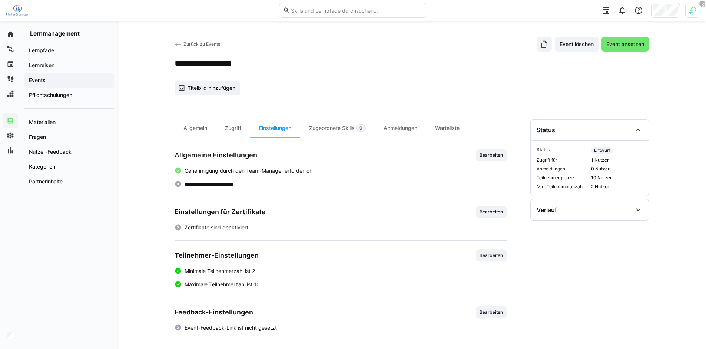
scroll to position [2, 0]
click at [505, 313] on span "Bearbeiten" at bounding box center [491, 312] width 31 height 12
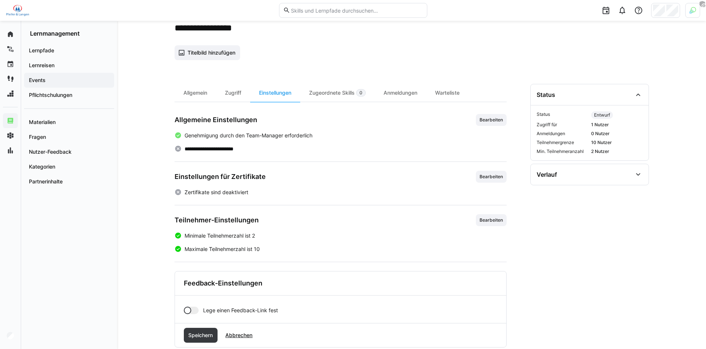
scroll to position [53, 0]
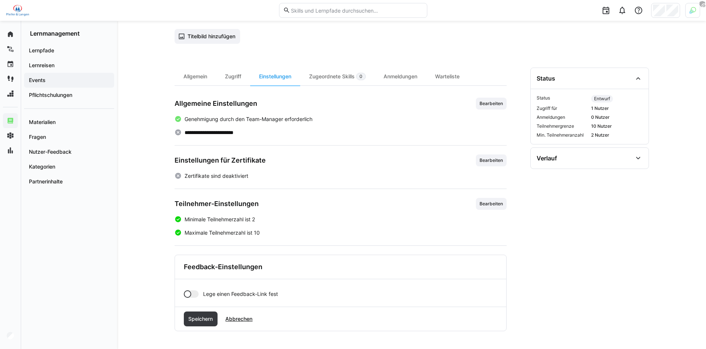
click at [189, 291] on div at bounding box center [187, 293] width 7 height 7
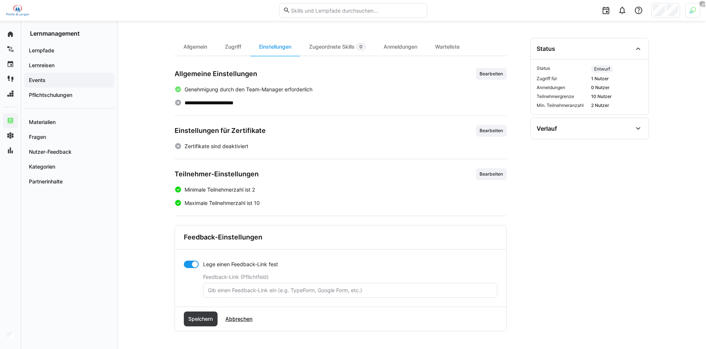
click at [232, 294] on eds-input at bounding box center [350, 290] width 294 height 15
click at [234, 291] on input "text" at bounding box center [350, 290] width 286 height 7
click at [239, 318] on span "Abbrechen" at bounding box center [238, 318] width 29 height 7
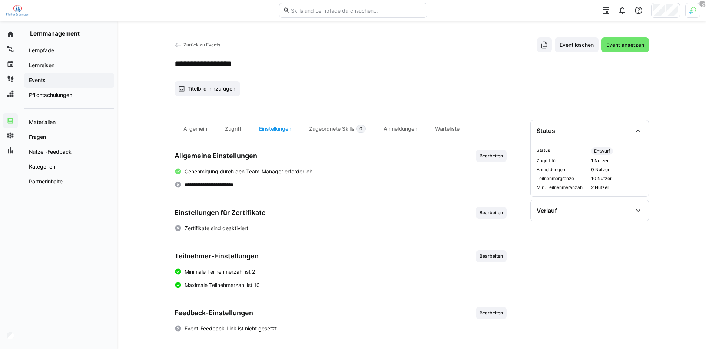
scroll to position [0, 0]
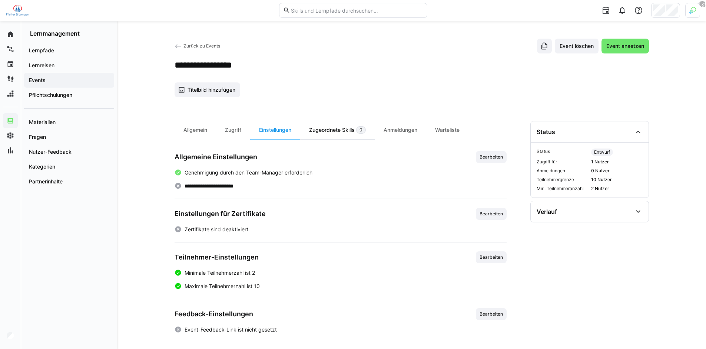
click at [338, 130] on div "Zugeordnete Skills 0" at bounding box center [337, 130] width 75 height 18
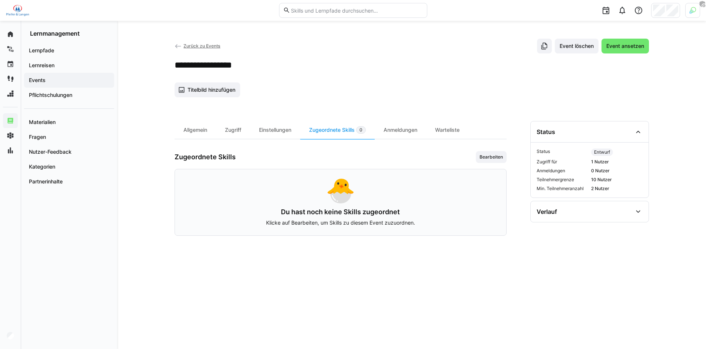
click at [468, 160] on div "Zugeordnete Skills Bearbeiten" at bounding box center [341, 157] width 332 height 12
click at [476, 159] on span "Bearbeiten" at bounding box center [491, 157] width 31 height 12
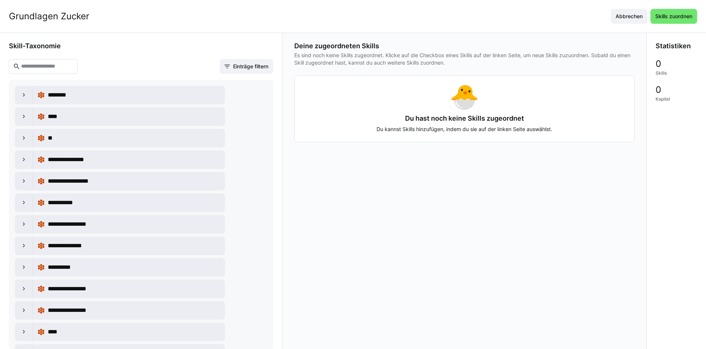
click at [64, 70] on eds-input at bounding box center [43, 66] width 69 height 15
click at [61, 69] on input "text" at bounding box center [46, 66] width 53 height 7
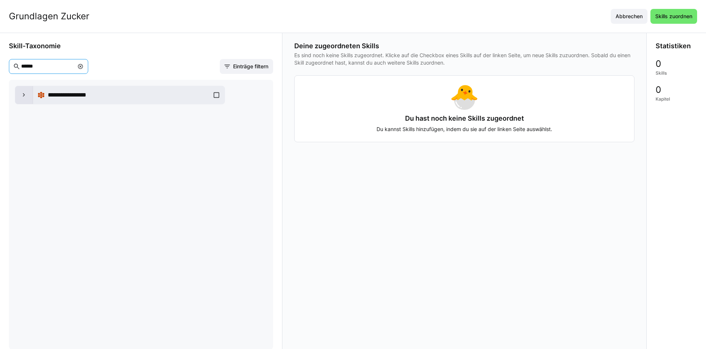
type input "******"
click at [22, 98] on eds-icon at bounding box center [23, 94] width 7 height 7
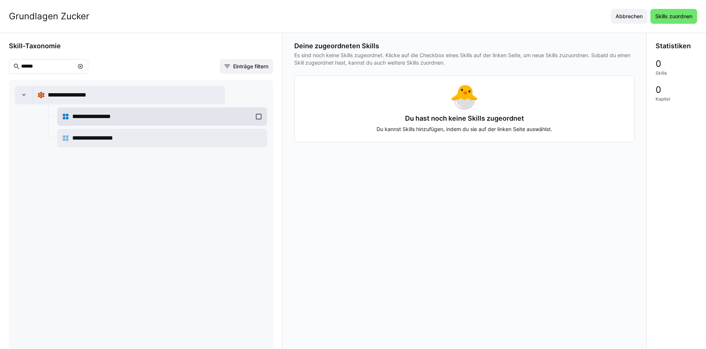
click at [260, 118] on div "**********" at bounding box center [162, 116] width 201 height 15
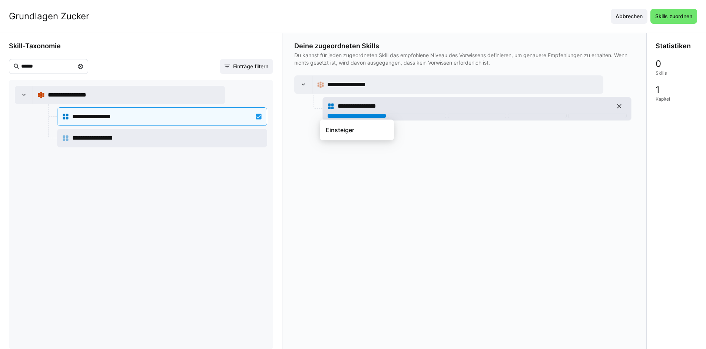
click at [360, 117] on div at bounding box center [356, 115] width 59 height 4
click at [361, 116] on div at bounding box center [356, 115] width 59 height 4
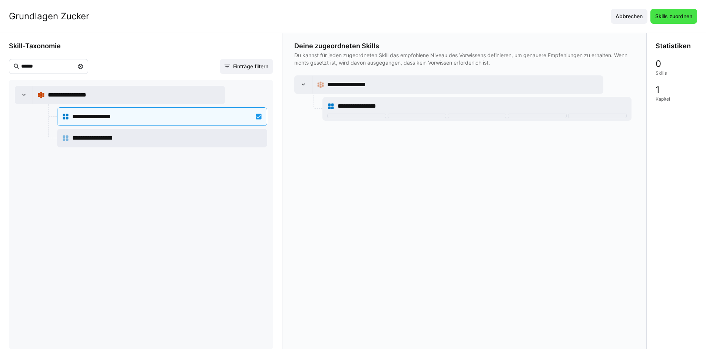
click at [673, 15] on span "Skills zuordnen" at bounding box center [673, 16] width 39 height 7
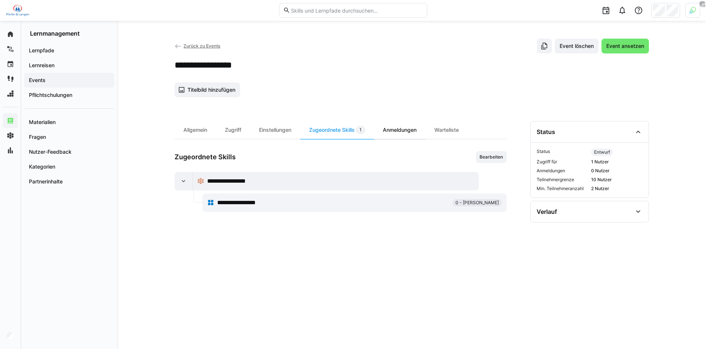
click at [411, 130] on div "Anmeldungen" at bounding box center [400, 130] width 52 height 18
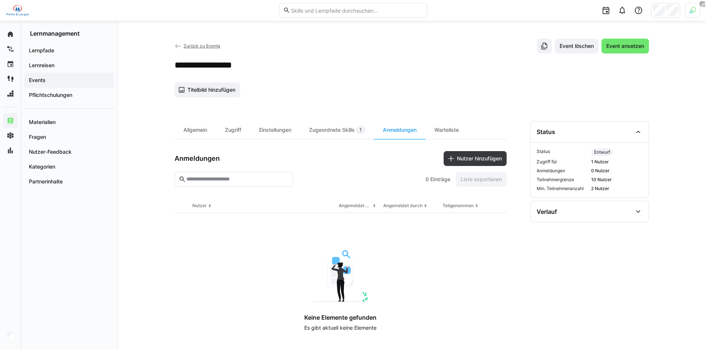
scroll to position [6, 0]
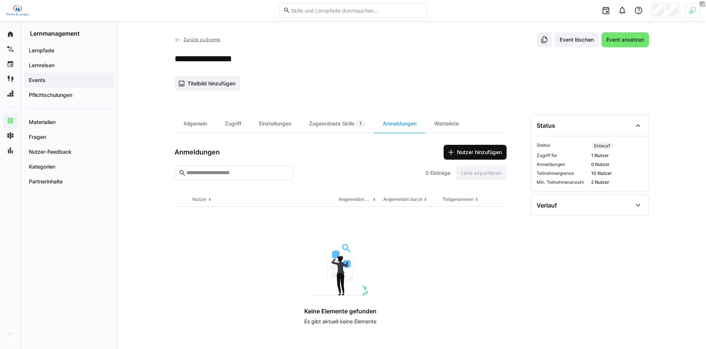
click at [477, 154] on span "Nutzer hinzufügen" at bounding box center [479, 151] width 47 height 7
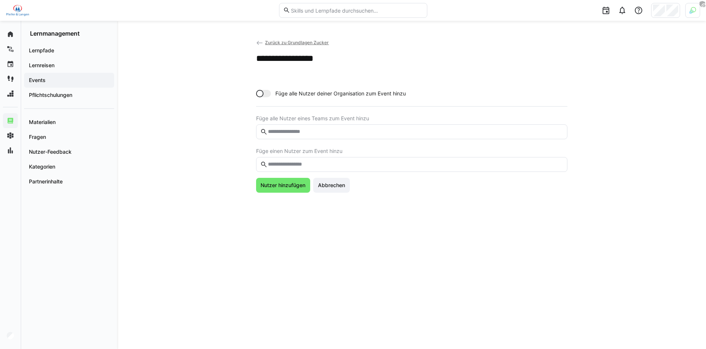
click at [349, 163] on input "text" at bounding box center [415, 164] width 296 height 7
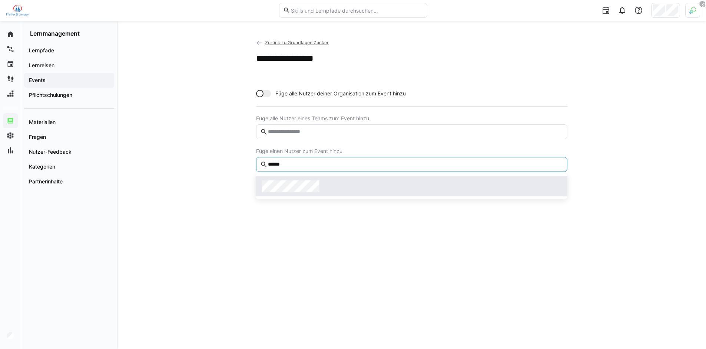
type input "******"
click at [362, 188] on div at bounding box center [412, 186] width 300 height 12
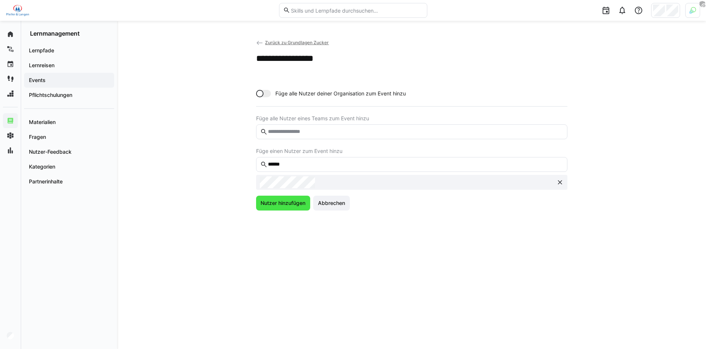
click at [281, 204] on span "Nutzer hinzufügen" at bounding box center [283, 202] width 47 height 7
click at [259, 41] on eds-icon at bounding box center [259, 42] width 7 height 7
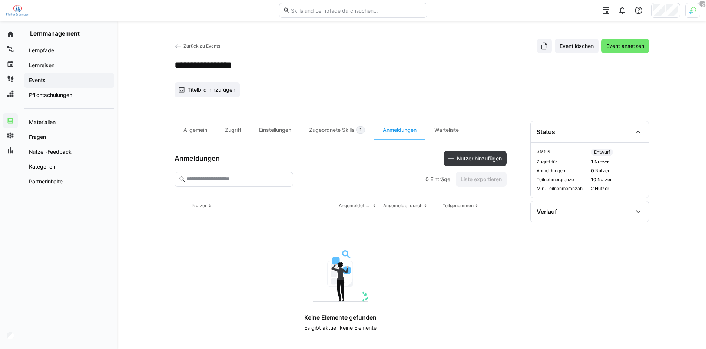
drag, startPoint x: 454, startPoint y: 136, endPoint x: 451, endPoint y: 143, distance: 7.3
click at [454, 136] on div "Warteliste" at bounding box center [447, 130] width 42 height 18
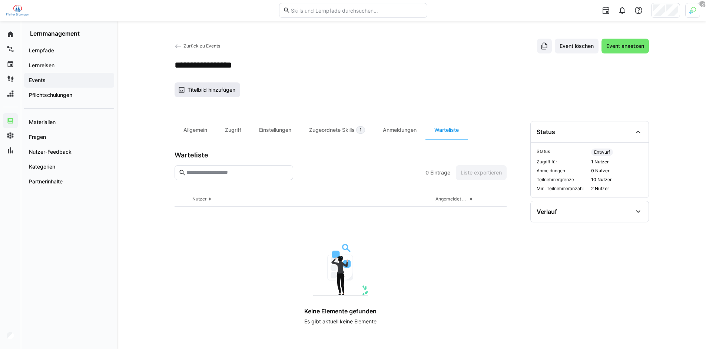
click at [212, 91] on span "Titelbild hinzufügen" at bounding box center [211, 89] width 50 height 7
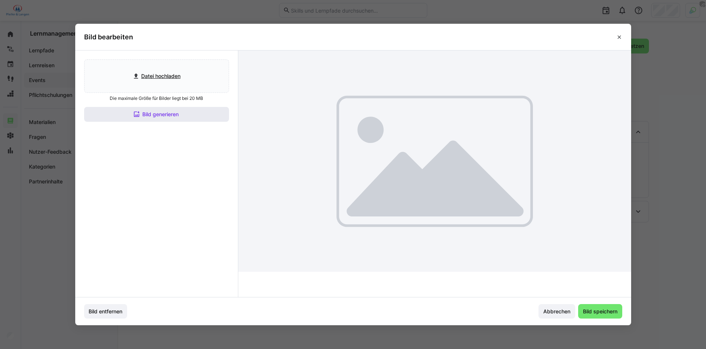
click at [167, 109] on span "Bild generieren" at bounding box center [156, 114] width 145 height 15
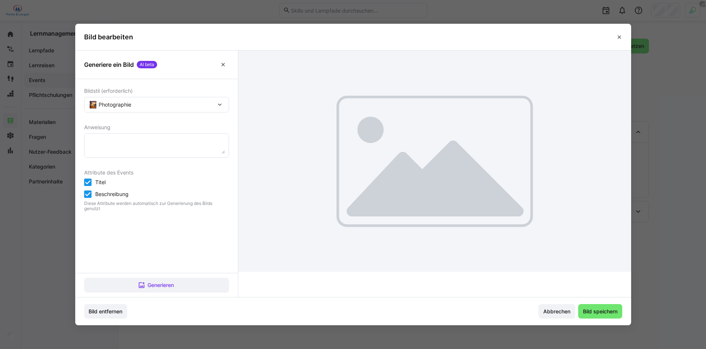
click at [156, 143] on textarea at bounding box center [156, 145] width 137 height 16
type textarea "Zuckertechnologie - Rübe - Traktoren - führendes Zuckerunternehmen Europas"
click at [172, 280] on span "Generieren" at bounding box center [156, 284] width 145 height 15
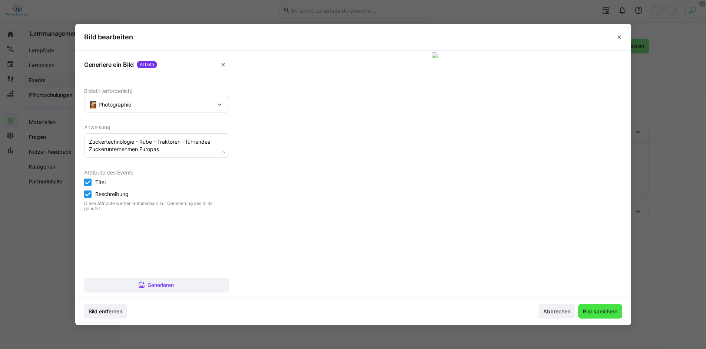
click at [607, 311] on span "Bild speichern" at bounding box center [600, 310] width 37 height 7
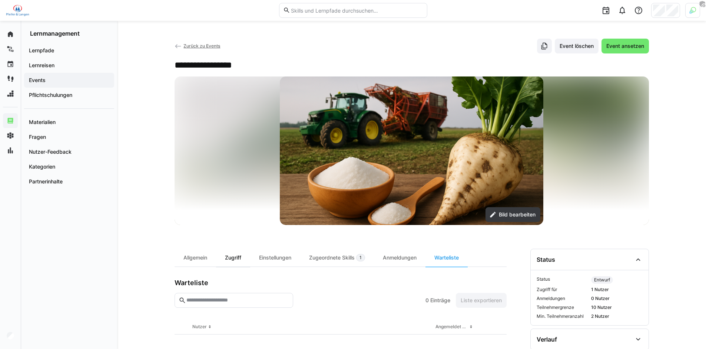
click at [247, 261] on div "Zugriff" at bounding box center [233, 257] width 34 height 18
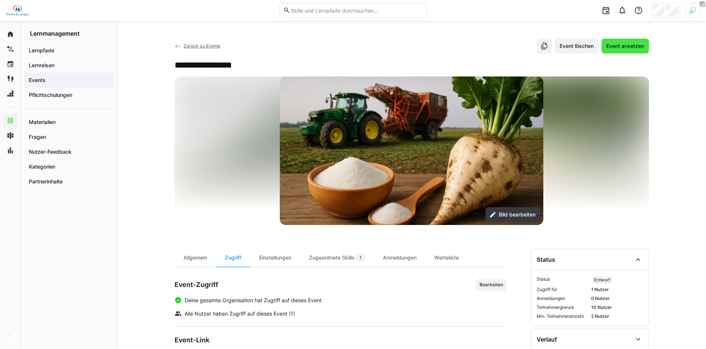
click at [630, 45] on span "Event ansetzen" at bounding box center [625, 45] width 40 height 7
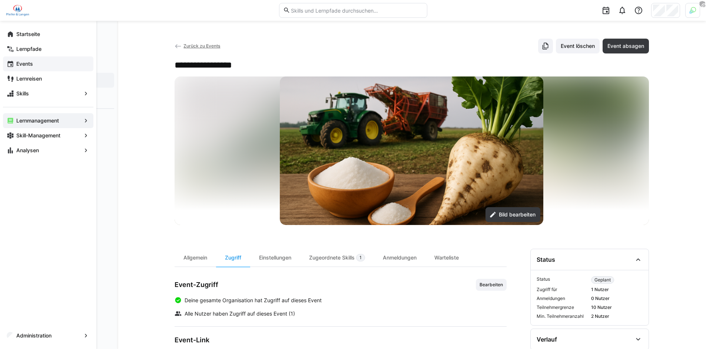
click at [0, 0] on app-navigation-label "Events" at bounding box center [0, 0] width 0 height 0
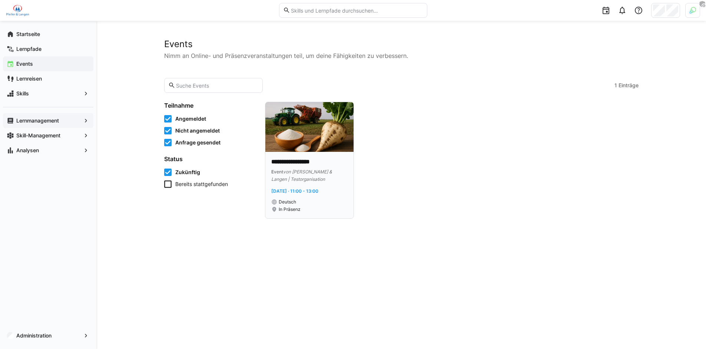
click at [313, 175] on div "Event von Pfeifer & Langen | Testorganisation" at bounding box center [309, 175] width 76 height 15
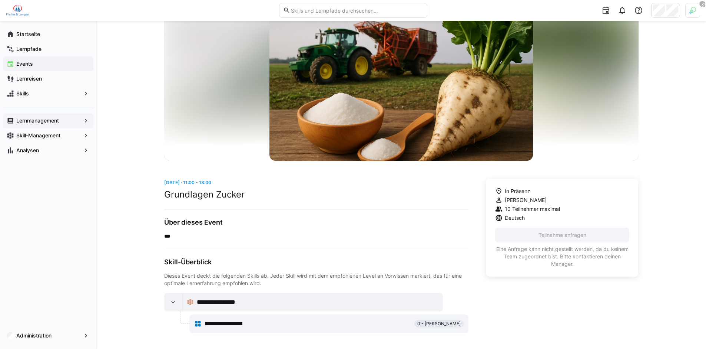
scroll to position [42, 0]
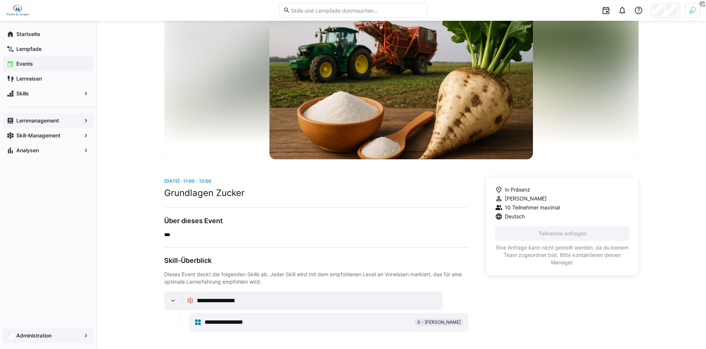
click at [62, 336] on span "Administration" at bounding box center [48, 334] width 66 height 7
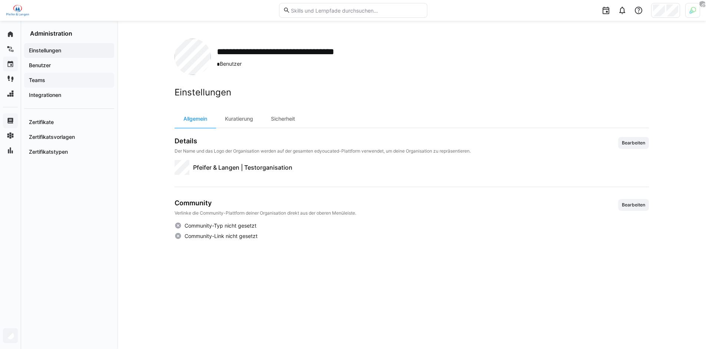
click at [55, 80] on span "Teams" at bounding box center [69, 79] width 83 height 7
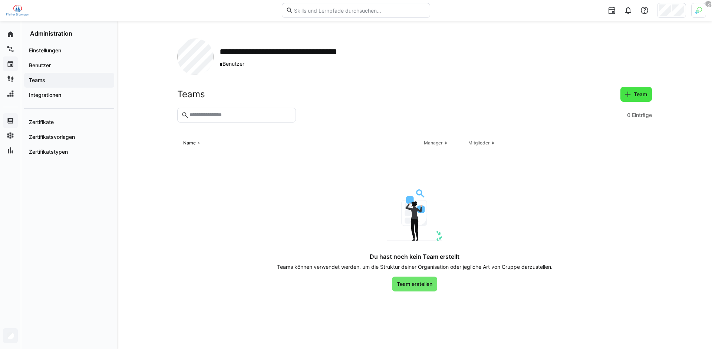
click at [633, 98] on span "Team" at bounding box center [641, 93] width 16 height 7
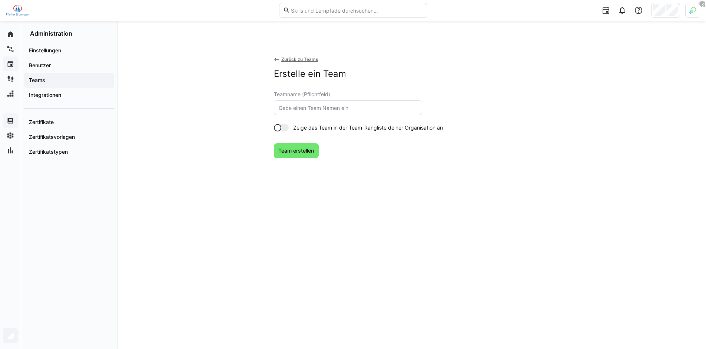
click at [340, 108] on input "text" at bounding box center [348, 107] width 140 height 7
type input "edyoucated"
click at [309, 145] on span "Team erstellen" at bounding box center [296, 150] width 45 height 15
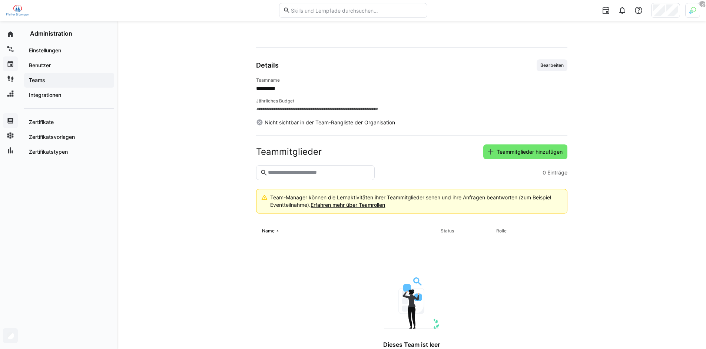
scroll to position [47, 0]
click at [336, 175] on input "text" at bounding box center [318, 172] width 103 height 7
click at [549, 148] on span "Teammitglieder hinzufügen" at bounding box center [530, 151] width 68 height 7
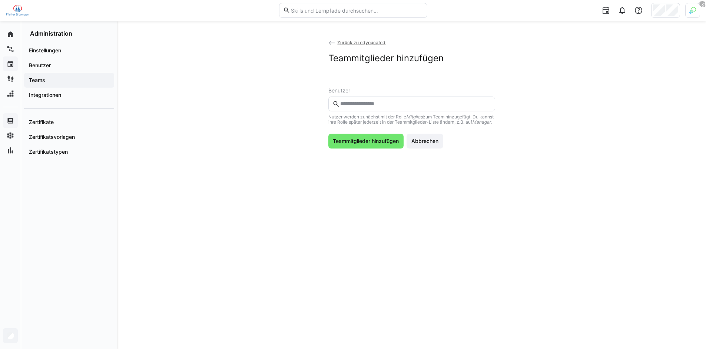
click at [364, 106] on input "text" at bounding box center [415, 103] width 151 height 7
type input "*****"
click at [399, 123] on div at bounding box center [411, 126] width 155 height 12
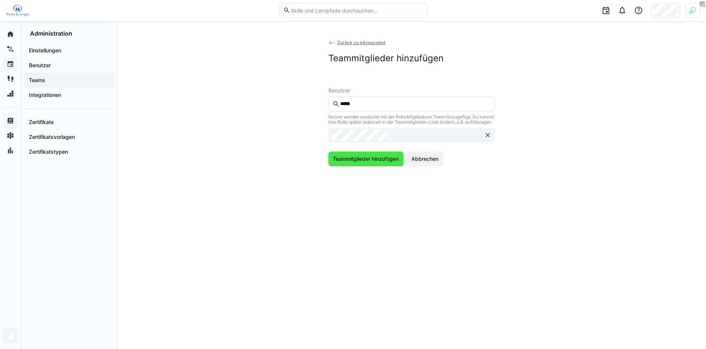
click at [377, 161] on span "Teammitglieder hinzufügen" at bounding box center [366, 158] width 68 height 7
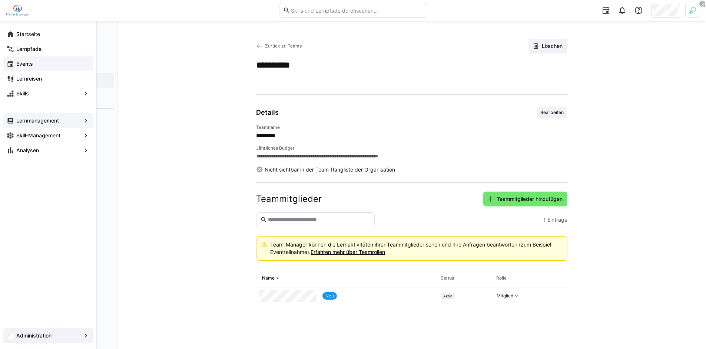
click at [36, 63] on span "Events" at bounding box center [52, 63] width 75 height 7
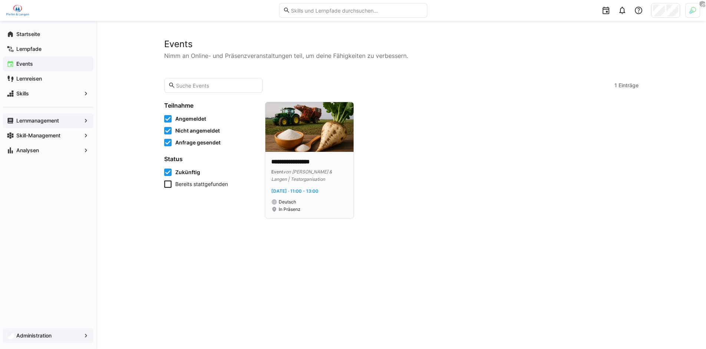
click at [290, 181] on span "von [PERSON_NAME] & Langen | Testorganisation" at bounding box center [301, 175] width 61 height 13
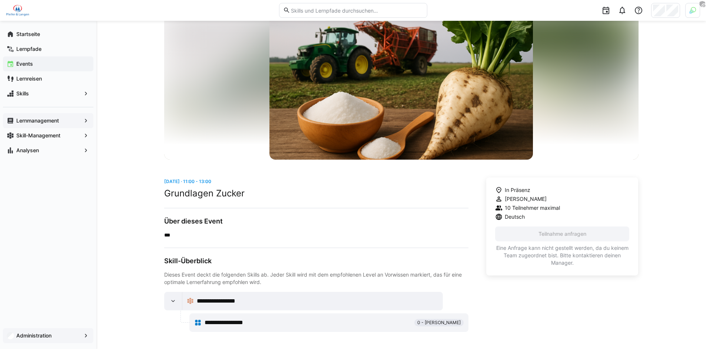
scroll to position [42, 0]
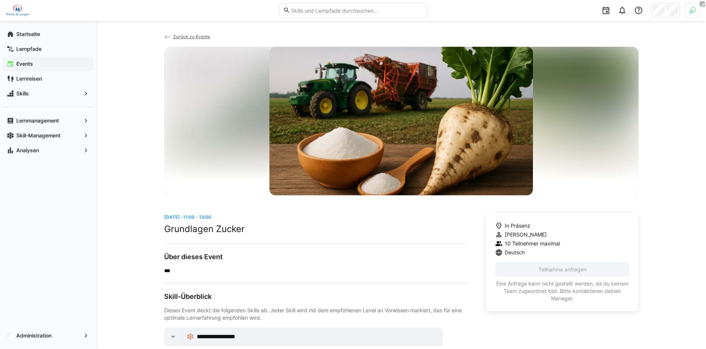
scroll to position [12, 0]
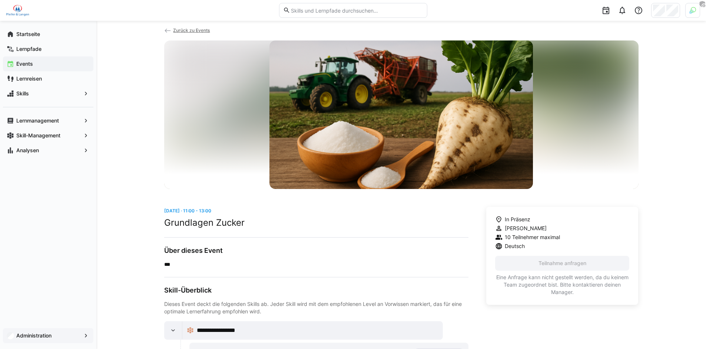
click at [55, 336] on span "Administration" at bounding box center [48, 334] width 66 height 7
click at [51, 338] on span "Administration" at bounding box center [48, 334] width 66 height 7
click at [0, 0] on app-navigation-label "Administration" at bounding box center [0, 0] width 0 height 0
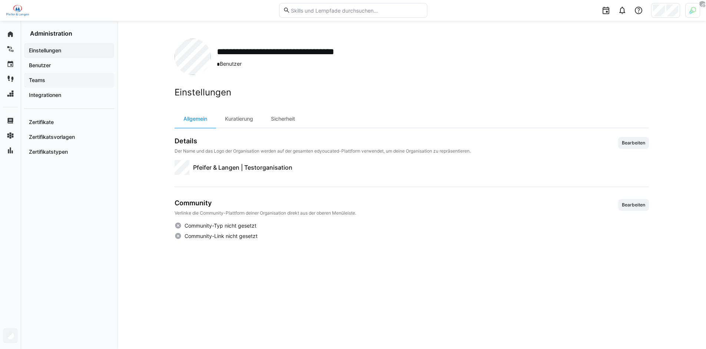
click at [65, 77] on span "Teams" at bounding box center [69, 79] width 83 height 7
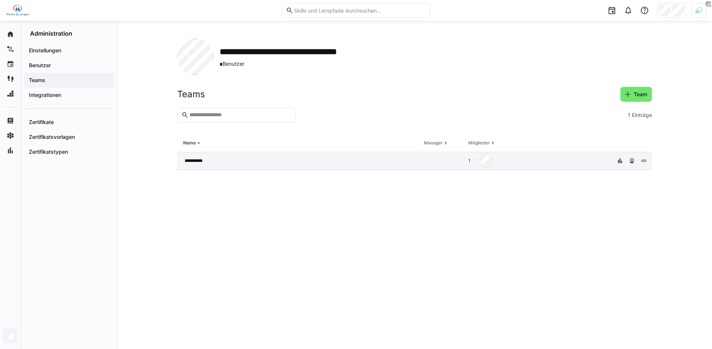
click at [233, 165] on div "**********" at bounding box center [299, 161] width 244 height 18
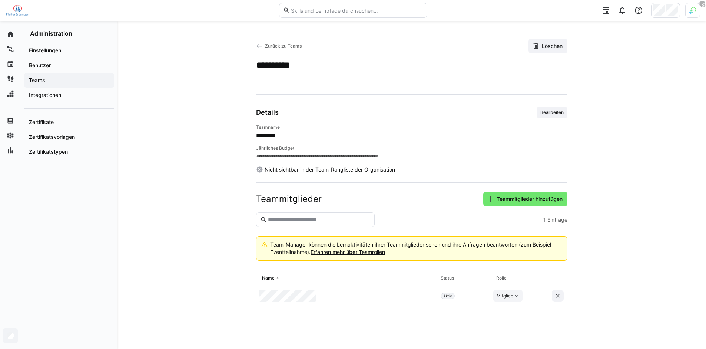
click at [501, 295] on div "Mitglied" at bounding box center [505, 296] width 17 height 6
click at [510, 308] on div "Manager" at bounding box center [559, 312] width 133 height 13
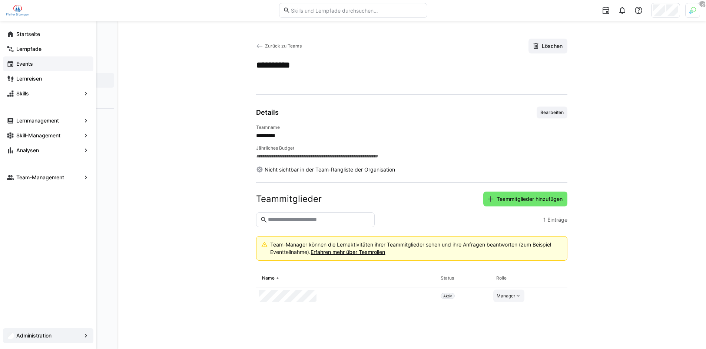
click at [49, 63] on span "Events" at bounding box center [52, 63] width 75 height 7
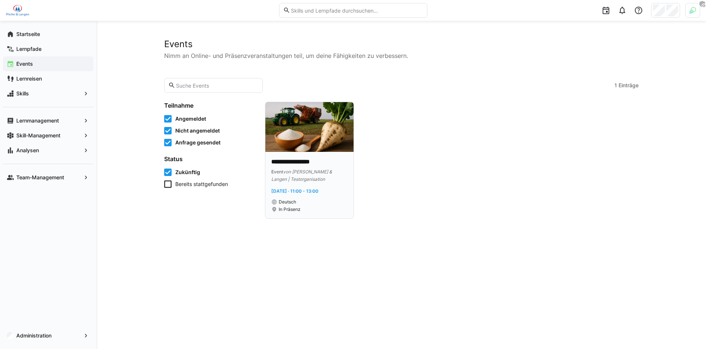
click at [311, 131] on img at bounding box center [309, 127] width 88 height 50
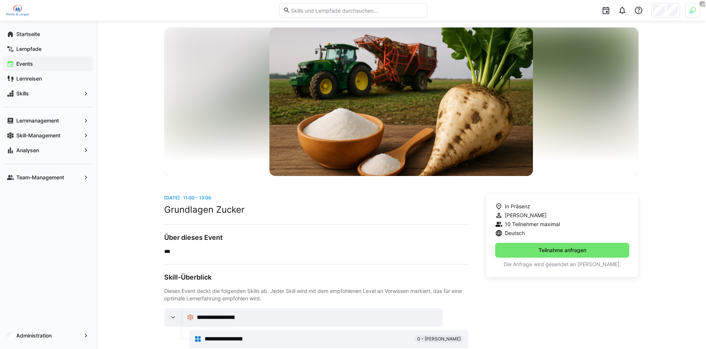
scroll to position [42, 0]
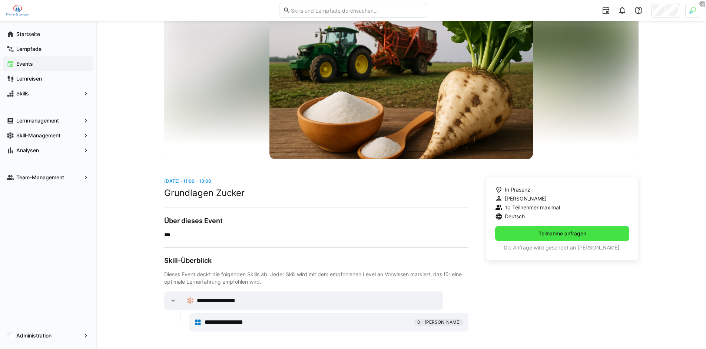
click at [558, 235] on span "Teilnahme anfragen" at bounding box center [563, 232] width 50 height 7
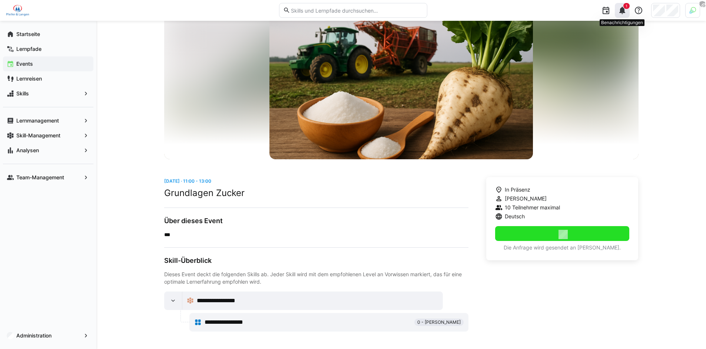
click at [622, 14] on eds-icon at bounding box center [622, 10] width 9 height 9
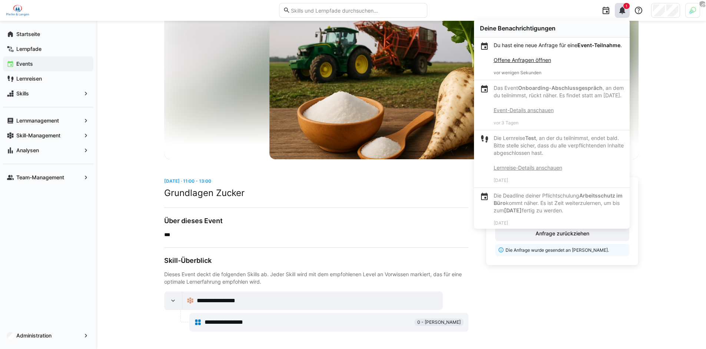
click at [542, 63] on link "Offene Anfragen öffnen" at bounding box center [522, 60] width 57 height 6
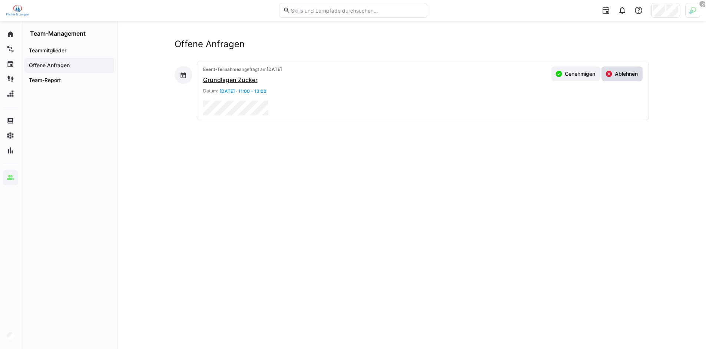
click at [633, 76] on span "Ablehnen" at bounding box center [626, 73] width 25 height 7
click at [624, 11] on eds-icon at bounding box center [622, 10] width 9 height 9
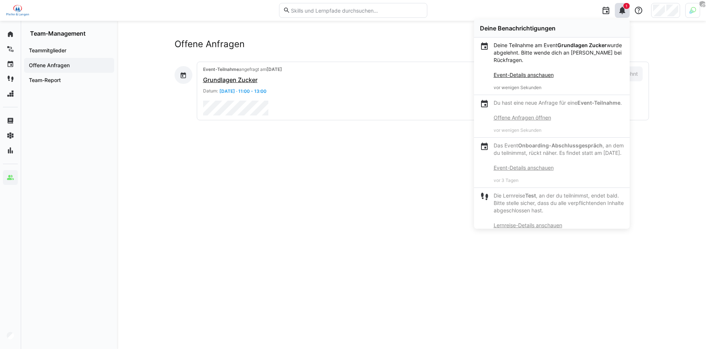
click at [413, 171] on div "Offene Anfragen Event-Teilnahme angefragt am [DATE] Grundlagen Zucker Datum: [D…" at bounding box center [412, 185] width 475 height 292
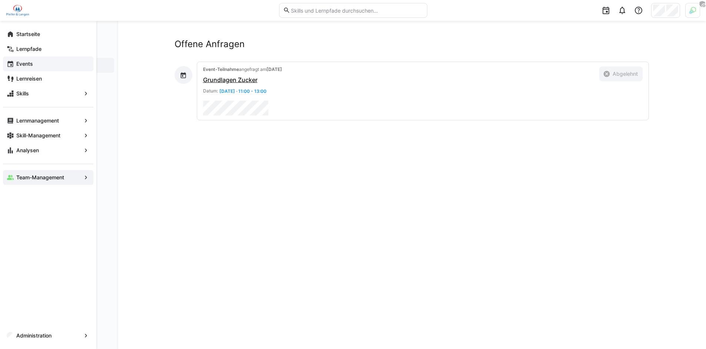
click at [0, 0] on app-navigation-label "Events" at bounding box center [0, 0] width 0 height 0
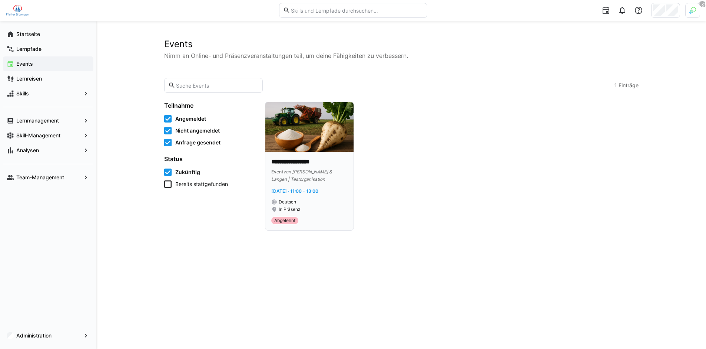
click at [326, 165] on p "**********" at bounding box center [309, 162] width 76 height 9
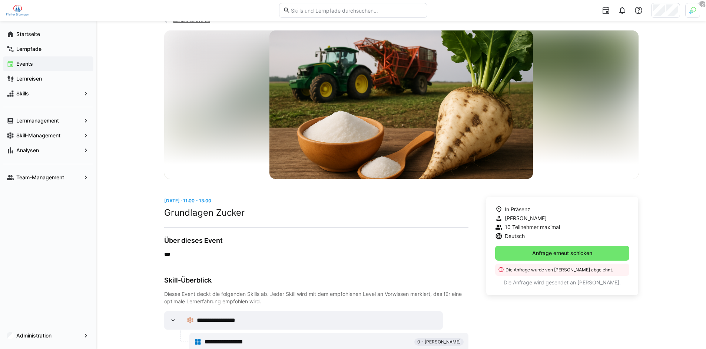
scroll to position [42, 0]
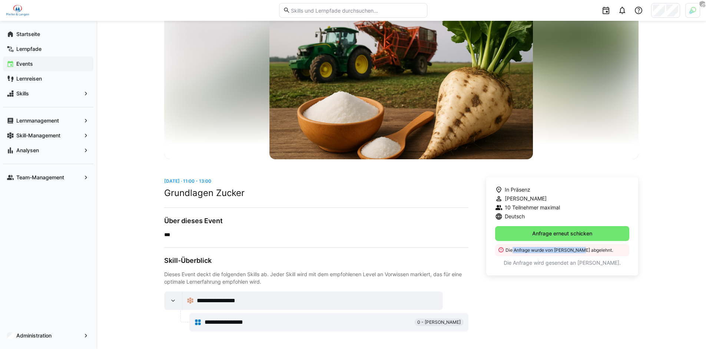
drag, startPoint x: 512, startPoint y: 249, endPoint x: 533, endPoint y: 245, distance: 21.5
click at [621, 251] on p "Die Anfrage wurde von [PERSON_NAME] abgelehnt." at bounding box center [566, 250] width 120 height 6
click at [534, 264] on p "Die Anfrage wird gesendet an [PERSON_NAME]." at bounding box center [562, 262] width 135 height 7
click at [577, 200] on div "In Präsenz [PERSON_NAME] 10 Teilnehmer maximal Deutsch Anfrage erneut schicken …" at bounding box center [562, 226] width 152 height 98
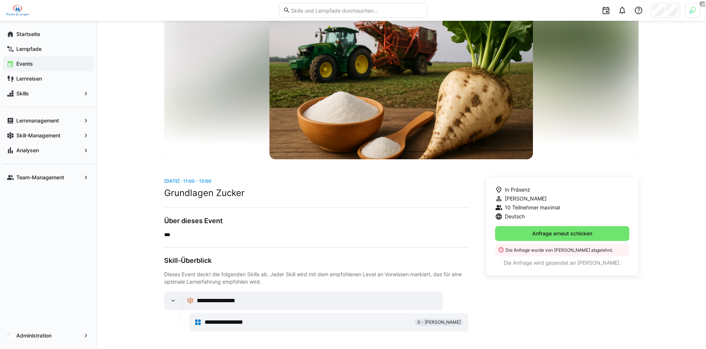
click at [125, 211] on div "**********" at bounding box center [401, 164] width 610 height 370
click at [0, 0] on app-navigation-label "Lernreisen" at bounding box center [0, 0] width 0 height 0
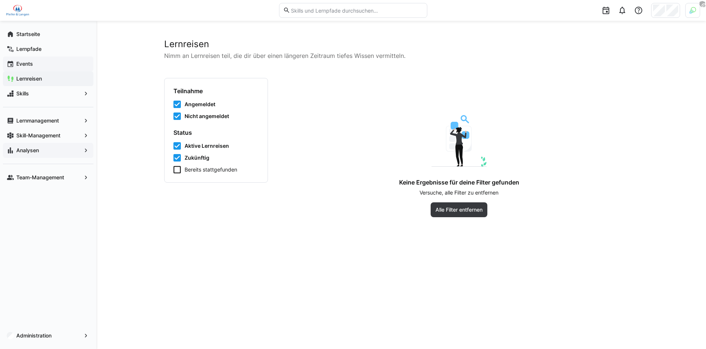
click at [0, 0] on app-navigation-label "Analysen" at bounding box center [0, 0] width 0 height 0
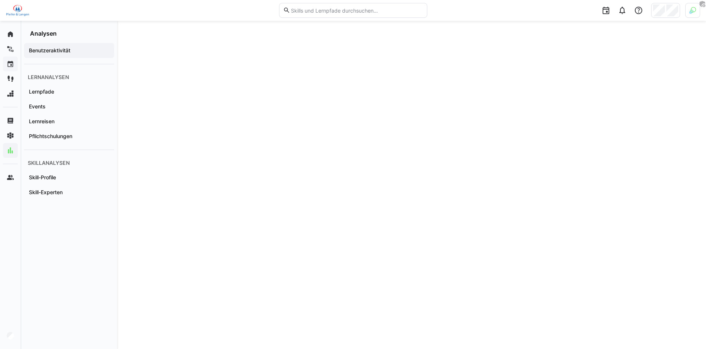
scroll to position [207, 0]
click at [83, 94] on span "Lernpfade" at bounding box center [69, 91] width 83 height 7
click at [64, 106] on span "Events" at bounding box center [69, 106] width 83 height 7
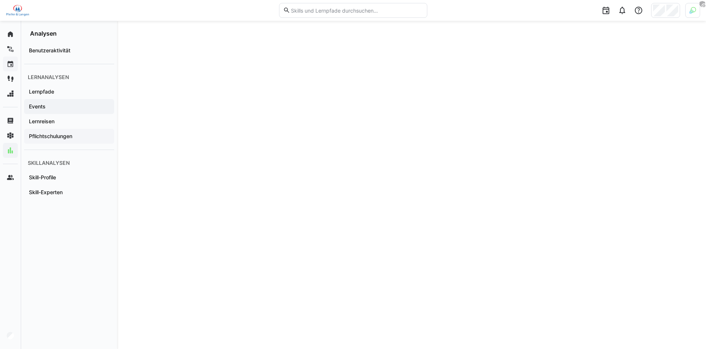
click at [0, 0] on app-navigation-label "Pflichtschulungen" at bounding box center [0, 0] width 0 height 0
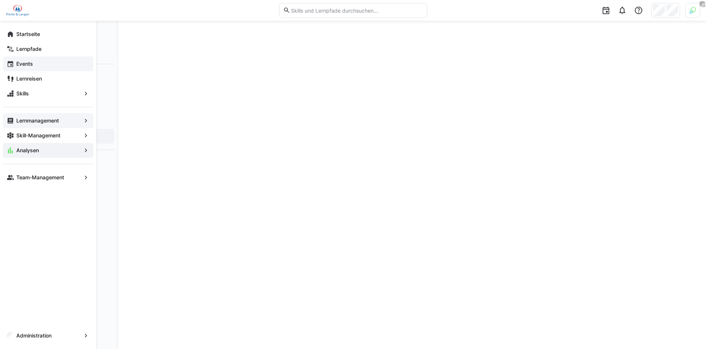
click at [0, 0] on app-navigation-label "Lernmanagement" at bounding box center [0, 0] width 0 height 0
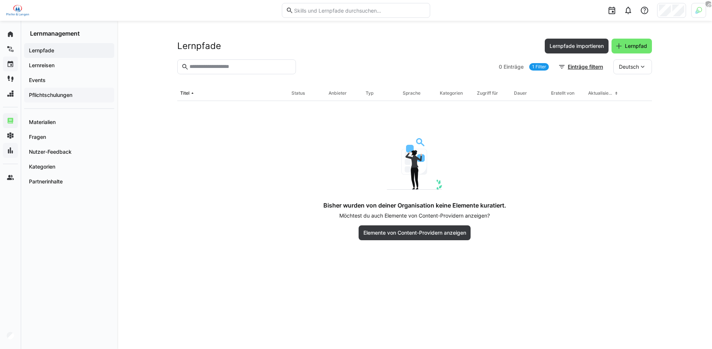
click at [0, 0] on app-navigation-label "Pflichtschulungen" at bounding box center [0, 0] width 0 height 0
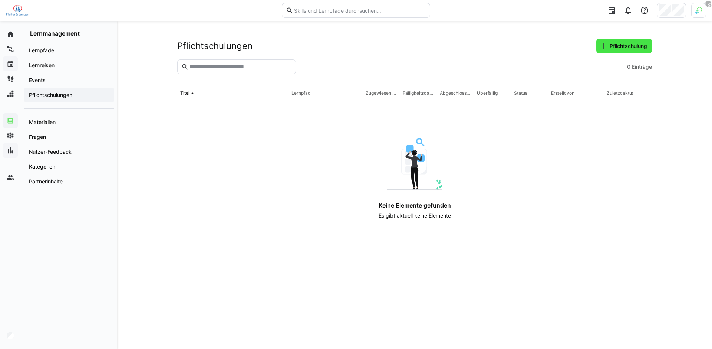
click at [610, 47] on span "Pflichtschulung" at bounding box center [628, 45] width 40 height 7
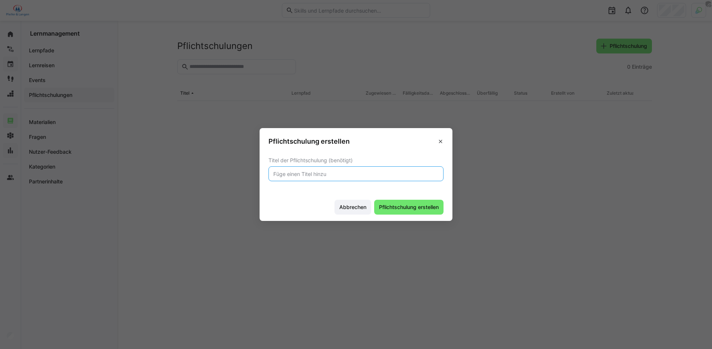
click at [359, 175] on input "text" at bounding box center [356, 173] width 167 height 7
type input "a"
type input "Data Security"
click at [402, 214] on span "Pflichtschulung erstellen" at bounding box center [408, 206] width 69 height 15
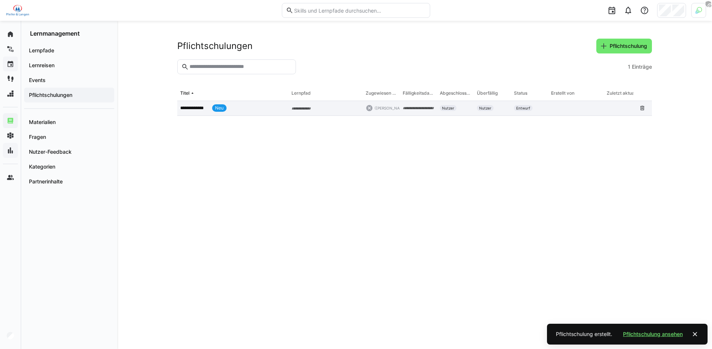
click at [246, 109] on app-table-first-column "**********" at bounding box center [232, 107] width 105 height 7
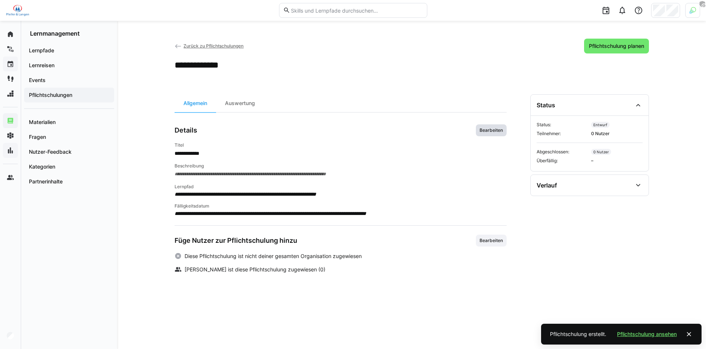
click at [491, 132] on span "Bearbeiten" at bounding box center [491, 130] width 25 height 6
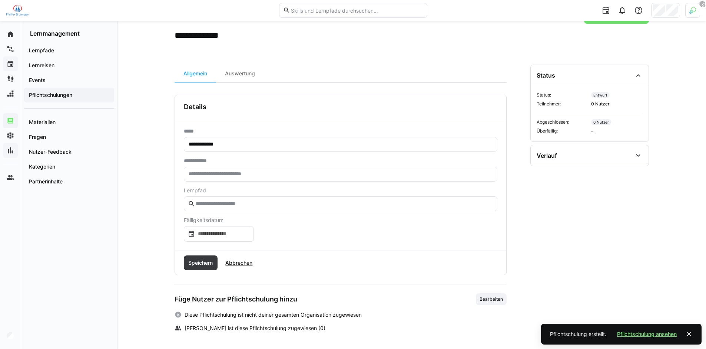
scroll to position [30, 0]
click at [234, 179] on div "**********" at bounding box center [341, 183] width 314 height 113
click at [234, 176] on input "text" at bounding box center [341, 173] width 306 height 7
type input "***"
click at [243, 202] on input "text" at bounding box center [344, 202] width 298 height 7
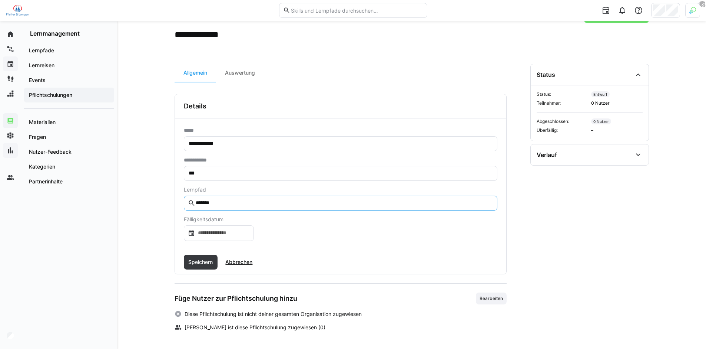
type input "********"
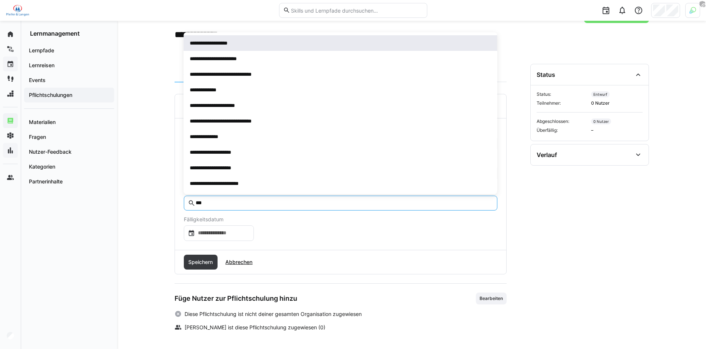
type input "***"
click at [231, 42] on span "**********" at bounding box center [215, 42] width 50 height 7
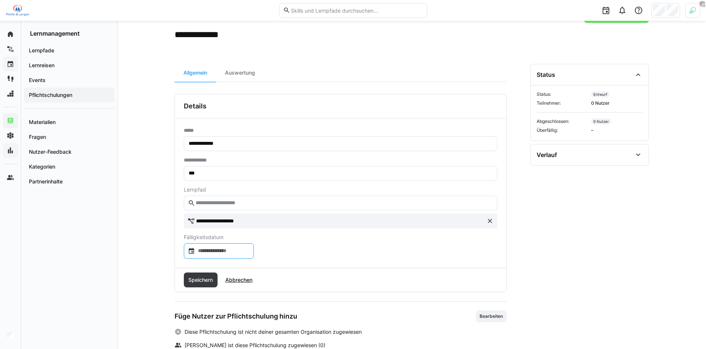
click at [220, 251] on input at bounding box center [222, 250] width 55 height 7
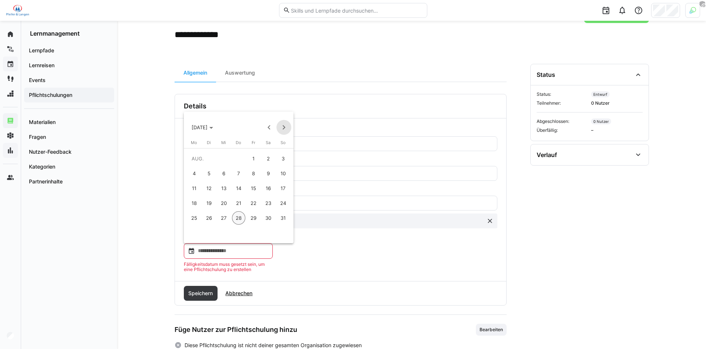
click at [281, 127] on span "Next month" at bounding box center [284, 127] width 15 height 15
click at [211, 233] on span "30" at bounding box center [208, 232] width 13 height 13
type input "**********"
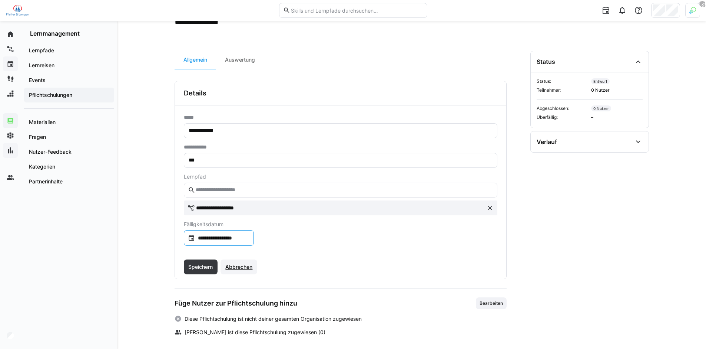
scroll to position [48, 0]
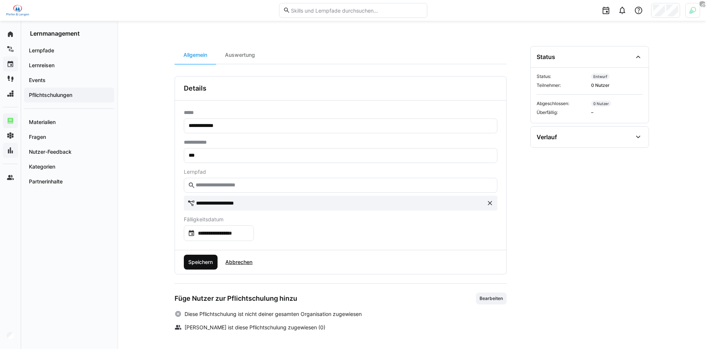
click at [215, 255] on span "Speichern" at bounding box center [201, 261] width 34 height 15
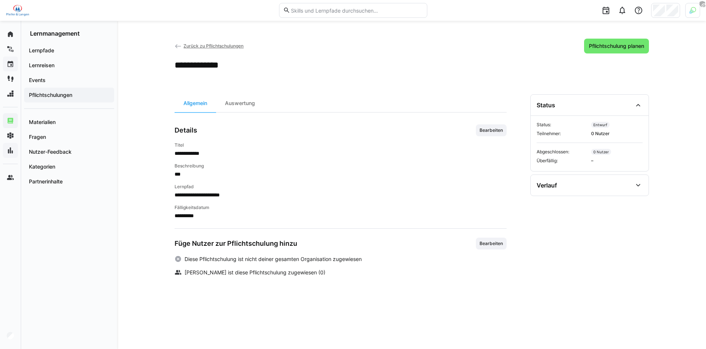
scroll to position [0, 0]
click at [491, 245] on span "Bearbeiten" at bounding box center [491, 243] width 25 height 6
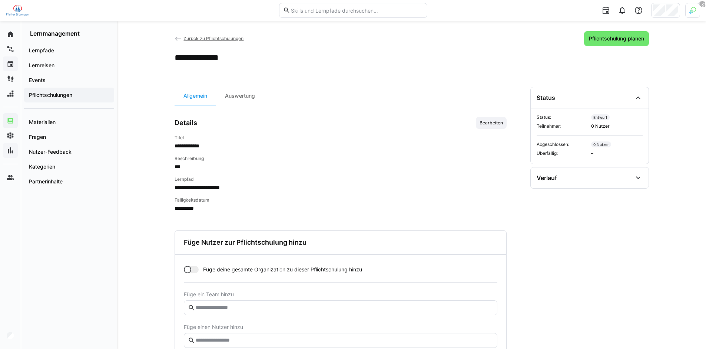
scroll to position [57, 0]
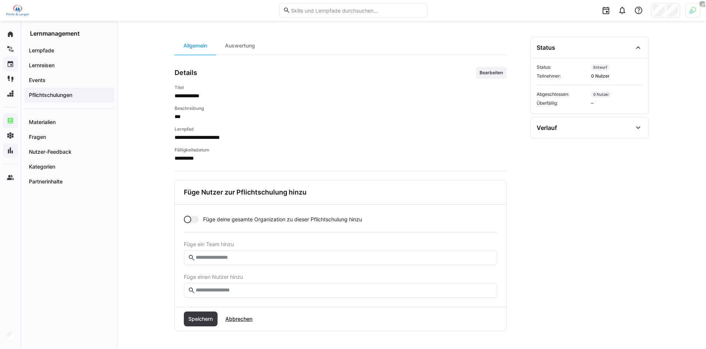
click at [250, 289] on input "text" at bounding box center [344, 290] width 298 height 7
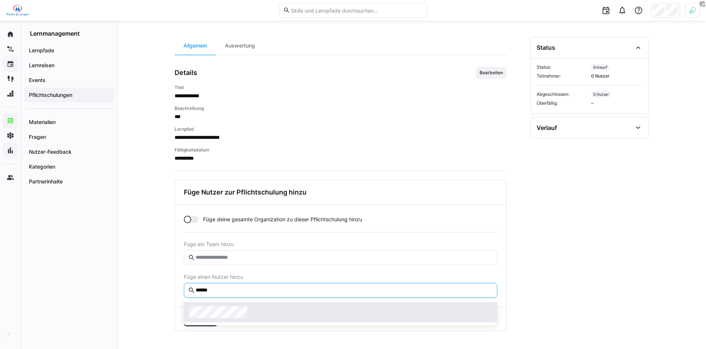
type input "******"
click at [255, 307] on div at bounding box center [341, 312] width 302 height 12
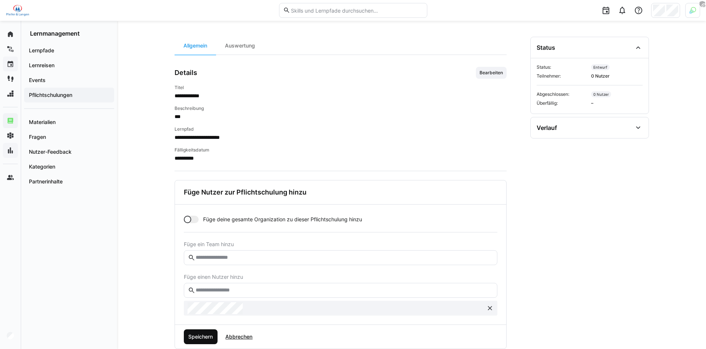
click at [212, 331] on span "Speichern" at bounding box center [201, 336] width 34 height 15
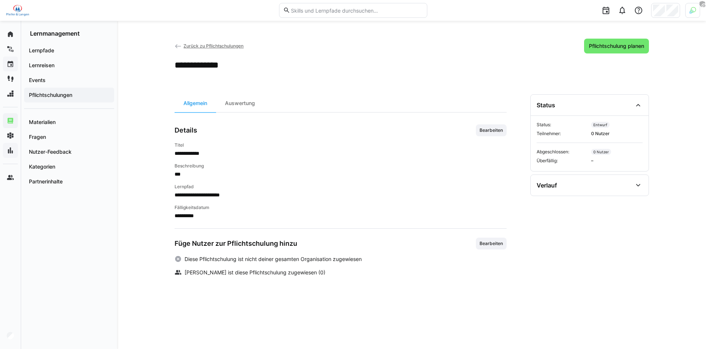
scroll to position [0, 0]
click at [248, 105] on div "Auswertung" at bounding box center [240, 103] width 48 height 18
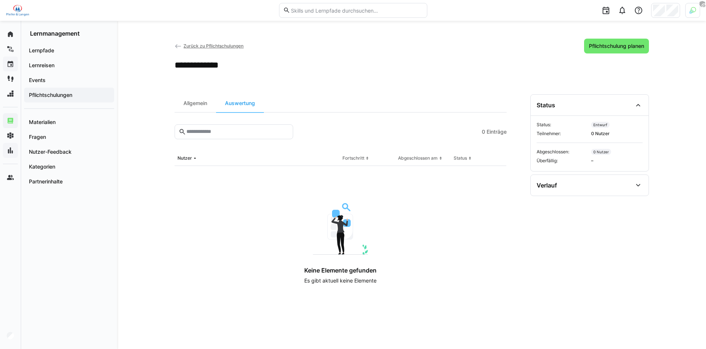
click at [363, 85] on app-header-sidebar-layout "**********" at bounding box center [412, 185] width 475 height 292
click at [59, 162] on div "Kategorien" at bounding box center [69, 166] width 90 height 15
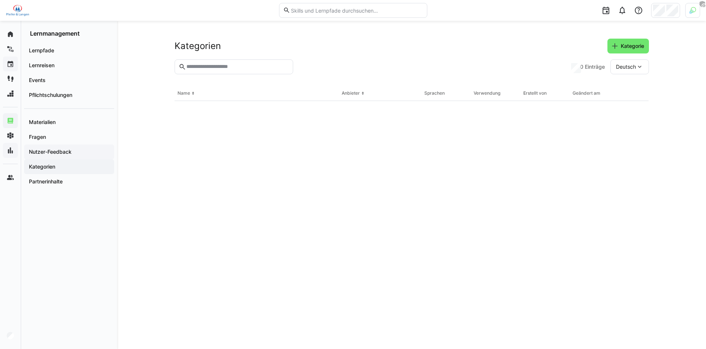
click at [0, 0] on app-navigation-label "Nutzer-Feedback" at bounding box center [0, 0] width 0 height 0
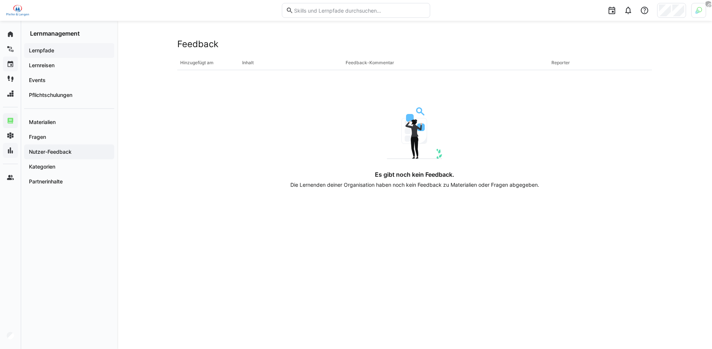
click at [57, 50] on span "Lernpfade" at bounding box center [69, 50] width 83 height 7
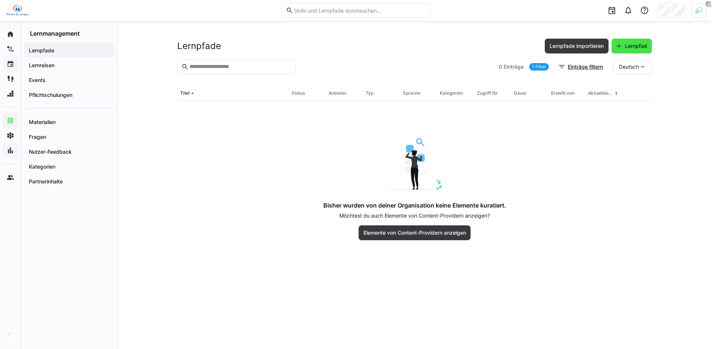
click at [638, 50] on span "Lernpfad" at bounding box center [631, 46] width 40 height 15
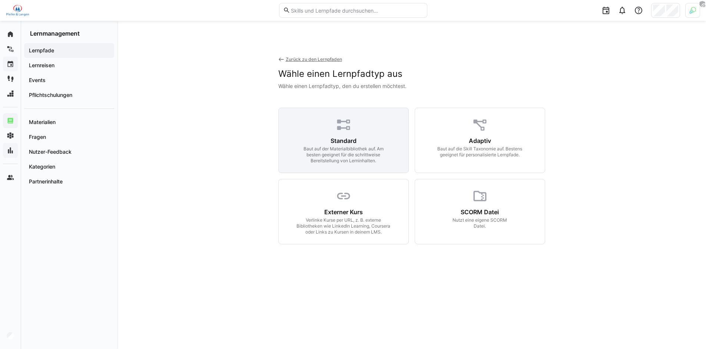
click at [354, 145] on div "Standard Baut auf der Materialbibliothek auf. Am besten geeignet für die schrit…" at bounding box center [344, 150] width 112 height 27
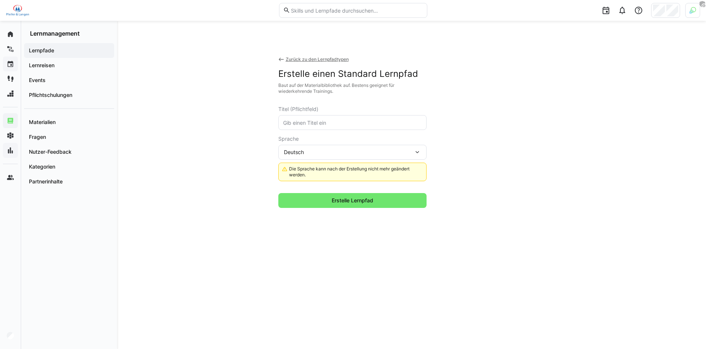
click at [344, 122] on input "text" at bounding box center [353, 122] width 140 height 7
type input "Zuckertechnologie"
click at [358, 196] on span "Erstelle Lernpfad" at bounding box center [352, 200] width 148 height 15
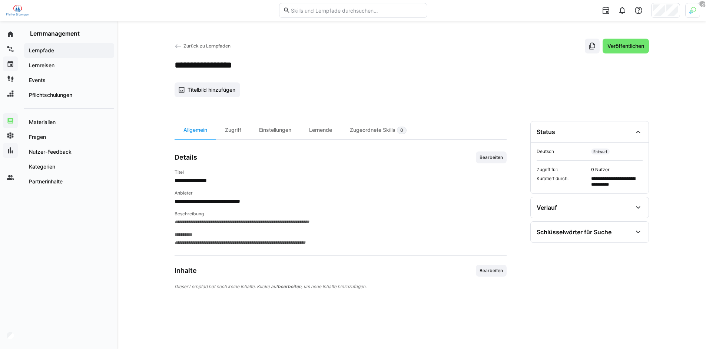
drag, startPoint x: 169, startPoint y: 267, endPoint x: 236, endPoint y: 271, distance: 66.5
click at [236, 271] on div "**********" at bounding box center [411, 185] width 589 height 328
click at [241, 270] on div "Inhalte Bearbeiten" at bounding box center [341, 270] width 332 height 12
click at [503, 272] on span "Bearbeiten" at bounding box center [491, 270] width 25 height 6
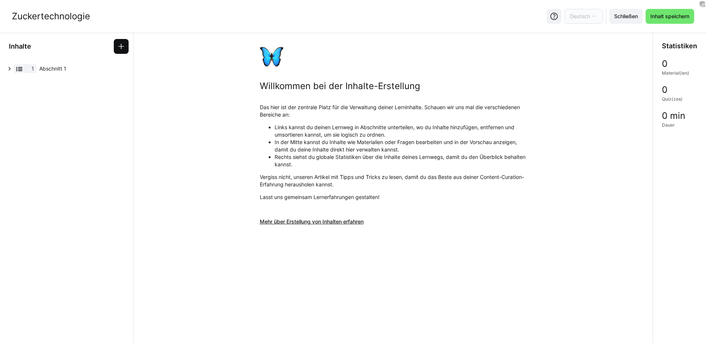
click at [119, 46] on eds-icon at bounding box center [121, 46] width 7 height 7
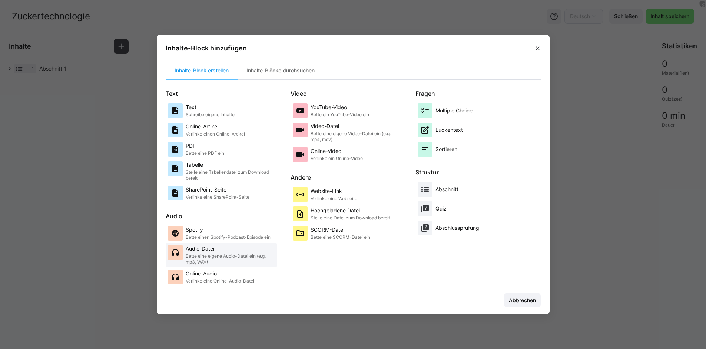
scroll to position [3, 0]
click at [212, 112] on p "Schreibe eigene Inhalte" at bounding box center [210, 114] width 49 height 6
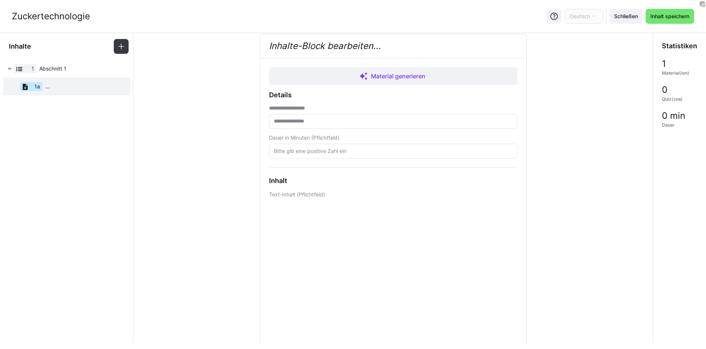
scroll to position [77, 0]
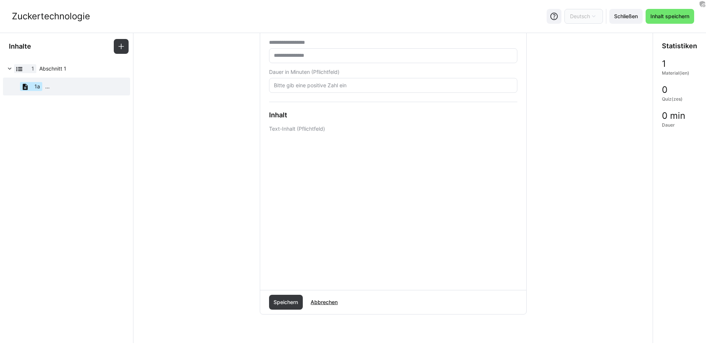
click at [367, 283] on div "**********" at bounding box center [393, 141] width 266 height 297
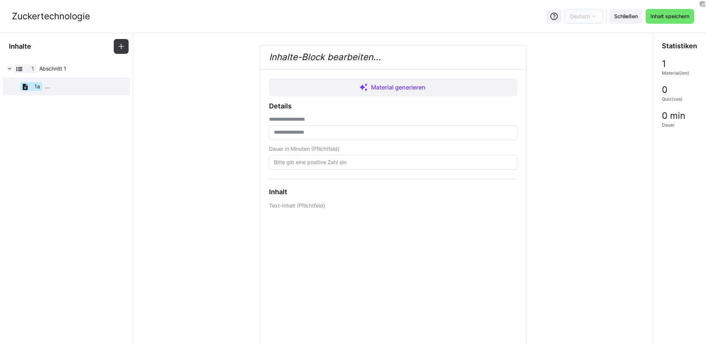
scroll to position [0, 0]
click at [344, 135] on input "text" at bounding box center [393, 132] width 240 height 7
type input "**********"
click at [359, 157] on eds-input at bounding box center [393, 162] width 248 height 15
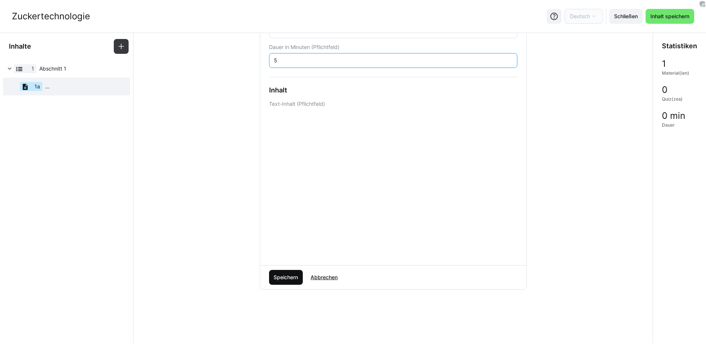
type input "5"
click at [287, 276] on span "Speichern" at bounding box center [286, 276] width 27 height 7
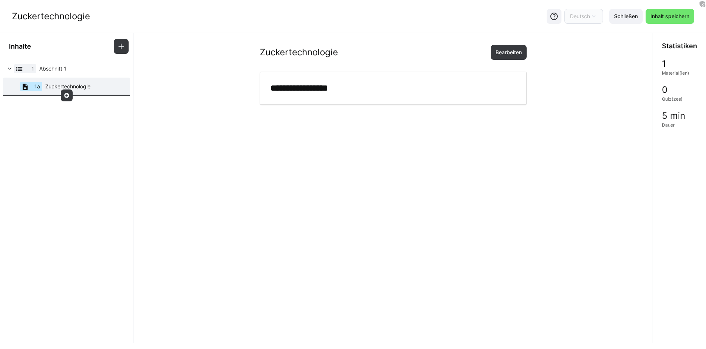
click at [67, 99] on div at bounding box center [67, 95] width 12 height 12
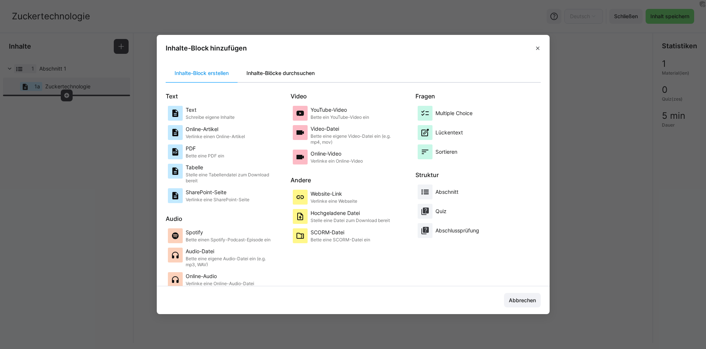
click at [272, 70] on div "Inhalte-Blöcke durchsuchen" at bounding box center [281, 73] width 86 height 18
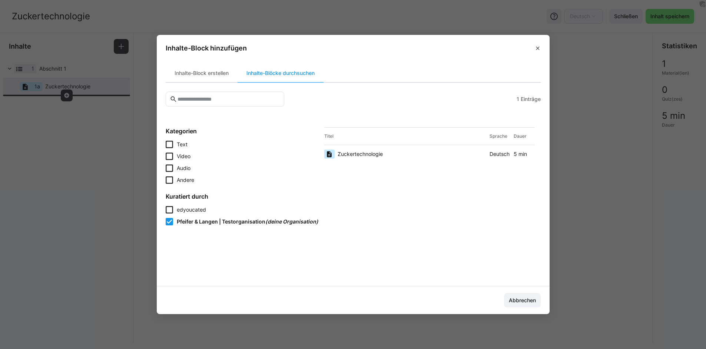
click at [358, 156] on span "Zuckertechnologie" at bounding box center [360, 153] width 45 height 7
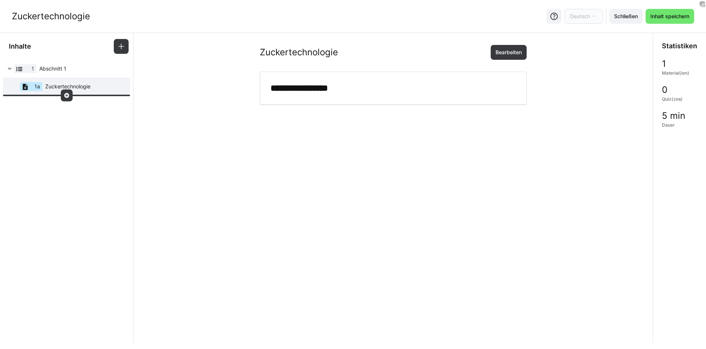
click at [68, 96] on eds-icon at bounding box center [67, 95] width 6 height 6
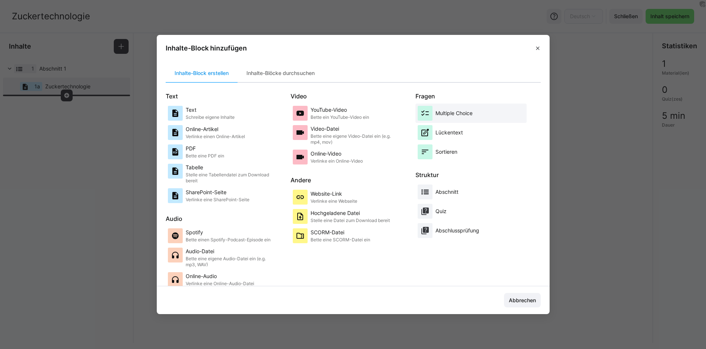
click at [460, 108] on div "Multiple Choice" at bounding box center [454, 113] width 37 height 15
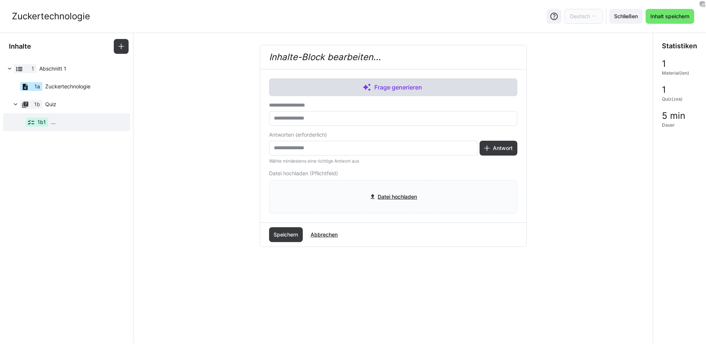
click at [397, 93] on span "Frage generieren" at bounding box center [393, 87] width 248 height 18
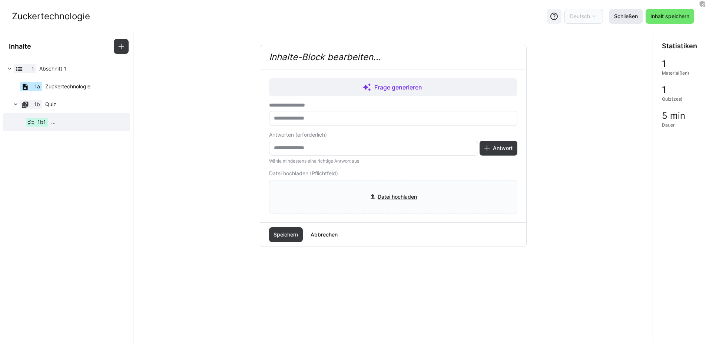
click at [627, 20] on span "Schließen" at bounding box center [626, 16] width 33 height 15
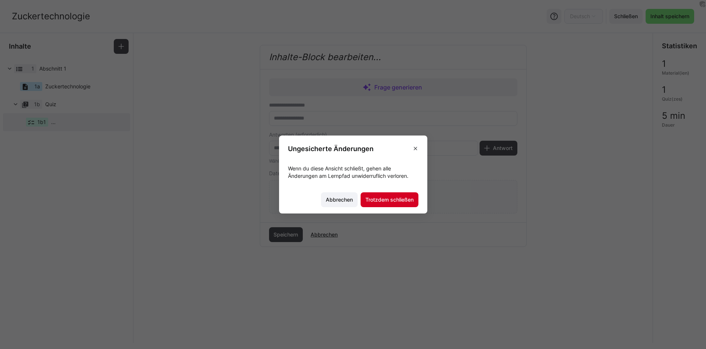
click at [408, 197] on span "Trotzdem schließen" at bounding box center [389, 199] width 50 height 7
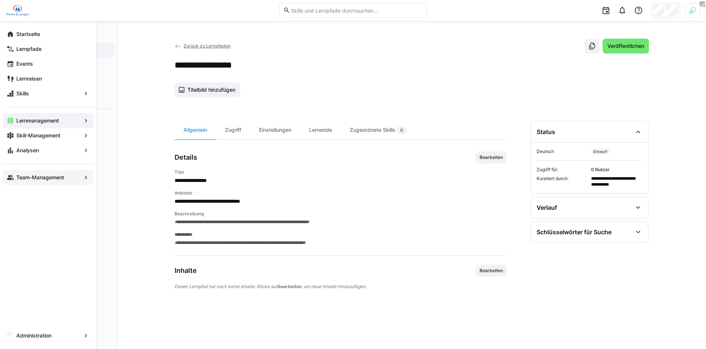
click at [13, 179] on eds-icon at bounding box center [10, 177] width 7 height 7
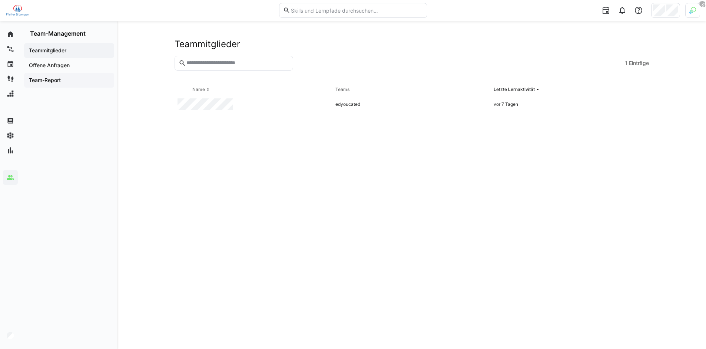
click at [0, 0] on app-navigation-label "Team-Report" at bounding box center [0, 0] width 0 height 0
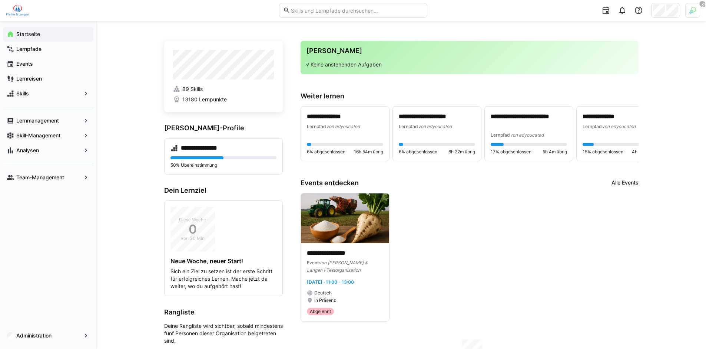
click at [698, 13] on div at bounding box center [693, 10] width 15 height 15
click at [620, 85] on span "Aktivieren" at bounding box center [611, 87] width 23 height 6
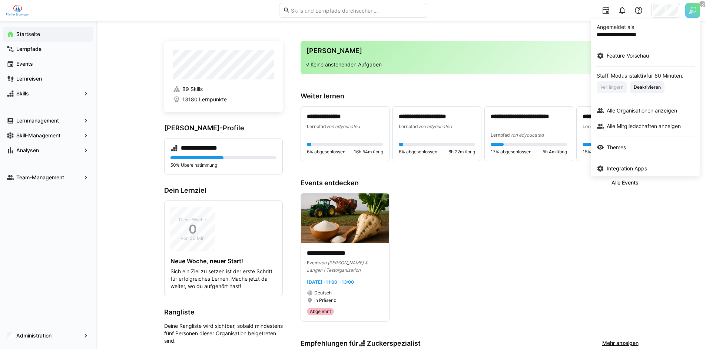
click at [670, 12] on div at bounding box center [353, 174] width 706 height 349
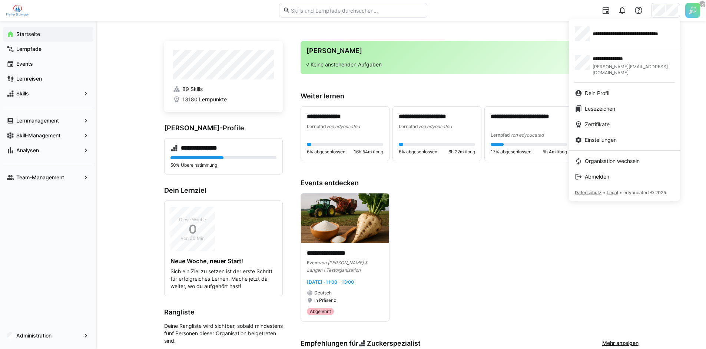
click at [693, 15] on div at bounding box center [353, 174] width 706 height 349
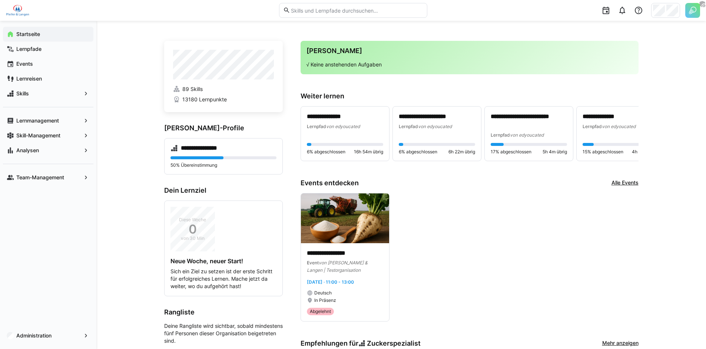
click at [691, 10] on img at bounding box center [693, 10] width 15 height 15
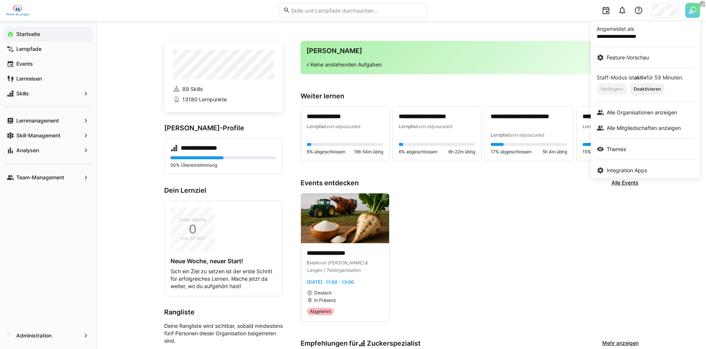
click at [668, 11] on div at bounding box center [353, 174] width 706 height 349
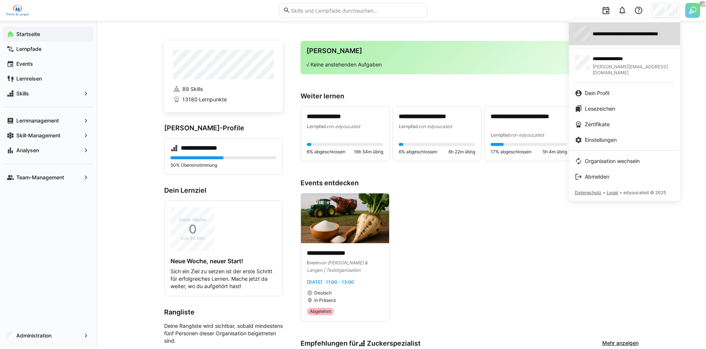
click at [621, 29] on div "**********" at bounding box center [624, 33] width 99 height 15
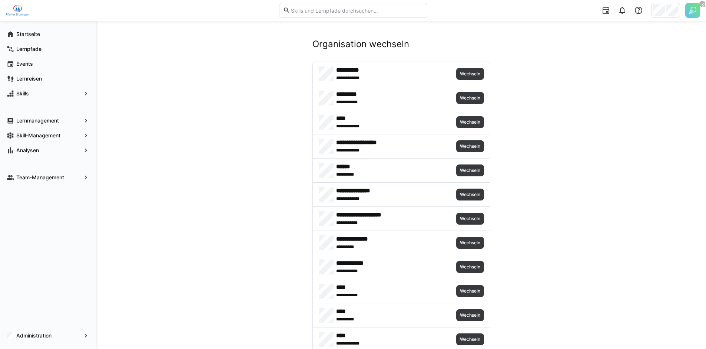
click at [691, 14] on img at bounding box center [693, 10] width 15 height 15
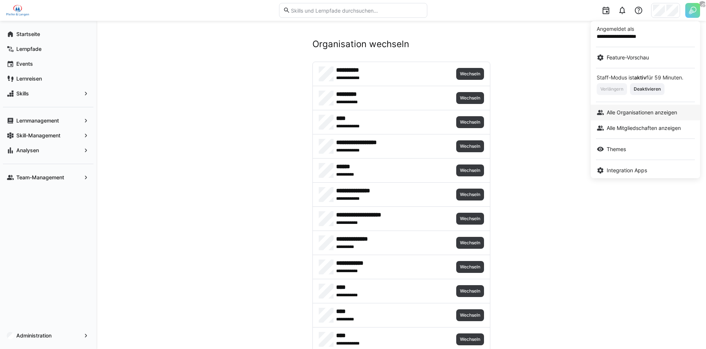
click at [630, 116] on link "Alle Organisationen anzeigen" at bounding box center [645, 113] width 109 height 16
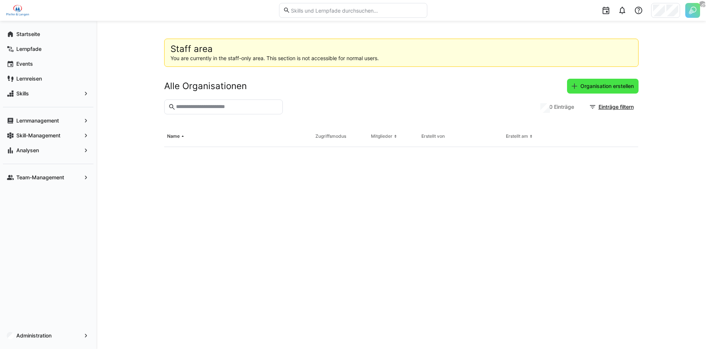
click at [612, 82] on span "Organisation erstellen" at bounding box center [607, 85] width 56 height 7
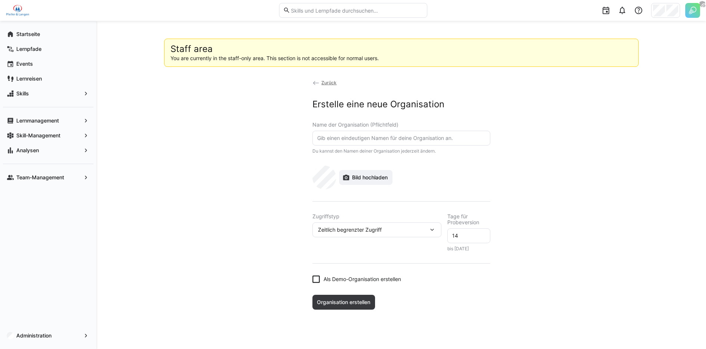
click at [357, 136] on input "text" at bounding box center [402, 138] width 170 height 7
paste input "CPM Germany GmbH"
type input "CPM Germany GmbH"
click at [433, 172] on div "Bild hochladen" at bounding box center [402, 177] width 178 height 24
click at [368, 176] on span "Bild hochladen" at bounding box center [370, 177] width 38 height 7
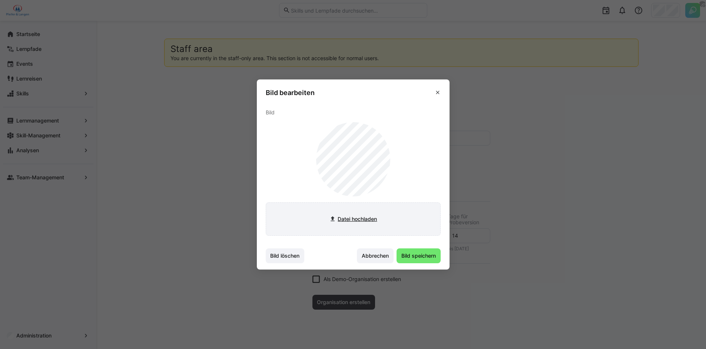
click at [368, 222] on input "file" at bounding box center [353, 218] width 174 height 33
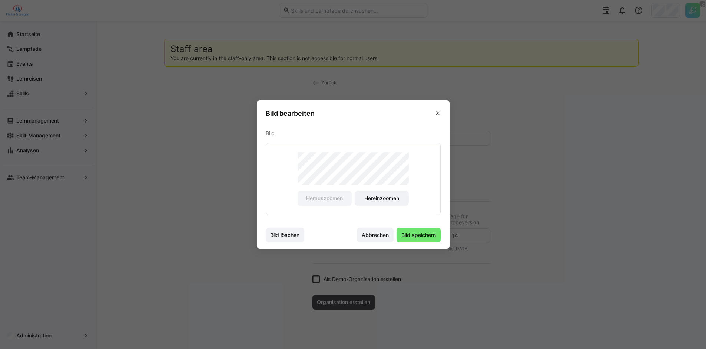
click at [288, 168] on div "Herauszoomen Hereinzoomen" at bounding box center [353, 179] width 175 height 72
click at [350, 205] on div "Herauszoomen Hereinzoomen" at bounding box center [353, 178] width 111 height 53
click at [415, 233] on span "Bild speichern" at bounding box center [418, 234] width 37 height 7
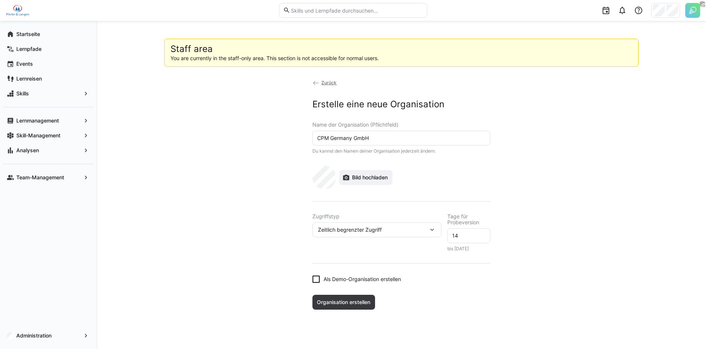
click at [368, 233] on div "Zeitlich begrenzter Zugriff" at bounding box center [377, 229] width 129 height 15
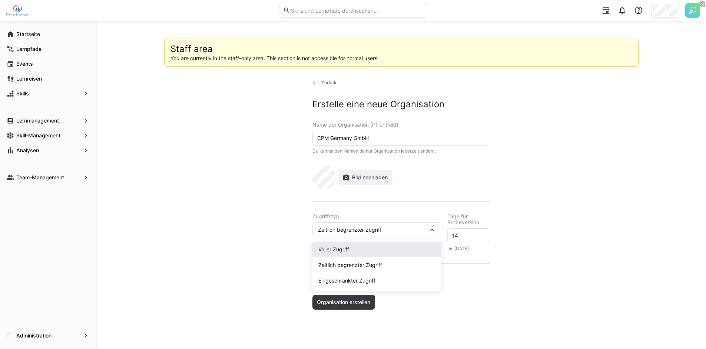
click at [351, 248] on div "Voller Zugriff" at bounding box center [376, 248] width 117 height 7
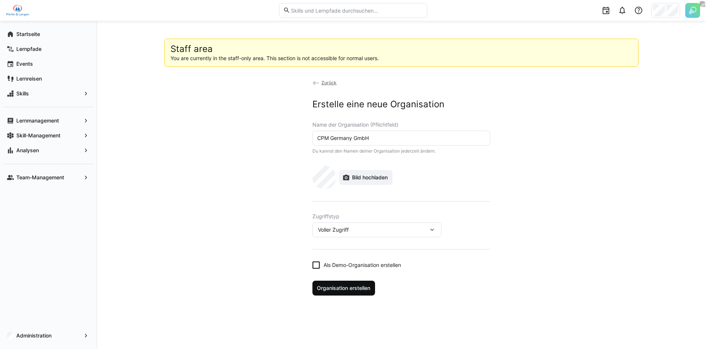
click at [349, 286] on span "Organisation erstellen" at bounding box center [344, 287] width 56 height 7
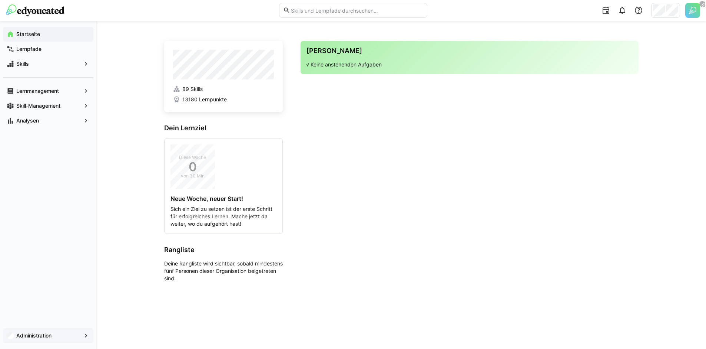
click at [60, 333] on span "Administration" at bounding box center [48, 334] width 66 height 7
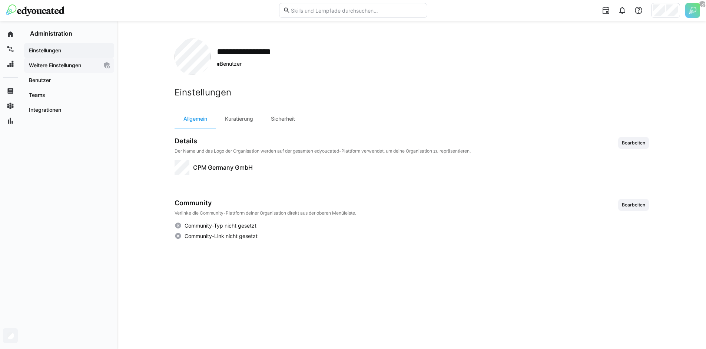
click at [0, 0] on app-navigation-label "Weitere Einstellungen" at bounding box center [0, 0] width 0 height 0
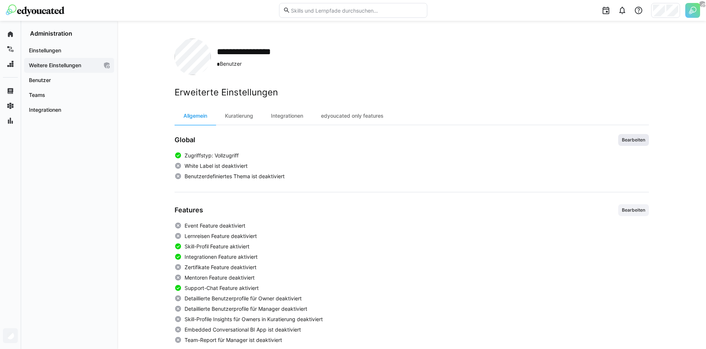
click at [631, 138] on span "Bearbeiten" at bounding box center [633, 140] width 25 height 6
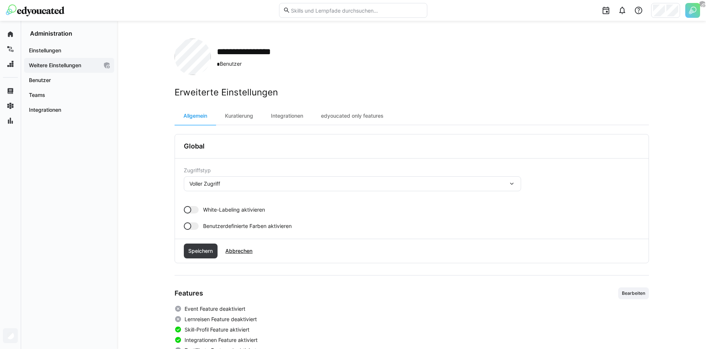
click at [196, 209] on div at bounding box center [191, 209] width 15 height 7
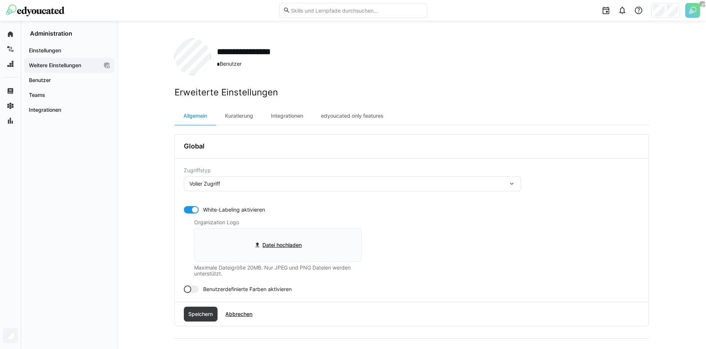
click at [198, 227] on div "Organization Logo Datei hochladen Maximale Dateigröße 20MB. Nur JPEG und PNG Da…" at bounding box center [278, 247] width 168 height 57
click at [280, 256] on input "file" at bounding box center [278, 244] width 167 height 33
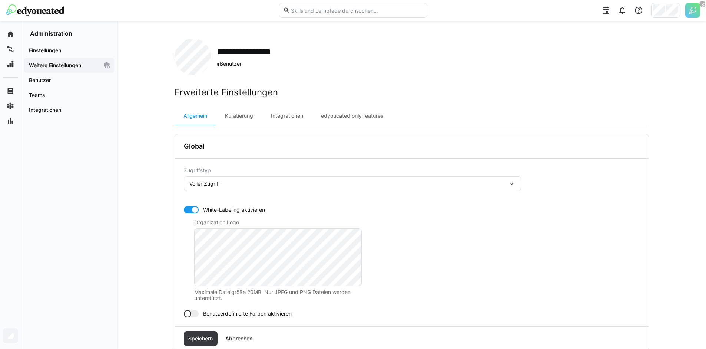
scroll to position [69, 0]
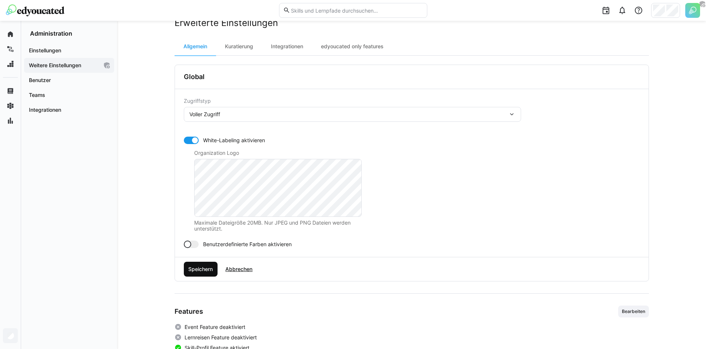
click at [202, 270] on span "Speichern" at bounding box center [200, 268] width 27 height 7
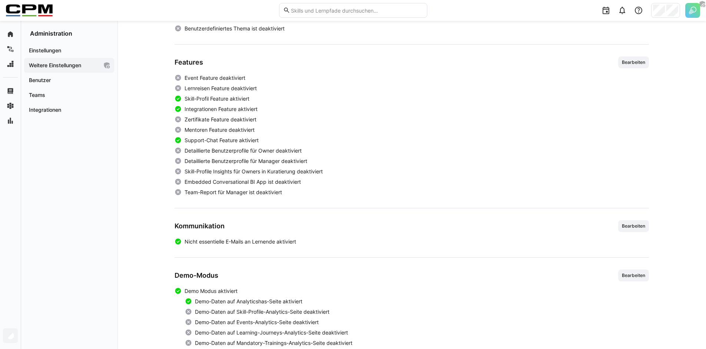
scroll to position [182, 0]
click at [622, 66] on span "Bearbeiten" at bounding box center [633, 62] width 31 height 12
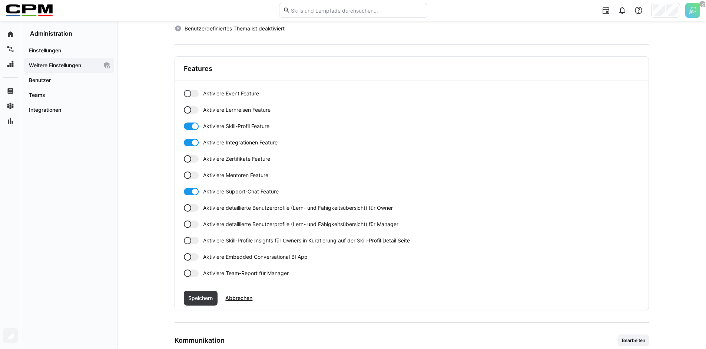
click at [200, 92] on app-toggle "Aktiviere Event Feature" at bounding box center [412, 93] width 456 height 7
click at [195, 108] on div at bounding box center [191, 109] width 15 height 7
click at [188, 165] on div "Aktiviere Event Feature Aktiviere Lernreisen Feature Aktiviere Skill-Profil Fea…" at bounding box center [412, 183] width 456 height 187
click at [190, 156] on div at bounding box center [187, 158] width 7 height 7
click at [191, 177] on div at bounding box center [191, 174] width 15 height 7
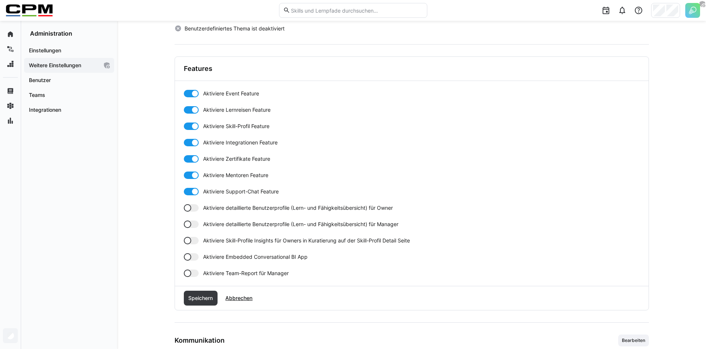
click at [195, 212] on div "Aktiviere Event Feature Aktiviere Lernreisen Feature Aktiviere Skill-Profil Fea…" at bounding box center [412, 183] width 456 height 187
click at [194, 208] on div at bounding box center [191, 207] width 15 height 7
click at [194, 220] on div at bounding box center [191, 223] width 15 height 7
click at [190, 241] on div at bounding box center [187, 240] width 7 height 7
click at [190, 272] on div at bounding box center [187, 272] width 7 height 7
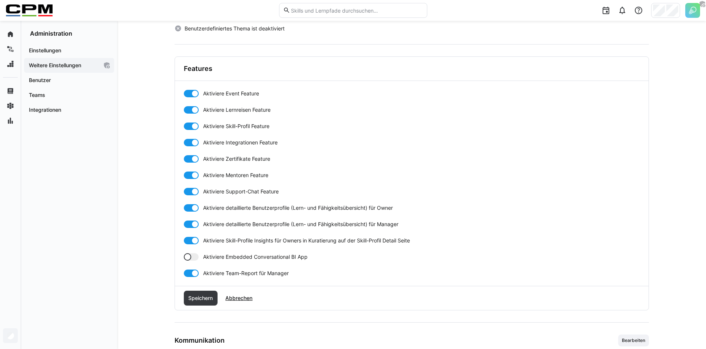
click at [208, 309] on div "Speichern Abbrechen" at bounding box center [412, 298] width 474 height 24
click at [205, 301] on span "Speichern" at bounding box center [200, 297] width 27 height 7
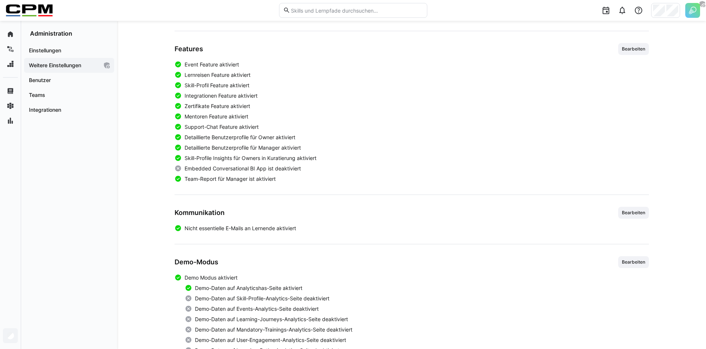
scroll to position [229, 0]
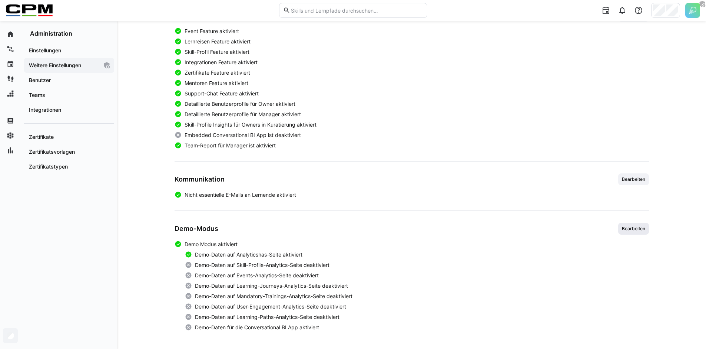
click at [635, 226] on span "Bearbeiten" at bounding box center [633, 228] width 25 height 6
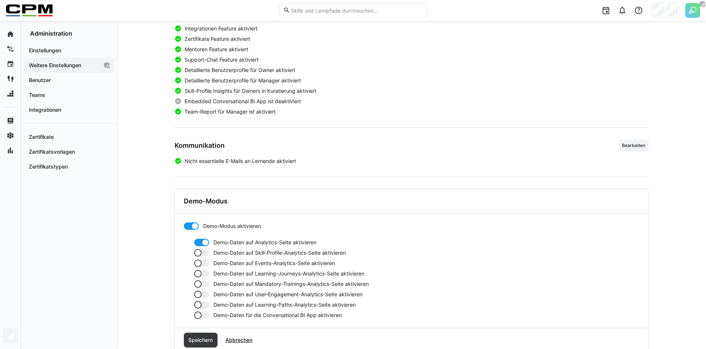
scroll to position [284, 0]
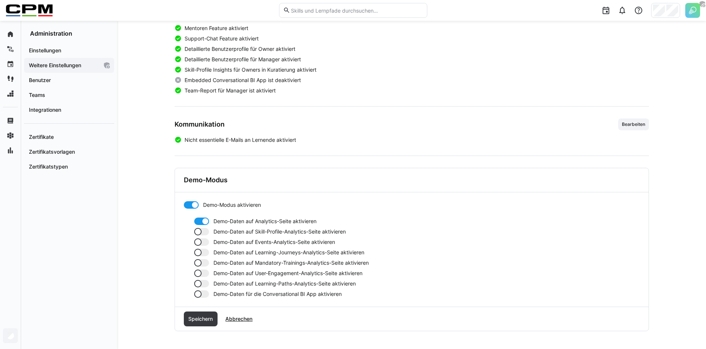
click at [208, 229] on app-toggle "Demo-Daten auf Skill-Profile-Analytics-Seite aktivieren" at bounding box center [417, 231] width 446 height 7
click at [203, 240] on div at bounding box center [201, 241] width 15 height 7
click at [201, 253] on div at bounding box center [201, 251] width 15 height 7
click at [201, 261] on div at bounding box center [197, 262] width 7 height 7
click at [202, 273] on div at bounding box center [201, 272] width 15 height 7
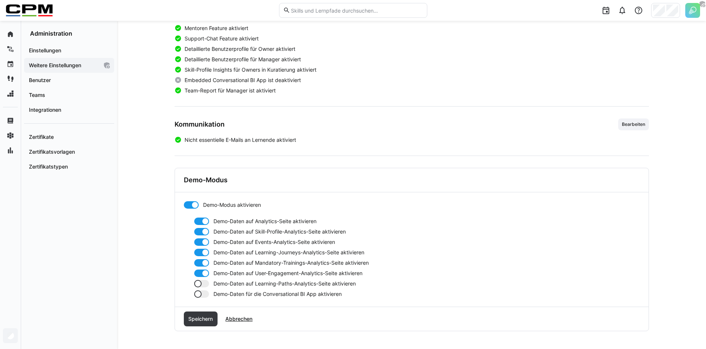
click at [202, 281] on div at bounding box center [201, 283] width 15 height 7
click at [203, 298] on div "Demo-Modus aktivieren Demo-Daten auf Analytics-Seite aktivieren Demo-Daten auf …" at bounding box center [412, 249] width 474 height 114
click at [202, 295] on div at bounding box center [201, 293] width 15 height 7
click at [202, 295] on div at bounding box center [205, 293] width 7 height 7
click at [209, 318] on span "Speichern" at bounding box center [200, 318] width 27 height 7
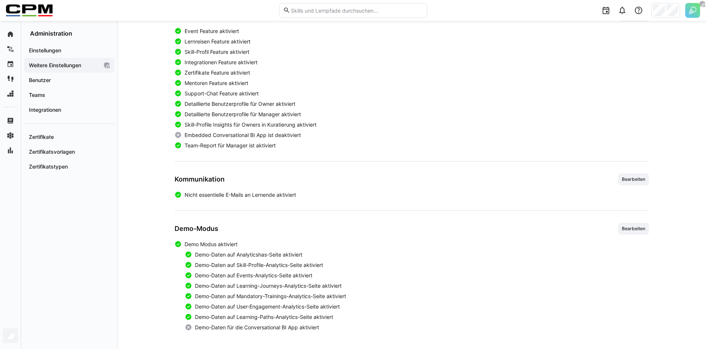
scroll to position [0, 0]
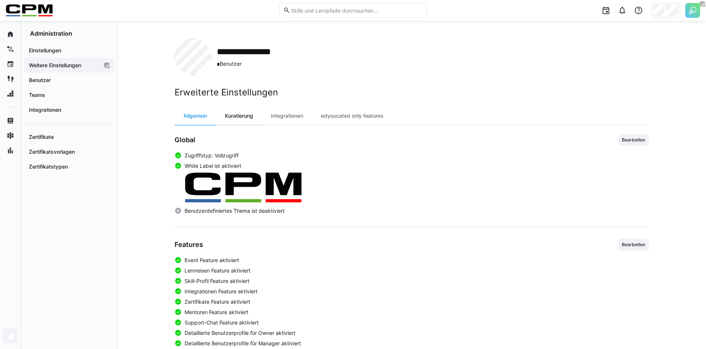
click at [248, 120] on div "Kuratierung" at bounding box center [239, 116] width 46 height 18
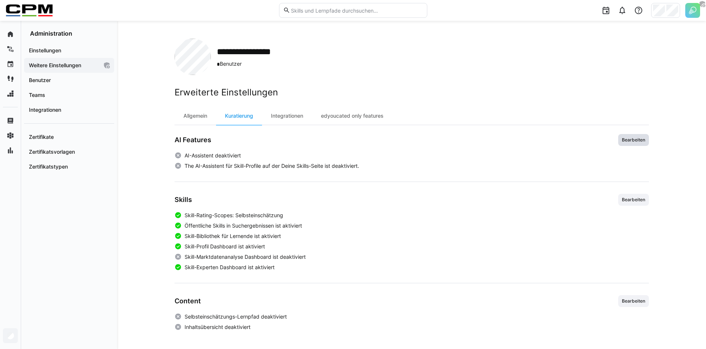
click at [633, 141] on span "Bearbeiten" at bounding box center [633, 140] width 25 height 6
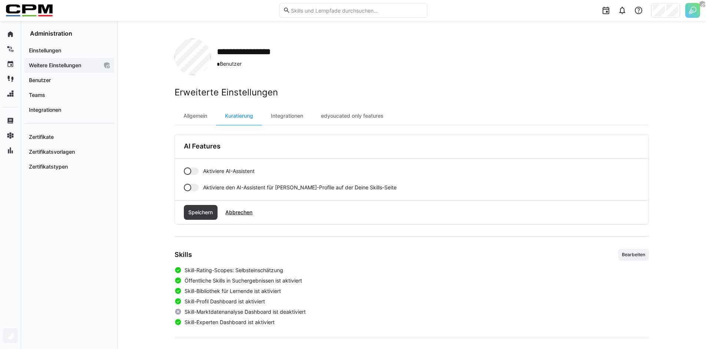
click at [195, 170] on div at bounding box center [191, 170] width 15 height 7
click at [198, 187] on div at bounding box center [191, 187] width 15 height 7
click at [198, 206] on span "Speichern" at bounding box center [201, 212] width 34 height 15
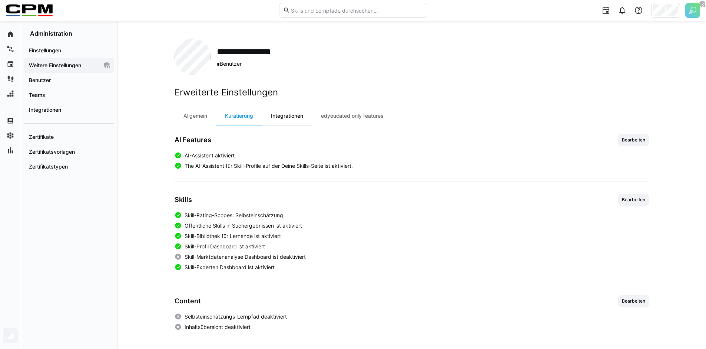
click at [294, 110] on div "Integrationen" at bounding box center [287, 116] width 50 height 18
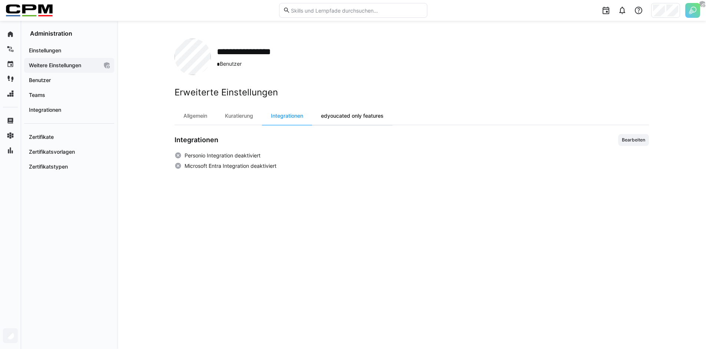
click at [357, 115] on div "edyoucated only features" at bounding box center [352, 116] width 80 height 18
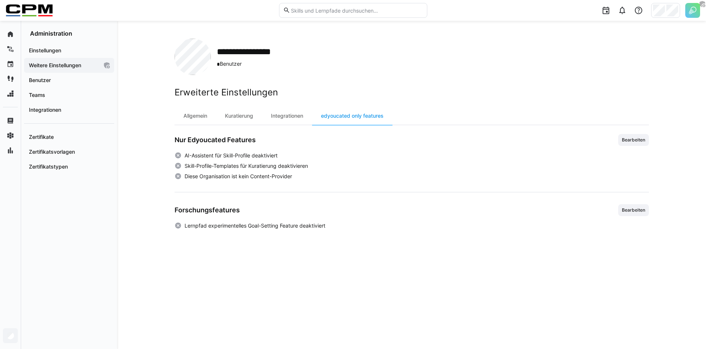
click at [183, 103] on div "Erweiterte Einstellungen Allgemein Kuratierung Integrationen edyoucated only fe…" at bounding box center [412, 158] width 475 height 142
click at [184, 113] on div "Allgemein" at bounding box center [196, 116] width 42 height 18
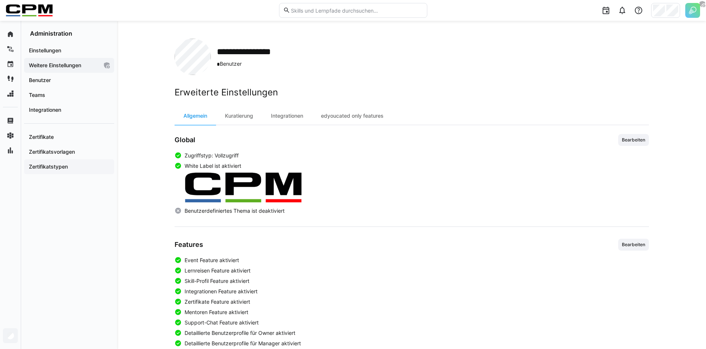
click at [56, 161] on div "Zertifikatstypen" at bounding box center [69, 166] width 90 height 15
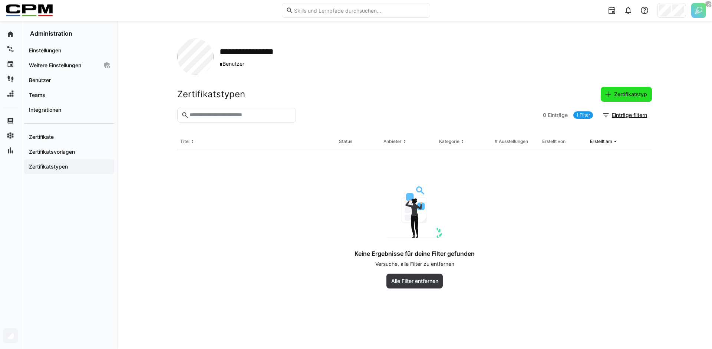
click at [627, 92] on span "Zertifikatstyp" at bounding box center [630, 93] width 35 height 7
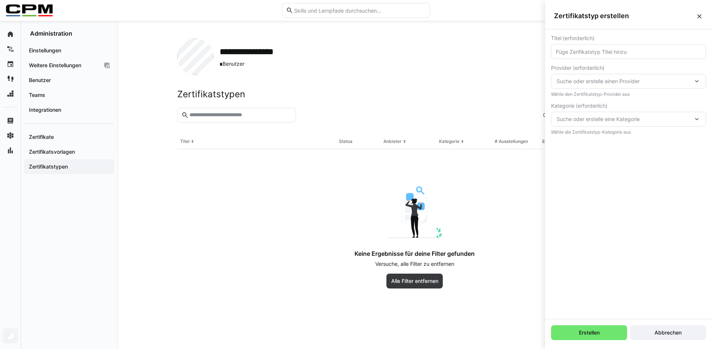
click at [617, 54] on input "text" at bounding box center [628, 51] width 147 height 7
click at [703, 14] on div "Zertifikatstyp erstellen" at bounding box center [628, 16] width 167 height 26
click at [701, 17] on eds-icon at bounding box center [699, 16] width 7 height 7
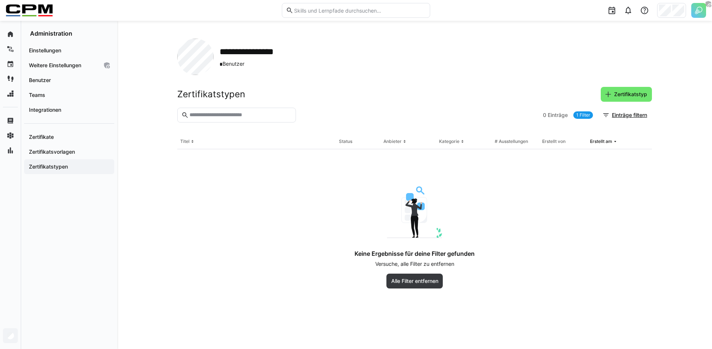
click at [459, 87] on div "Zertifikatstypen Zertifikatstyp" at bounding box center [414, 94] width 475 height 15
click at [218, 204] on div "Keine Ergebnisse für deine Filter gefunden Versuche, alle Filter zu entfernen A…" at bounding box center [414, 237] width 400 height 102
click at [56, 68] on span "Weitere Einstellungen" at bounding box center [63, 65] width 70 height 7
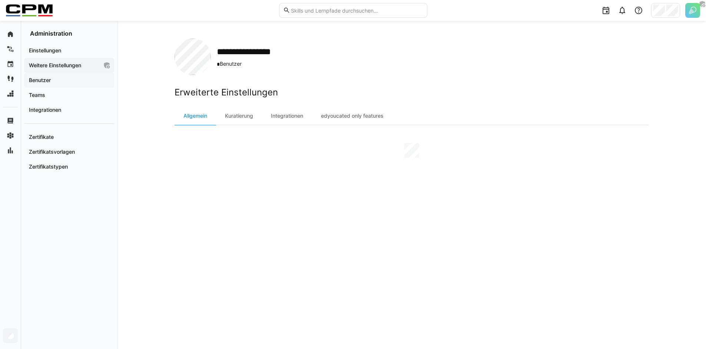
click at [56, 81] on span "Benutzer" at bounding box center [69, 79] width 83 height 7
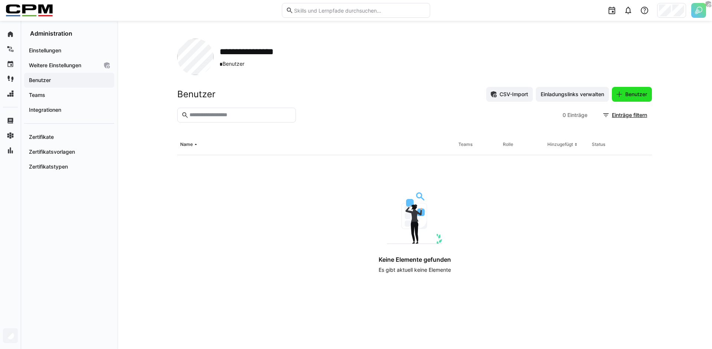
click at [628, 96] on span "Benutzer" at bounding box center [636, 93] width 24 height 7
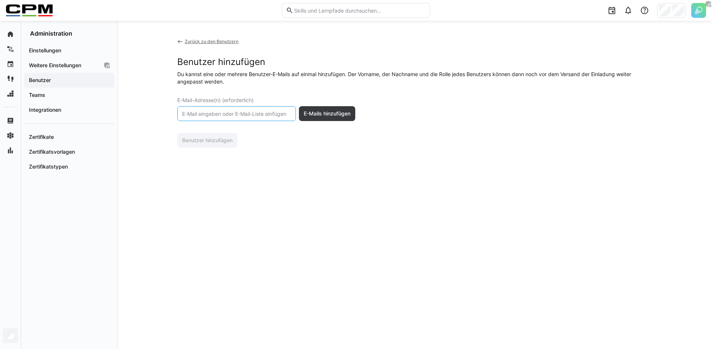
click at [246, 113] on input "text" at bounding box center [236, 113] width 110 height 7
paste input "[EMAIL_ADDRESS][DOMAIN_NAME]"
type input "[EMAIL_ADDRESS][DOMAIN_NAME]"
click at [329, 118] on span "E-Mails hinzufügen" at bounding box center [327, 113] width 56 height 15
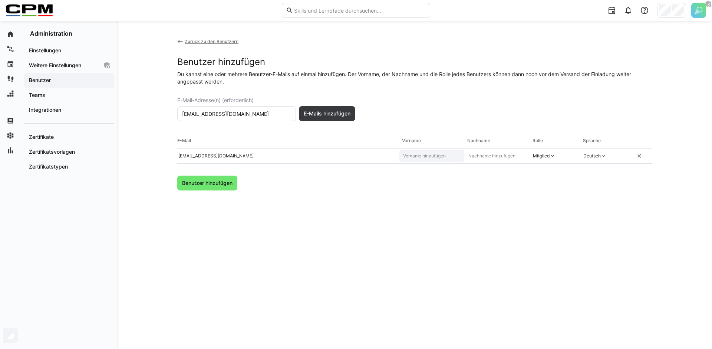
click at [438, 151] on eds-input at bounding box center [431, 155] width 65 height 13
type input "Kimberley"
type input "Sonn"
click at [543, 157] on div "Mitglied" at bounding box center [541, 156] width 17 height 6
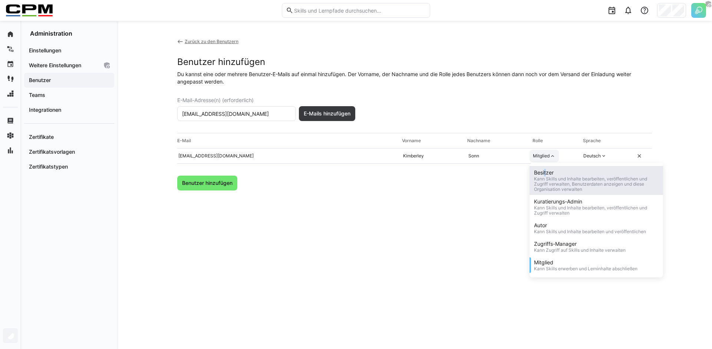
click at [545, 174] on div "Besitzer" at bounding box center [596, 172] width 125 height 7
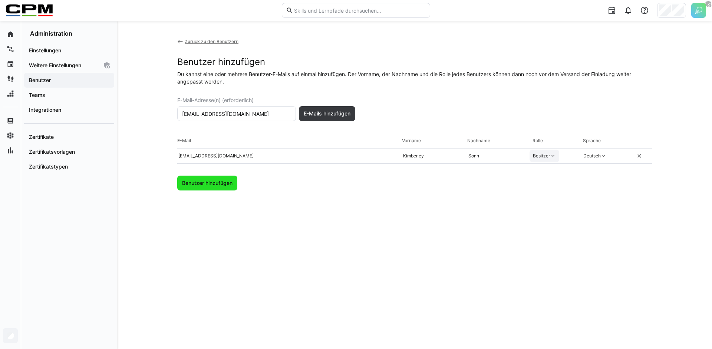
click at [219, 182] on span "Benutzer hinzufügen" at bounding box center [207, 182] width 53 height 7
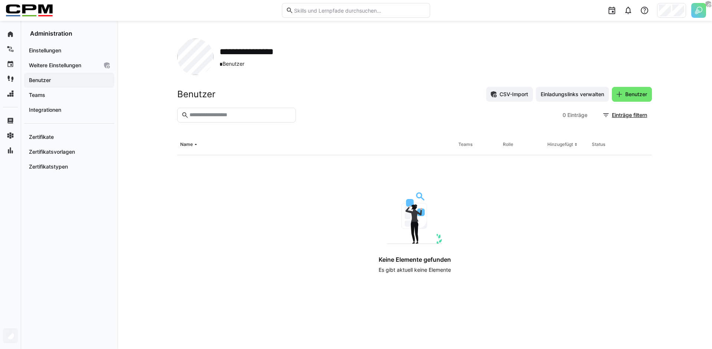
click at [326, 201] on div "Keine Elemente gefunden Es gibt aktuell keine Elemente" at bounding box center [414, 235] width 400 height 87
click at [0, 0] on app-navigation-label "Einstellungen" at bounding box center [0, 0] width 0 height 0
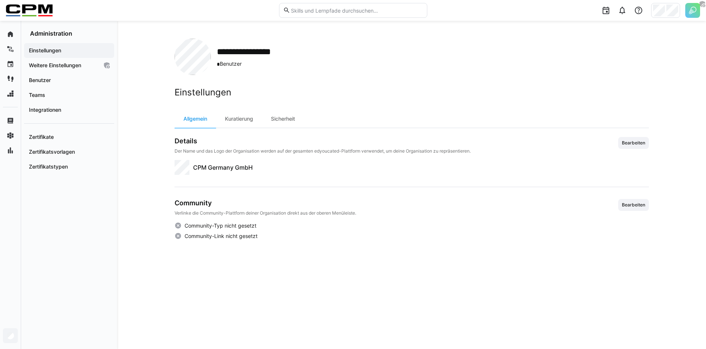
click at [642, 143] on span "Bearbeiten" at bounding box center [633, 143] width 25 height 6
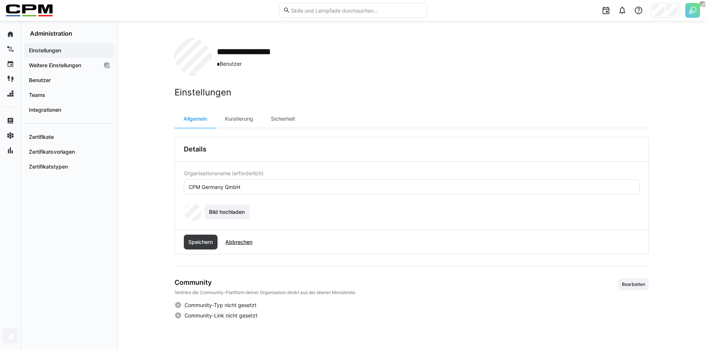
click at [253, 189] on input "CPM Germany GmbH" at bounding box center [412, 186] width 448 height 7
type input "PPD"
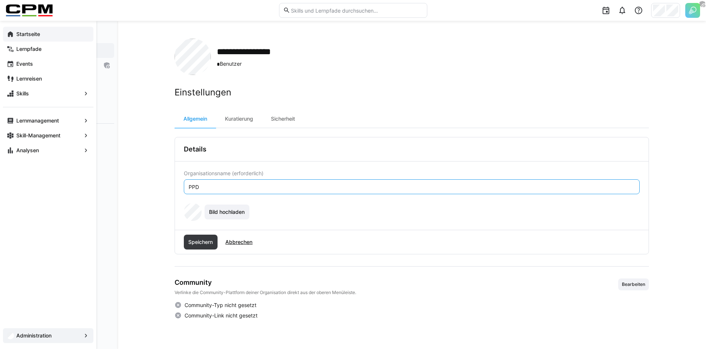
click at [10, 38] on div "Startseite" at bounding box center [48, 34] width 90 height 15
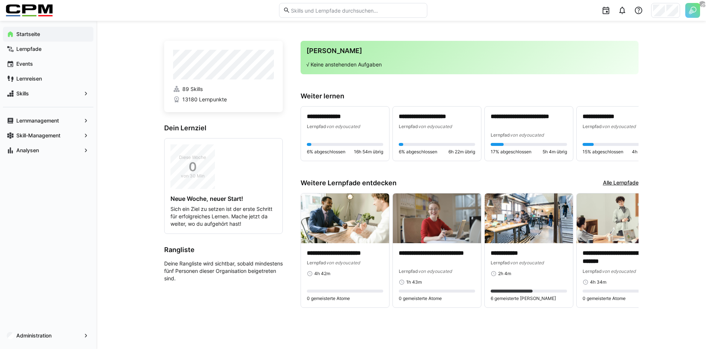
click at [447, 89] on app-home-right "**********" at bounding box center [470, 179] width 338 height 276
click at [47, 50] on span "Lernpfade" at bounding box center [52, 48] width 75 height 7
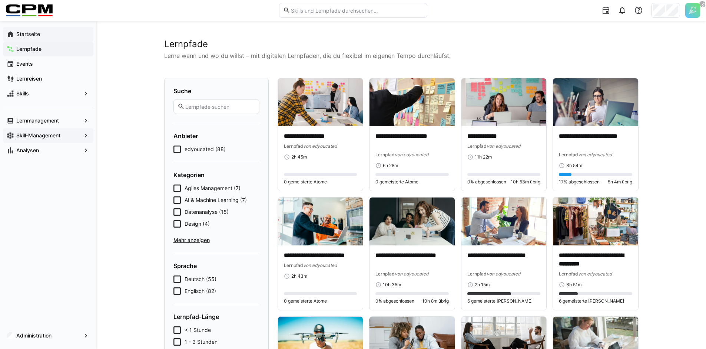
click at [0, 0] on app-navigation-label "Skill-Management" at bounding box center [0, 0] width 0 height 0
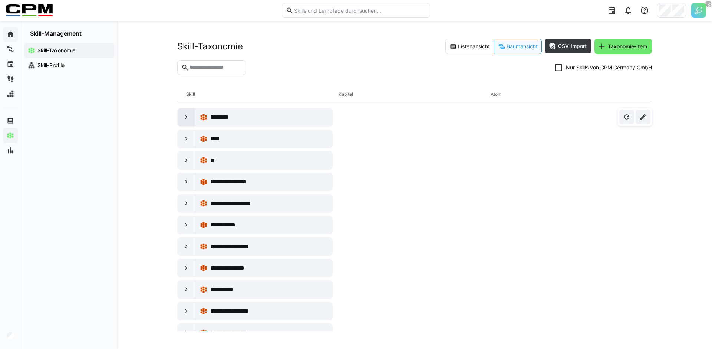
click at [185, 115] on eds-icon at bounding box center [186, 116] width 7 height 7
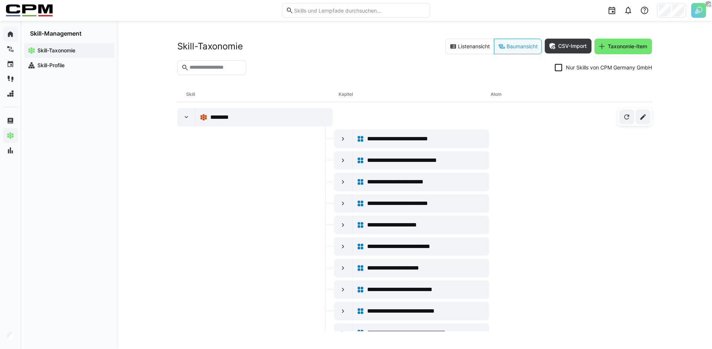
drag, startPoint x: 183, startPoint y: 94, endPoint x: 285, endPoint y: 93, distance: 101.6
click at [285, 93] on div "Skill Kapitel Atom" at bounding box center [414, 94] width 475 height 15
click at [274, 98] on div "Skill" at bounding box center [262, 94] width 152 height 15
click at [340, 137] on eds-icon at bounding box center [342, 138] width 7 height 7
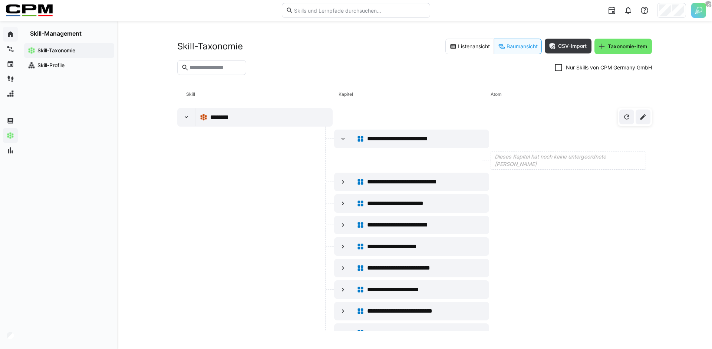
drag, startPoint x: 187, startPoint y: 94, endPoint x: 294, endPoint y: 93, distance: 107.2
click at [230, 92] on div "Skill" at bounding box center [262, 94] width 152 height 15
drag, startPoint x: 329, startPoint y: 95, endPoint x: 409, endPoint y: 93, distance: 80.1
click at [384, 95] on div "Skill Kapitel Atom" at bounding box center [414, 94] width 475 height 15
drag, startPoint x: 483, startPoint y: 93, endPoint x: 529, endPoint y: 95, distance: 46.4
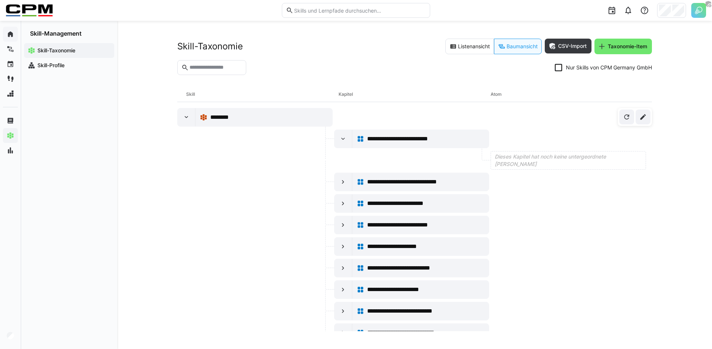
click at [529, 95] on div "Skill Kapitel Atom" at bounding box center [414, 94] width 475 height 15
click at [530, 95] on div "Atom" at bounding box center [567, 94] width 152 height 15
drag, startPoint x: 332, startPoint y: 94, endPoint x: 360, endPoint y: 93, distance: 28.2
click at [360, 93] on div "Skill Kapitel Atom" at bounding box center [414, 94] width 475 height 15
drag, startPoint x: 184, startPoint y: 95, endPoint x: 210, endPoint y: 94, distance: 26.0
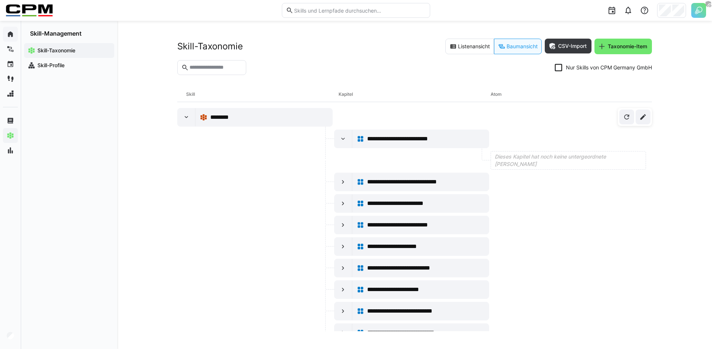
click at [210, 94] on div "Skill Kapitel Atom" at bounding box center [414, 94] width 475 height 15
drag, startPoint x: 343, startPoint y: 92, endPoint x: 364, endPoint y: 92, distance: 21.1
click at [364, 92] on div "Kapitel" at bounding box center [414, 94] width 152 height 15
drag, startPoint x: 507, startPoint y: 95, endPoint x: 485, endPoint y: 93, distance: 22.3
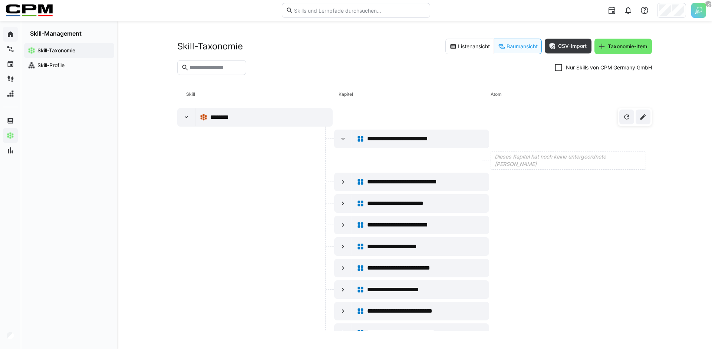
click at [485, 93] on div "Skill Kapitel Atom" at bounding box center [414, 94] width 475 height 15
click at [483, 91] on div "Kapitel" at bounding box center [414, 94] width 152 height 15
drag, startPoint x: 473, startPoint y: 93, endPoint x: 505, endPoint y: 92, distance: 31.9
click at [502, 92] on div "Skill Kapitel Atom" at bounding box center [414, 94] width 475 height 15
drag, startPoint x: 504, startPoint y: 91, endPoint x: 497, endPoint y: 90, distance: 7.4
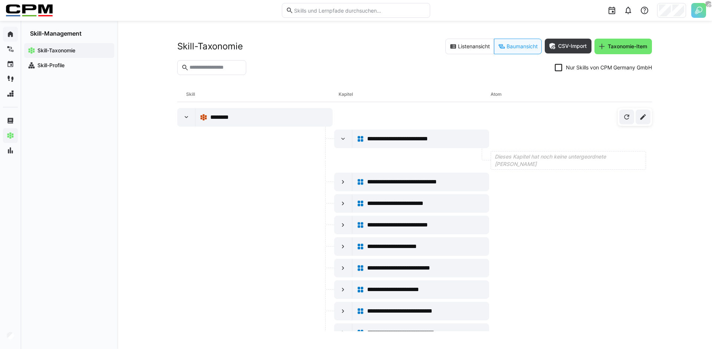
click at [502, 90] on div "Atom" at bounding box center [567, 94] width 152 height 15
drag, startPoint x: 336, startPoint y: 94, endPoint x: 353, endPoint y: 94, distance: 17.1
click at [353, 94] on div "Skill Kapitel Atom" at bounding box center [414, 94] width 475 height 15
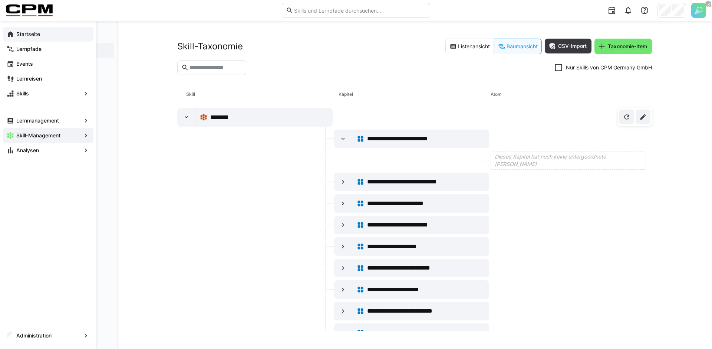
click at [39, 39] on div "Startseite" at bounding box center [48, 34] width 90 height 15
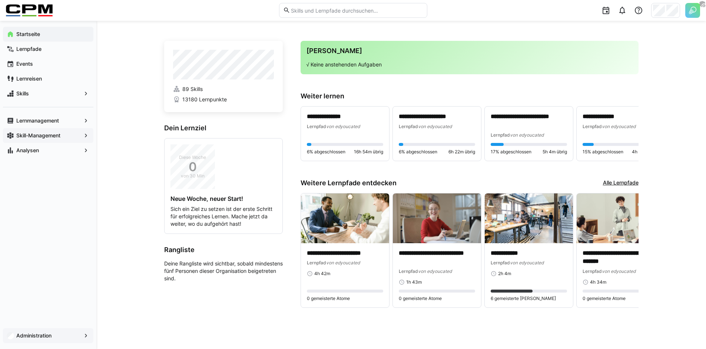
click at [56, 337] on span "Administration" at bounding box center [48, 334] width 66 height 7
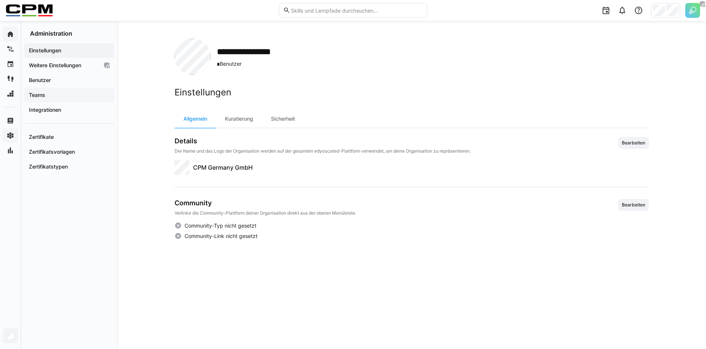
click at [58, 93] on span "Teams" at bounding box center [69, 94] width 83 height 7
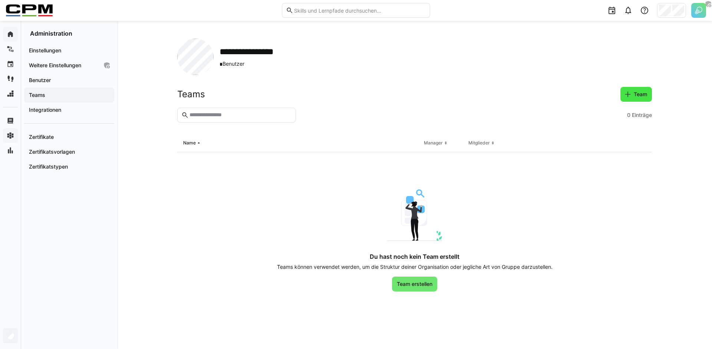
click at [639, 93] on span "Team" at bounding box center [641, 93] width 16 height 7
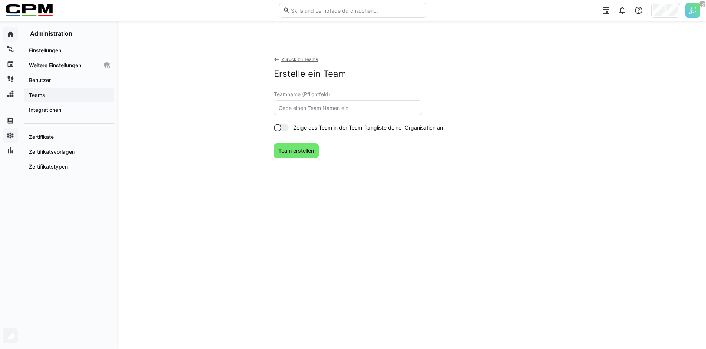
click at [360, 112] on eds-input at bounding box center [348, 107] width 148 height 15
click at [360, 108] on input "text" at bounding box center [348, 107] width 140 height 7
click at [275, 61] on eds-icon at bounding box center [277, 59] width 6 height 6
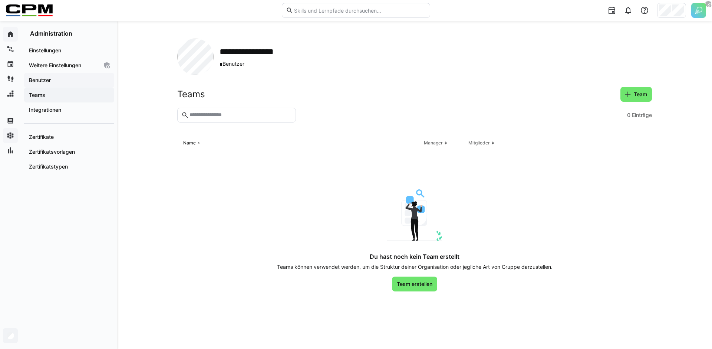
click at [67, 80] on span "Benutzer" at bounding box center [69, 79] width 83 height 7
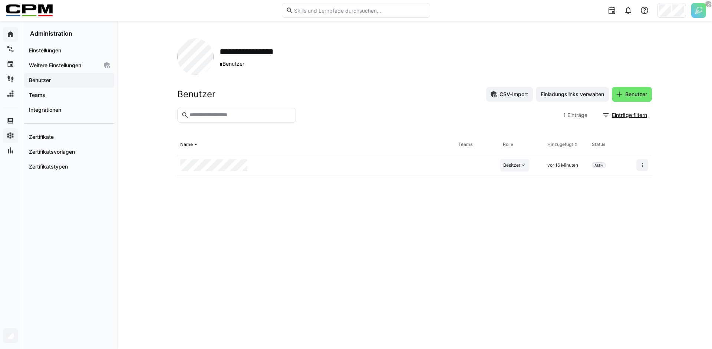
click at [524, 165] on eds-icon at bounding box center [523, 165] width 6 height 6
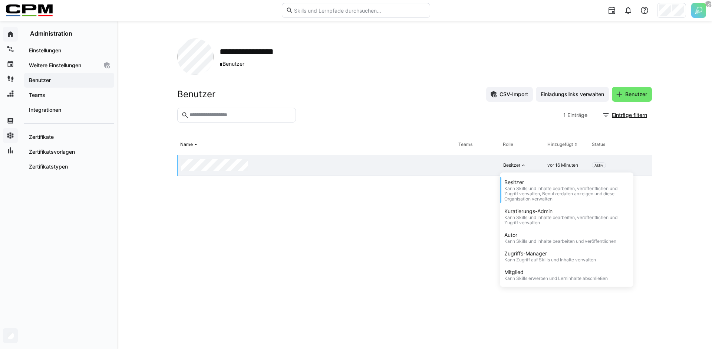
click at [432, 260] on eds-table "Name Teams Rolle Hinzugefügt Status Besitzer Besitzer Kann Skills und Inhalte b…" at bounding box center [414, 232] width 475 height 196
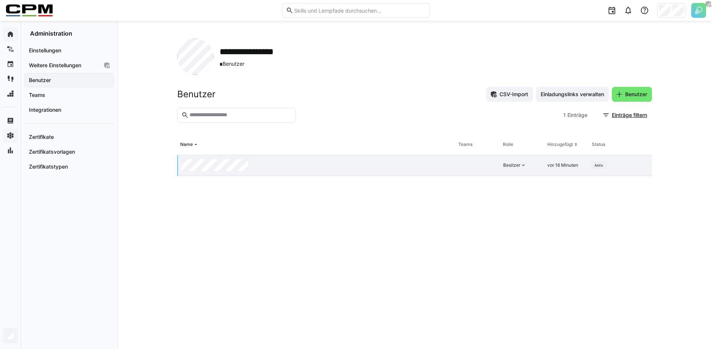
click at [407, 250] on eds-table "Name Teams Rolle Hinzugefügt Status Besitzer vor 16 Minuten Aktiv" at bounding box center [414, 232] width 475 height 196
click at [418, 225] on eds-table "Name Teams Rolle Hinzugefügt Status Besitzer vor 16 Minuten Aktiv" at bounding box center [414, 232] width 475 height 196
click at [646, 15] on div at bounding box center [644, 10] width 15 height 15
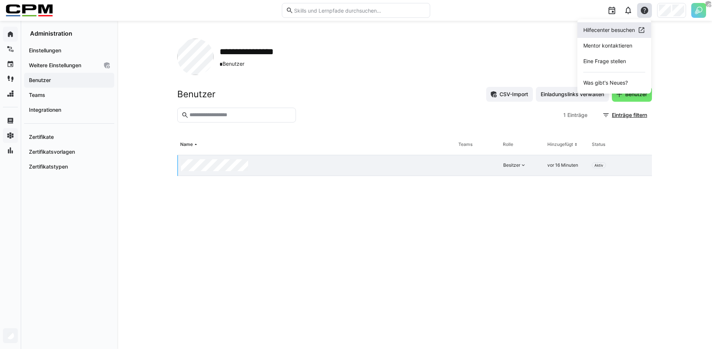
click at [600, 32] on div "Hilfecenter besuchen" at bounding box center [609, 29] width 52 height 7
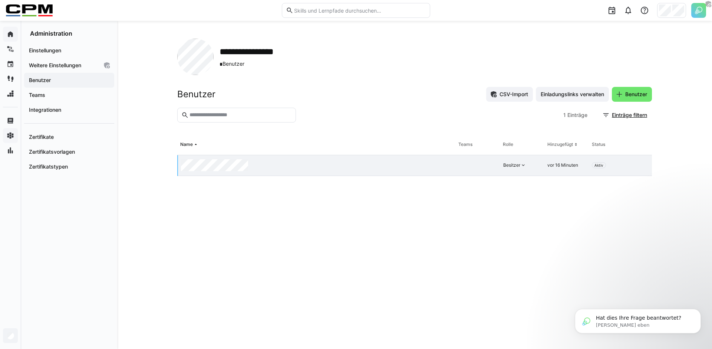
click at [133, 131] on div "**********" at bounding box center [414, 185] width 595 height 328
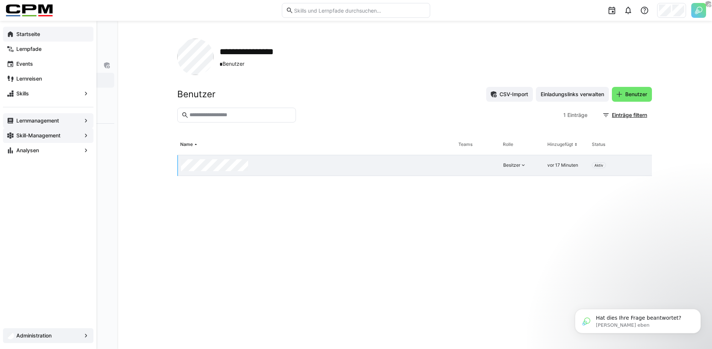
click at [0, 0] on app-navigation-label "Lernmanagement" at bounding box center [0, 0] width 0 height 0
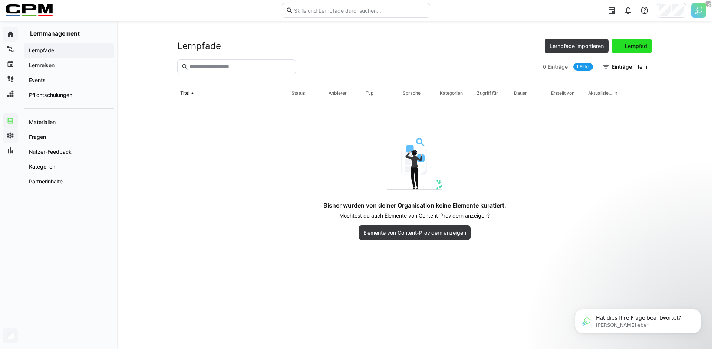
click at [638, 47] on span "Lernpfad" at bounding box center [636, 45] width 24 height 7
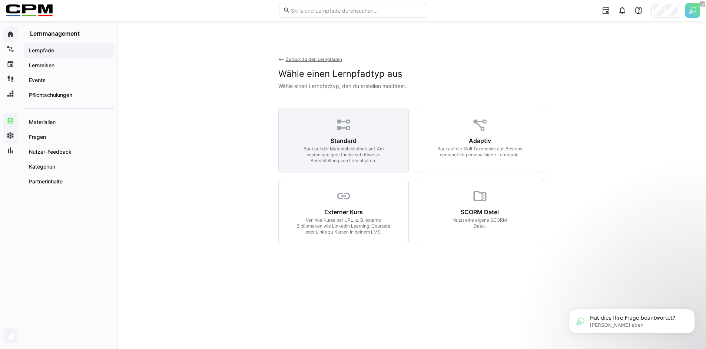
click at [323, 138] on div "Standard Baut auf der Materialbibliothek auf. Am besten geeignet für die schrit…" at bounding box center [344, 150] width 112 height 27
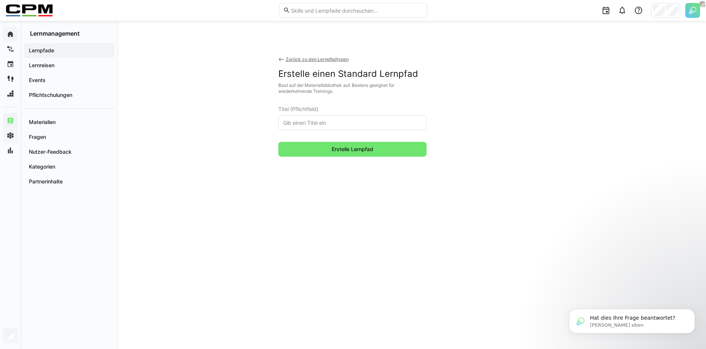
click at [324, 123] on input "text" at bounding box center [353, 122] width 140 height 7
type input "Projektmanagement"
click at [278, 142] on button "Erstelle Lernpfad" at bounding box center [352, 149] width 148 height 15
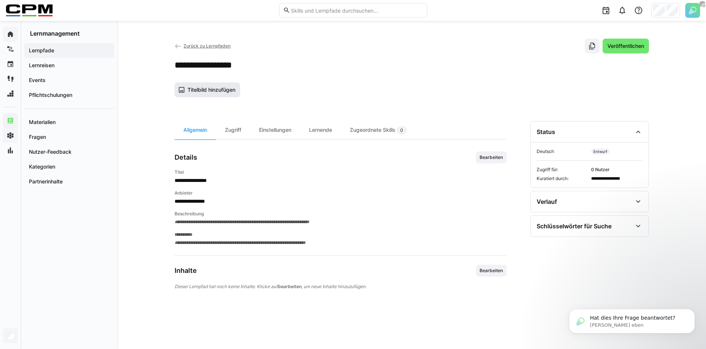
click at [192, 91] on span "Titelbild hinzufügen" at bounding box center [211, 89] width 50 height 7
drag, startPoint x: 446, startPoint y: 285, endPoint x: 427, endPoint y: 285, distance: 18.5
click at [447, 285] on app-learning-path-content-card-view "Dieser Lernpfad hat noch keine Inhalte. Klicke auf bearbeiten , um neue Inhalte…" at bounding box center [341, 292] width 332 height 20
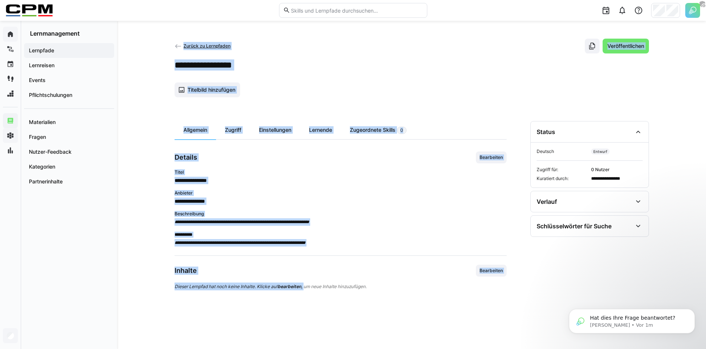
drag, startPoint x: 173, startPoint y: 270, endPoint x: 305, endPoint y: 287, distance: 133.0
click at [305, 287] on div "**********" at bounding box center [411, 185] width 589 height 328
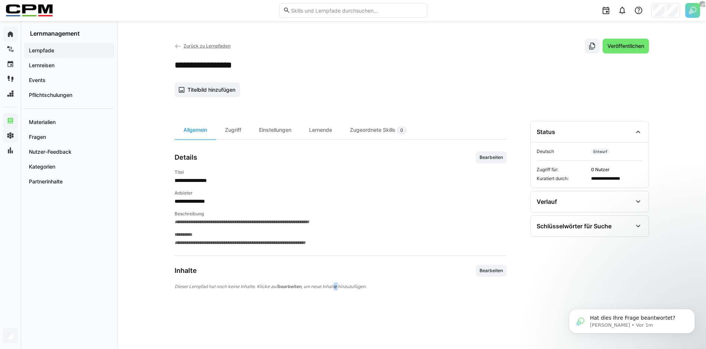
click at [340, 286] on span "Dieser Lernpfad hat noch keine Inhalte. Klicke auf bearbeiten , um neue Inhalte…" at bounding box center [271, 286] width 192 height 6
click at [493, 271] on span "Bearbeiten" at bounding box center [491, 270] width 25 height 6
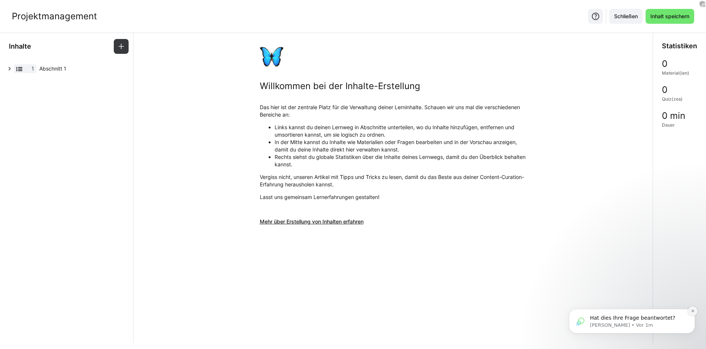
click at [693, 312] on icon "Dismiss notification" at bounding box center [693, 310] width 4 height 4
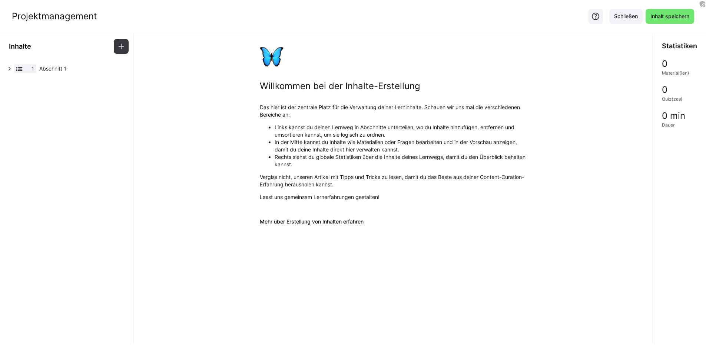
click at [465, 258] on div "Willkommen bei der Inhalte-Erstellung Das hier ist der zentrale Platz für die V…" at bounding box center [393, 159] width 508 height 228
click at [123, 50] on span at bounding box center [121, 46] width 15 height 15
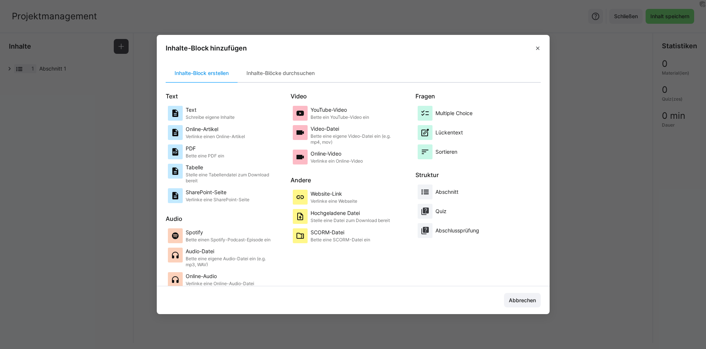
click at [285, 82] on app-toolbar "Inhalte-Block erstellen Inhalte-Blöcke durchsuchen" at bounding box center [353, 73] width 375 height 19
click at [275, 75] on div "Inhalte-Blöcke durchsuchen" at bounding box center [281, 73] width 86 height 18
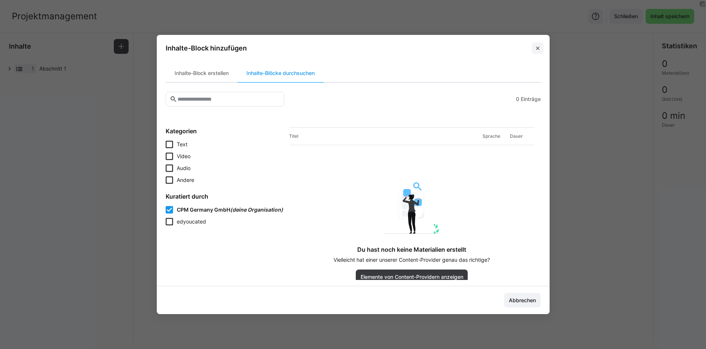
click at [539, 48] on eds-icon at bounding box center [538, 48] width 6 height 6
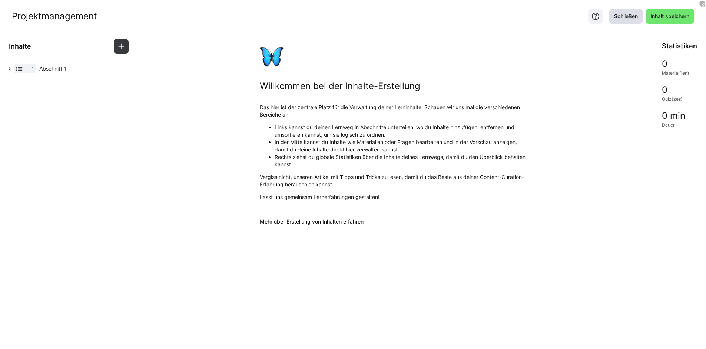
click at [619, 23] on span "Schließen" at bounding box center [626, 16] width 33 height 15
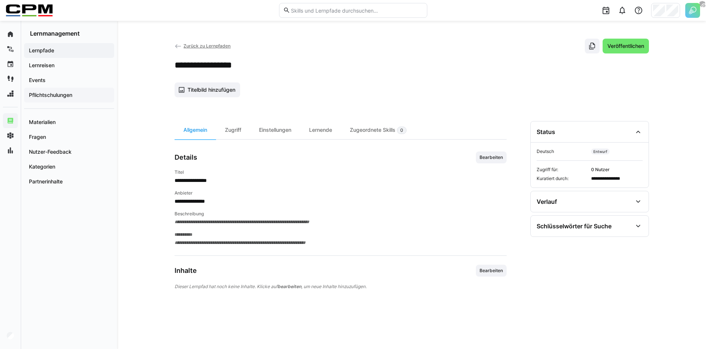
click at [0, 0] on app-navigation-label "Pflichtschulungen" at bounding box center [0, 0] width 0 height 0
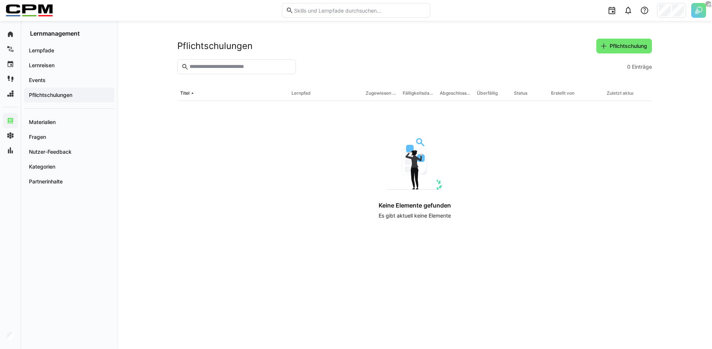
drag, startPoint x: 541, startPoint y: 58, endPoint x: 558, endPoint y: 56, distance: 16.8
click at [541, 58] on header "Pflichtschulungen Pflichtschulung" at bounding box center [414, 49] width 475 height 21
click at [609, 48] on span "Pflichtschulung" at bounding box center [628, 45] width 40 height 7
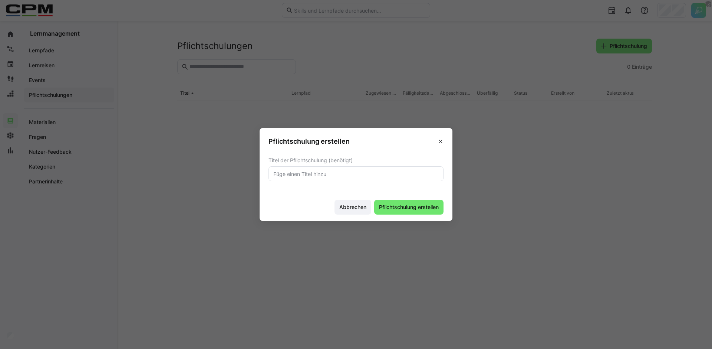
click at [362, 172] on input "text" at bounding box center [356, 173] width 167 height 7
type input "Datenschutz"
click at [374, 199] on button "Pflichtschulung erstellen" at bounding box center [408, 206] width 69 height 15
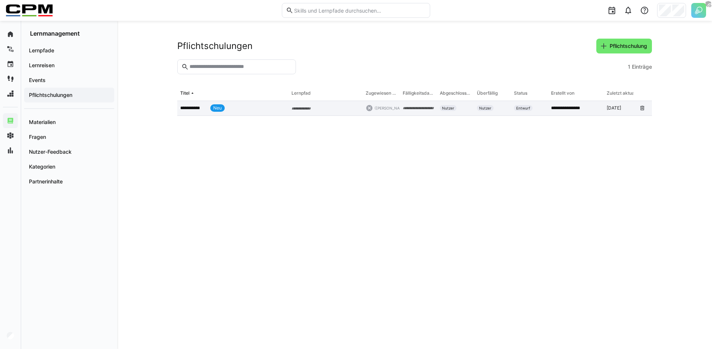
click at [234, 101] on div "**********" at bounding box center [232, 108] width 111 height 15
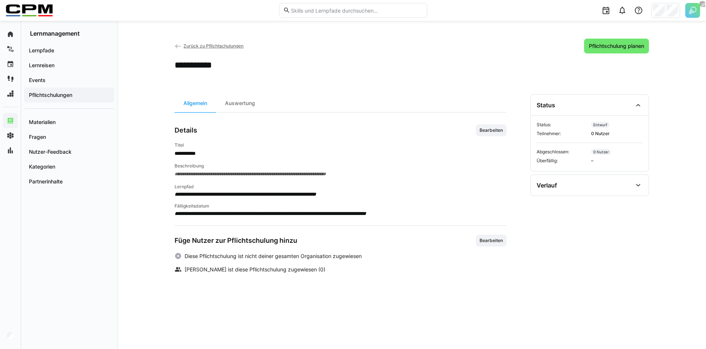
click at [495, 128] on span "Bearbeiten" at bounding box center [491, 130] width 25 height 6
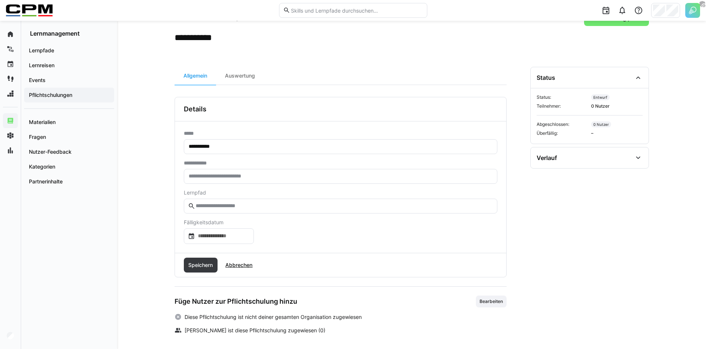
scroll to position [30, 0]
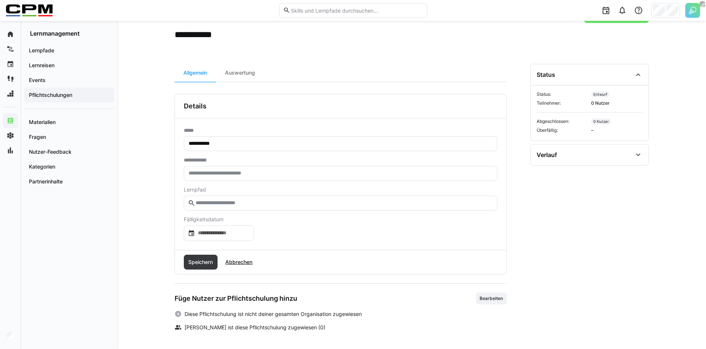
click at [245, 176] on input "text" at bounding box center [341, 173] width 306 height 7
type input "***"
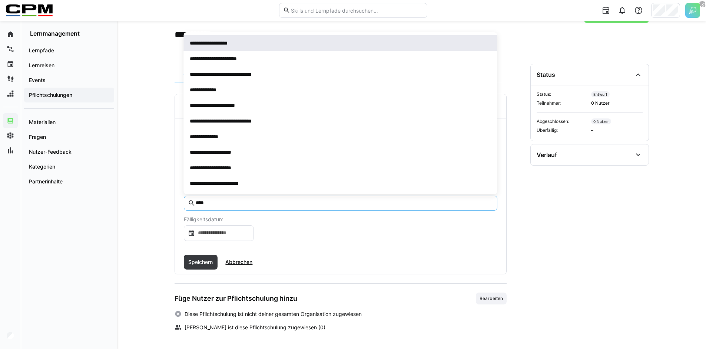
type input "****"
click at [231, 47] on span "**********" at bounding box center [341, 43] width 314 height 16
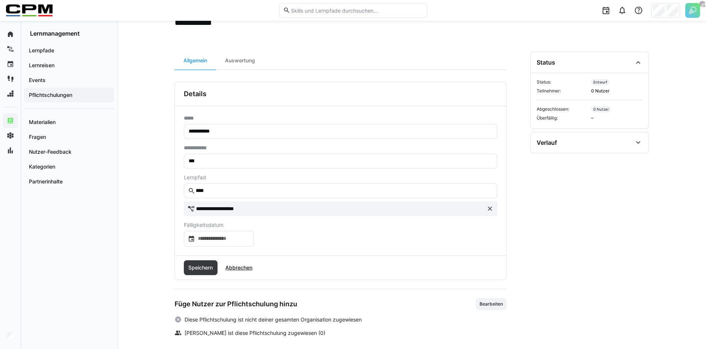
scroll to position [48, 0]
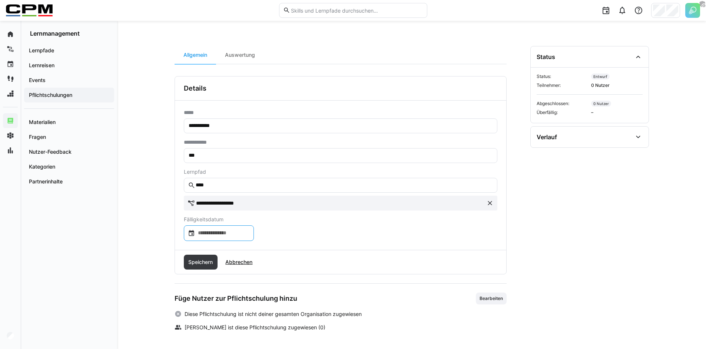
click at [218, 235] on input at bounding box center [222, 232] width 55 height 7
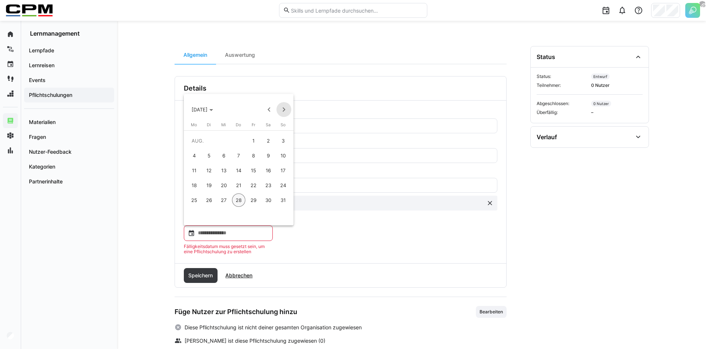
click at [280, 110] on span "Next month" at bounding box center [284, 109] width 15 height 15
click at [211, 214] on span "30" at bounding box center [208, 214] width 13 height 13
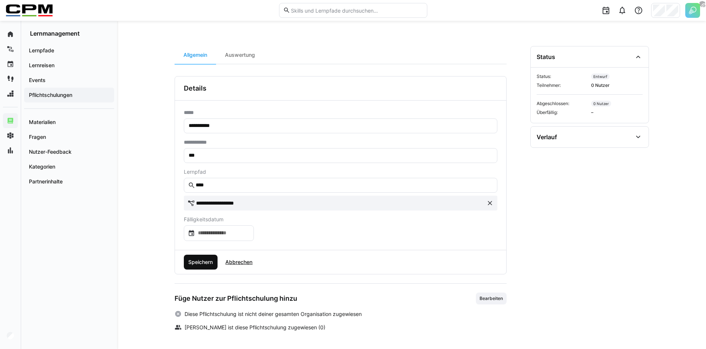
click at [200, 265] on span "Speichern" at bounding box center [200, 261] width 27 height 7
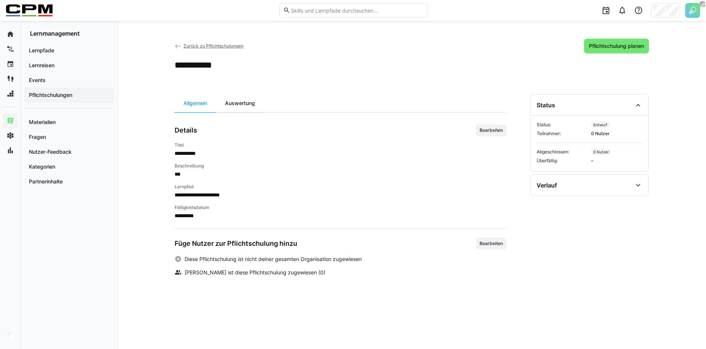
click at [236, 102] on div "Auswertung" at bounding box center [240, 103] width 48 height 18
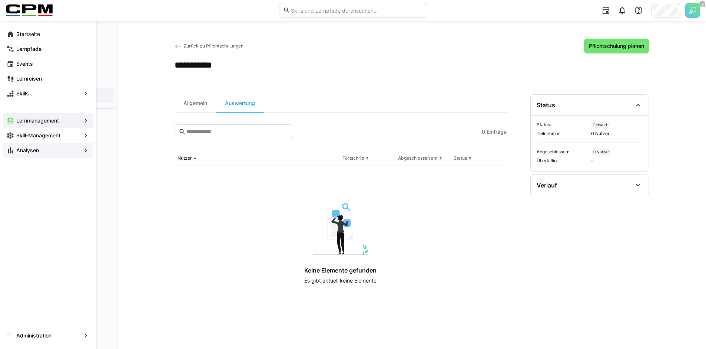
click at [0, 0] on app-navigation-label "Analysen" at bounding box center [0, 0] width 0 height 0
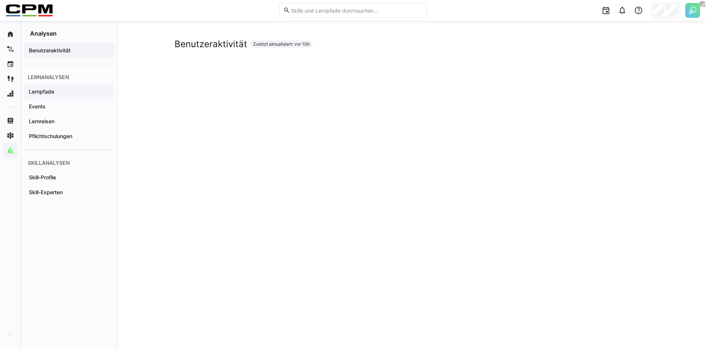
click at [58, 94] on span "Lernpfade" at bounding box center [69, 91] width 83 height 7
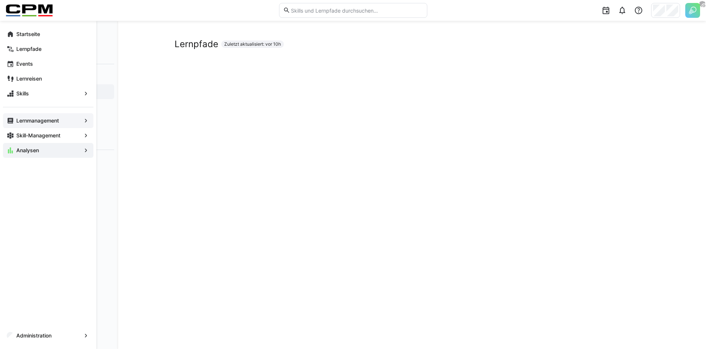
click at [0, 0] on app-navigation-label "Lernmanagement" at bounding box center [0, 0] width 0 height 0
